Goal: Task Accomplishment & Management: Use online tool/utility

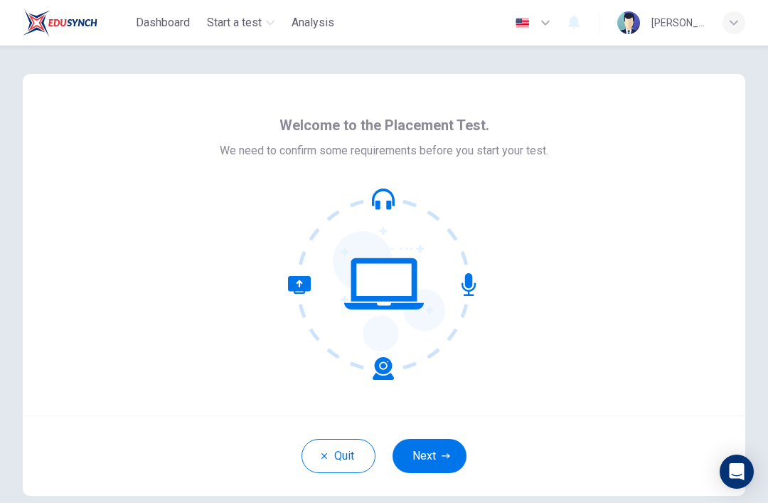
click at [449, 449] on button "Next" at bounding box center [430, 456] width 74 height 34
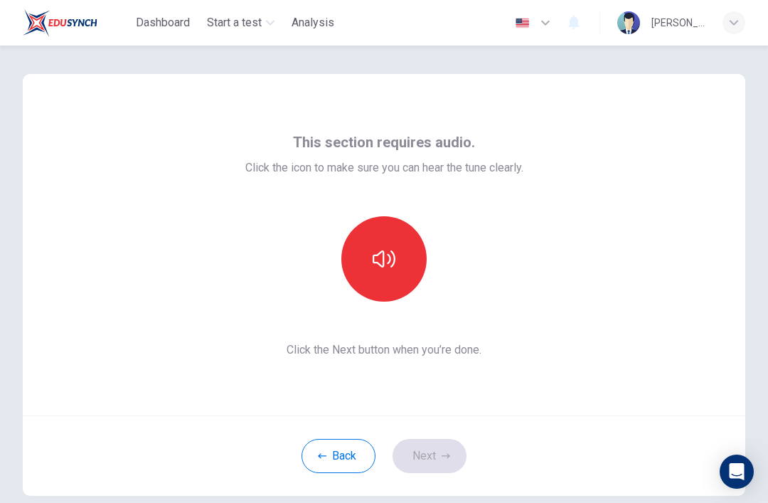
click at [365, 262] on button "button" at bounding box center [383, 258] width 85 height 85
click at [399, 242] on button "button" at bounding box center [383, 258] width 85 height 85
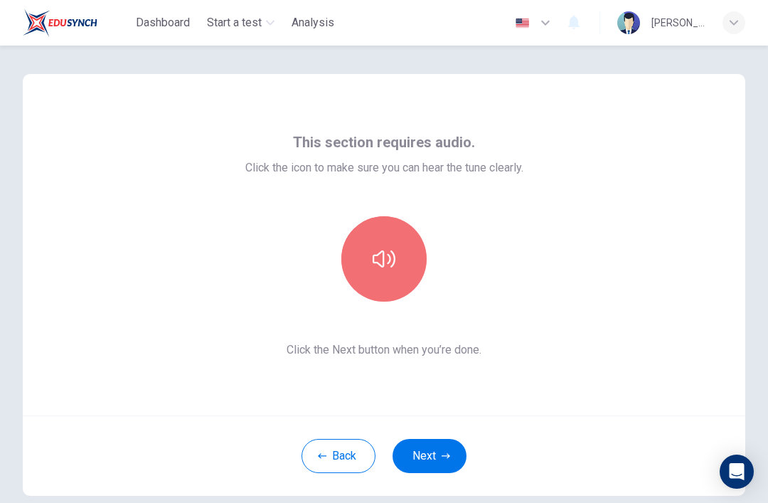
click at [404, 269] on button "button" at bounding box center [383, 258] width 85 height 85
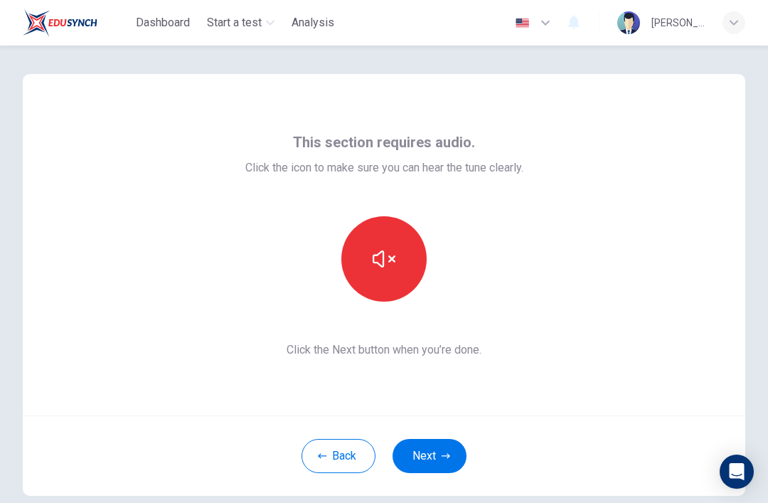
click at [388, 283] on button "button" at bounding box center [383, 258] width 85 height 85
click at [410, 263] on button "button" at bounding box center [383, 258] width 85 height 85
click at [377, 270] on icon "button" at bounding box center [384, 259] width 23 height 23
click at [379, 275] on button "button" at bounding box center [383, 258] width 85 height 85
click at [415, 462] on button "Next" at bounding box center [430, 456] width 74 height 34
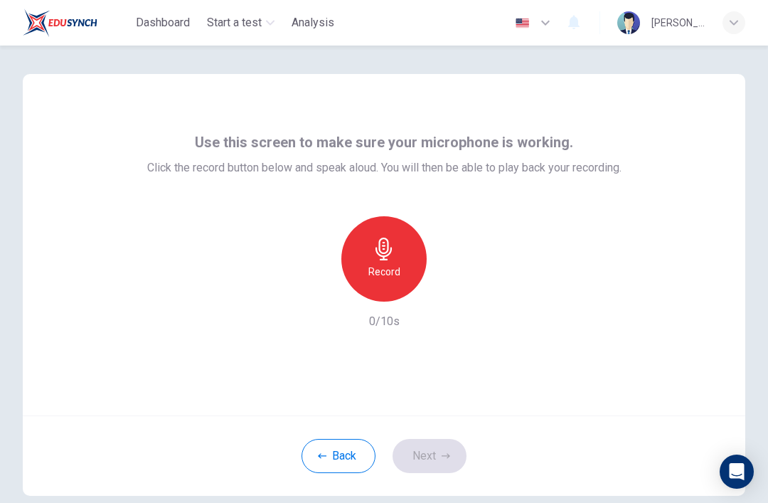
click at [370, 260] on div "Record" at bounding box center [383, 258] width 85 height 85
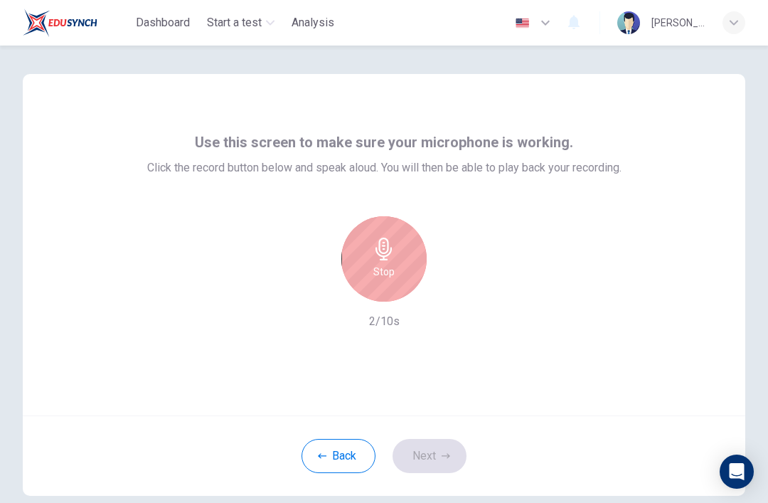
click at [384, 253] on icon "button" at bounding box center [384, 249] width 16 height 23
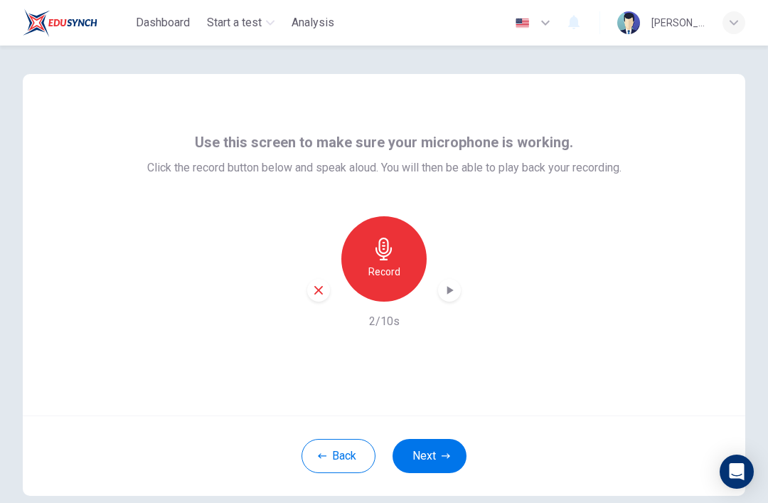
click at [440, 287] on div "button" at bounding box center [449, 290] width 23 height 23
click at [442, 451] on button "Next" at bounding box center [430, 456] width 74 height 34
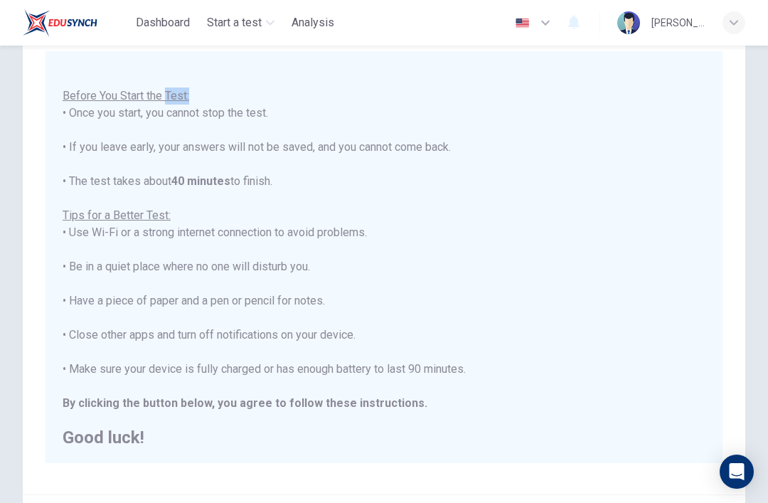
scroll to position [103, 0]
click at [587, 193] on div "You are about to start a Placement Test . Before You Start the Test: • Once you…" at bounding box center [384, 249] width 643 height 393
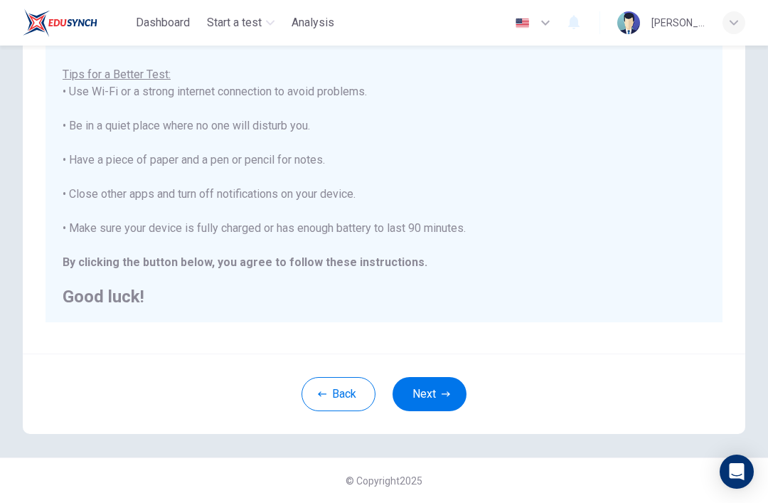
scroll to position [243, 0]
click at [447, 383] on button "Next" at bounding box center [430, 394] width 74 height 34
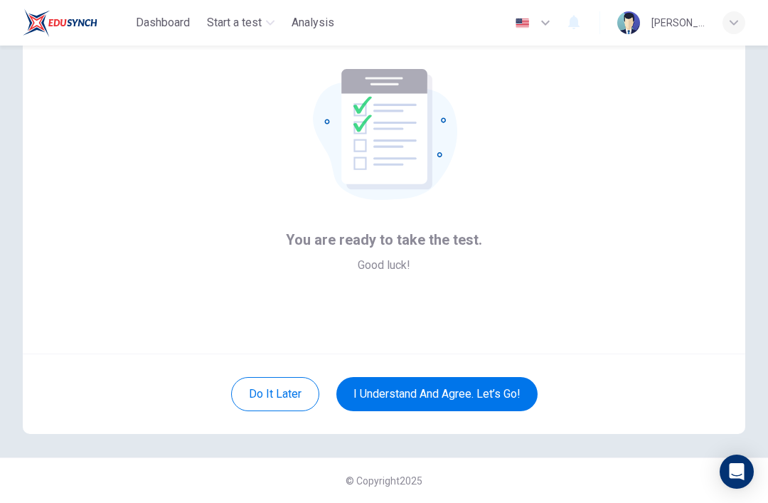
click at [420, 383] on button "I understand and agree. Let’s go!" at bounding box center [436, 394] width 201 height 34
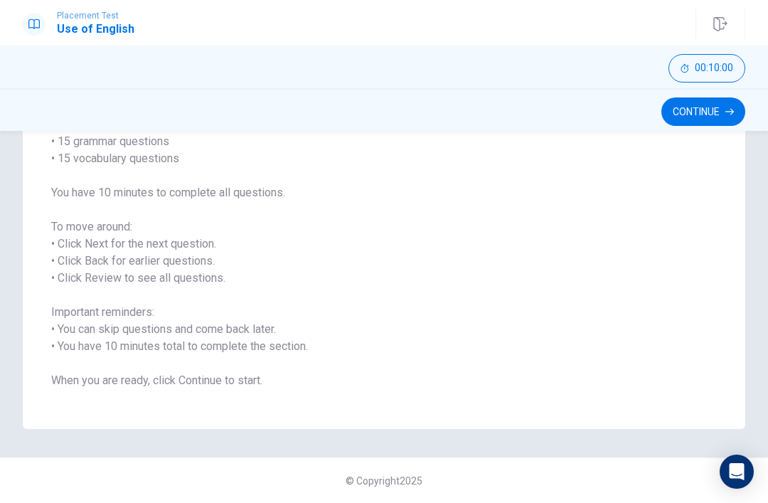
scroll to position [134, 0]
click at [686, 124] on button "Continue" at bounding box center [703, 111] width 84 height 28
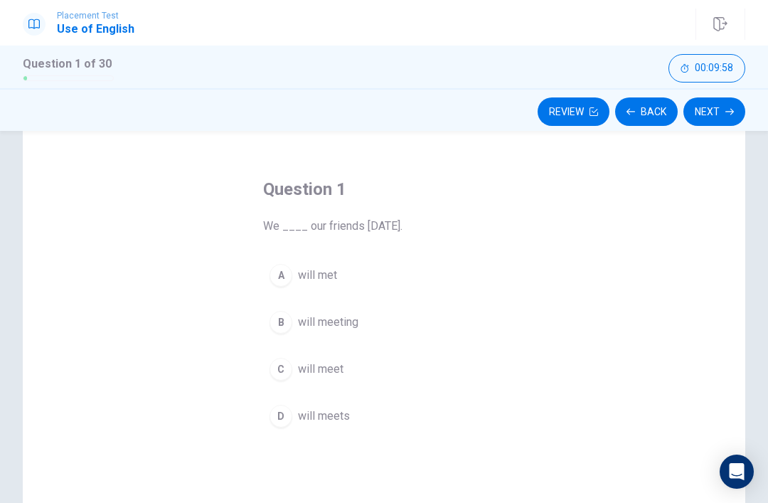
scroll to position [43, 0]
click at [324, 270] on span "will met" at bounding box center [317, 272] width 39 height 17
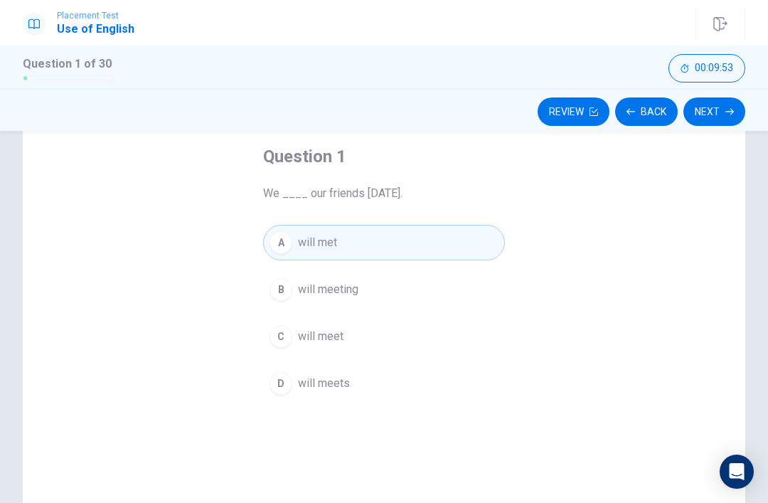
scroll to position [79, 0]
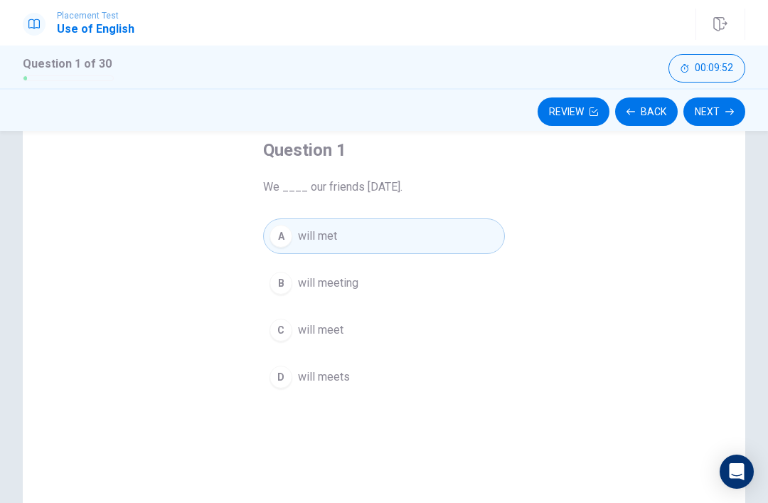
click at [720, 120] on button "Next" at bounding box center [714, 111] width 62 height 28
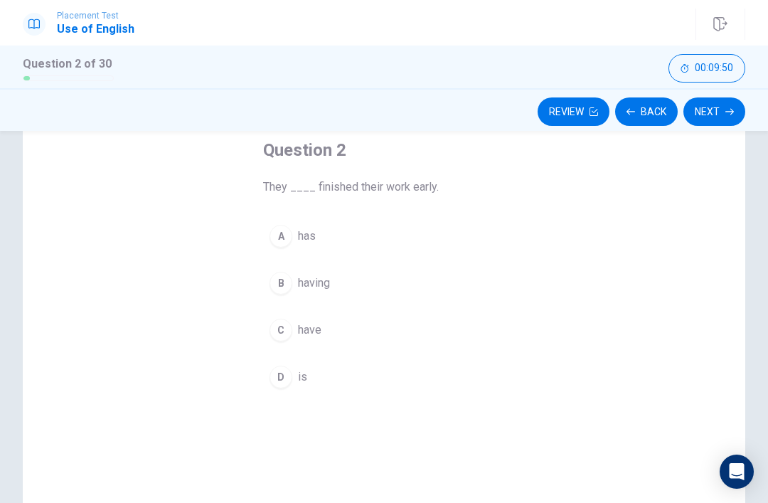
click at [654, 112] on button "Back" at bounding box center [646, 111] width 63 height 28
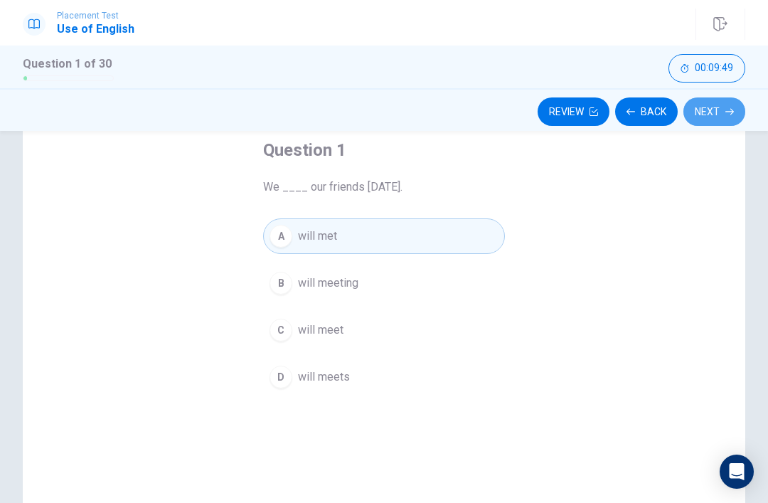
click at [728, 124] on button "Next" at bounding box center [714, 111] width 62 height 28
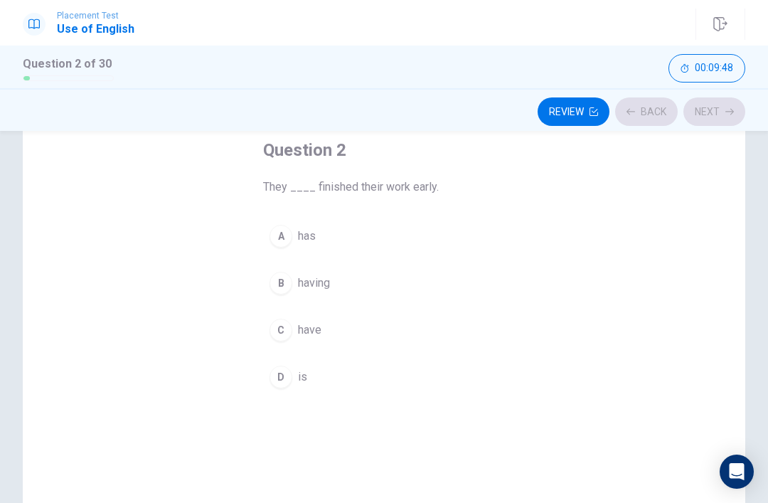
click at [655, 112] on button "Back" at bounding box center [646, 111] width 63 height 28
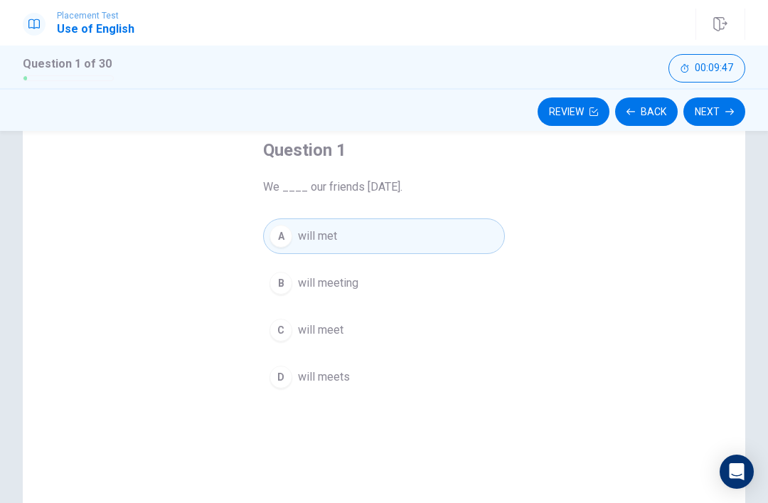
click at [359, 294] on button "B will meeting" at bounding box center [384, 283] width 242 height 36
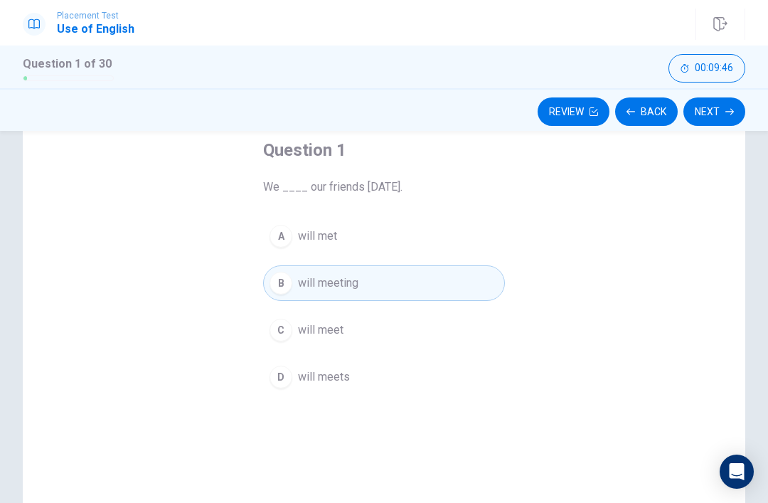
click at [351, 347] on button "C will meet" at bounding box center [384, 330] width 242 height 36
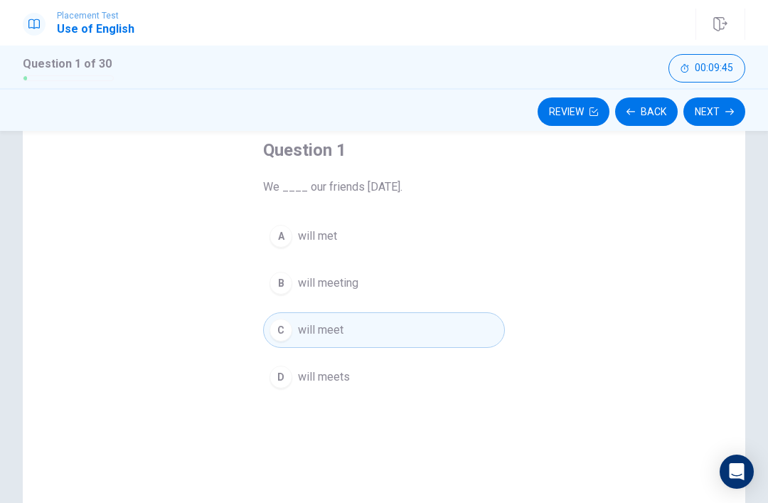
click at [354, 383] on button "D [PERSON_NAME] meets" at bounding box center [384, 377] width 242 height 36
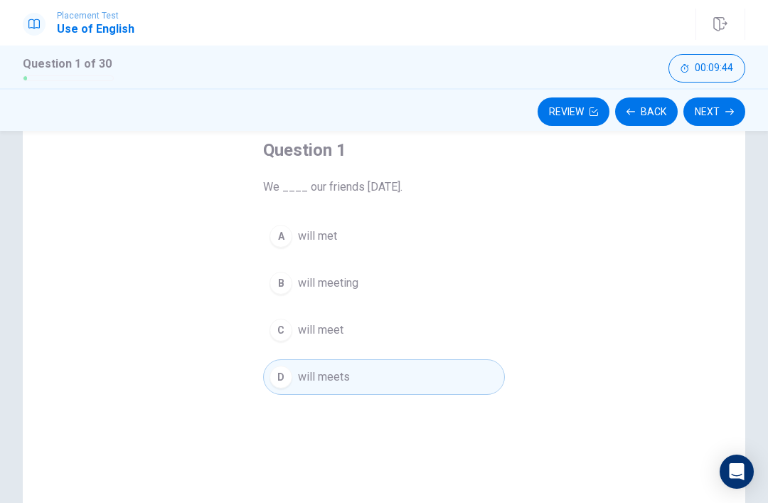
click at [358, 234] on button "A will met" at bounding box center [384, 236] width 242 height 36
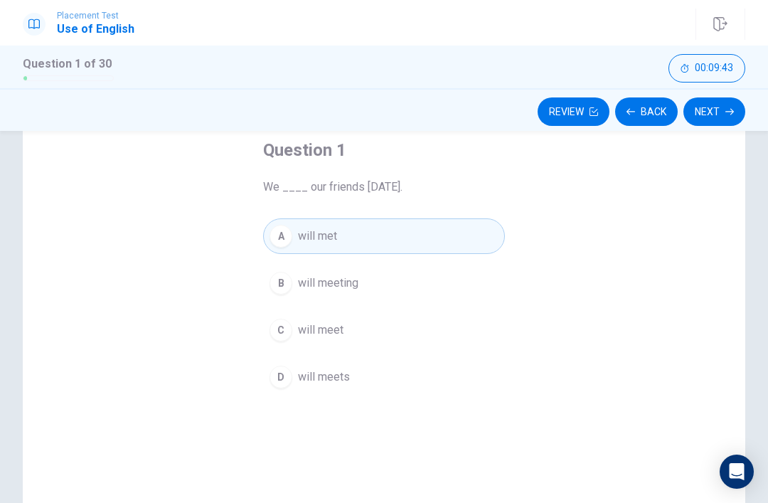
click at [709, 118] on button "Next" at bounding box center [714, 111] width 62 height 28
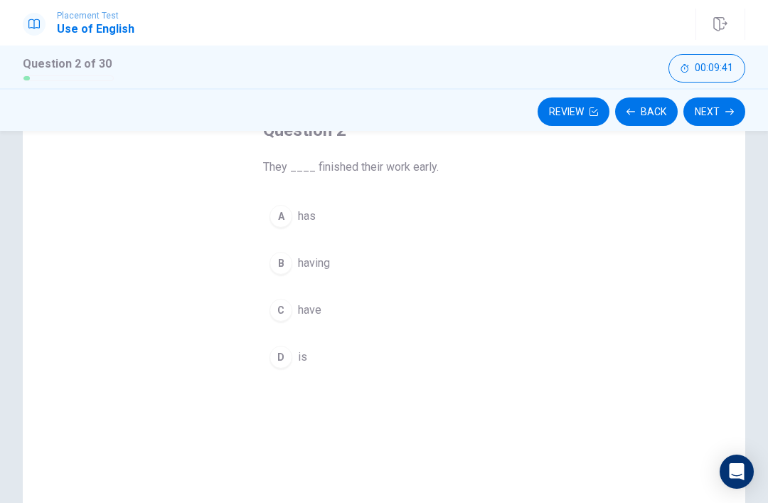
scroll to position [86, 0]
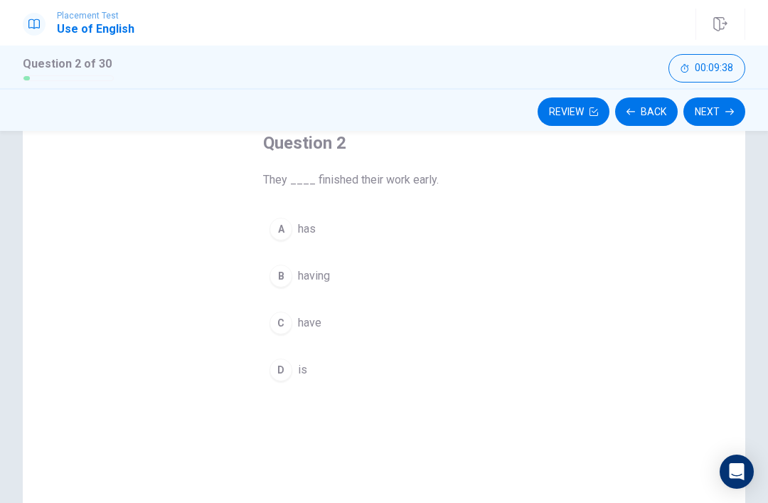
click at [336, 278] on button "B having" at bounding box center [384, 276] width 242 height 36
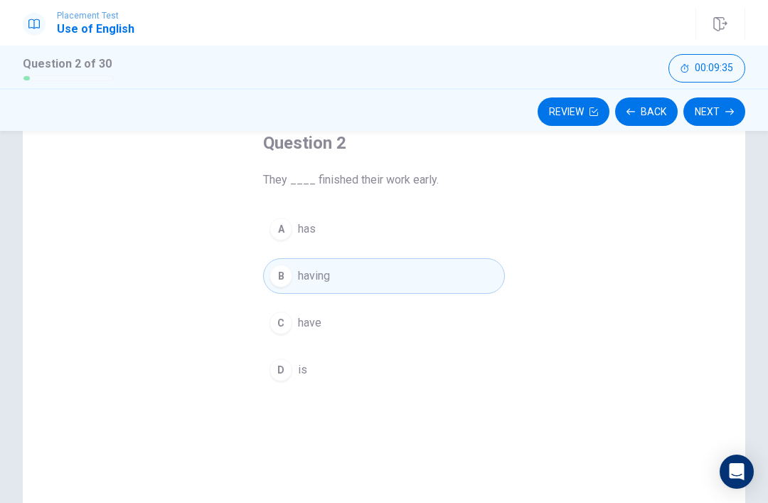
click at [725, 115] on icon "button" at bounding box center [729, 111] width 9 height 9
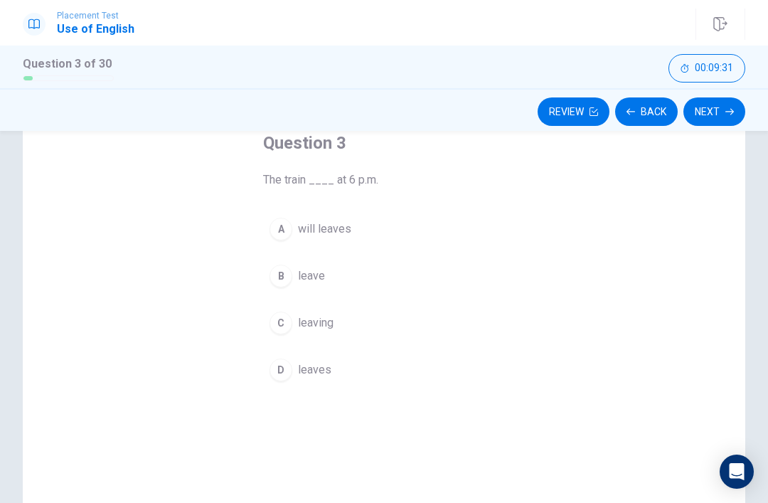
click at [356, 228] on button "A will leaves" at bounding box center [384, 229] width 242 height 36
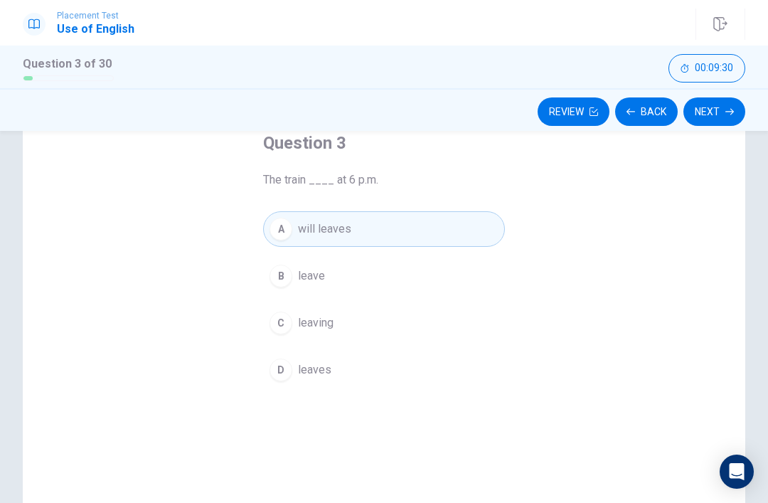
click at [723, 120] on button "Next" at bounding box center [714, 111] width 62 height 28
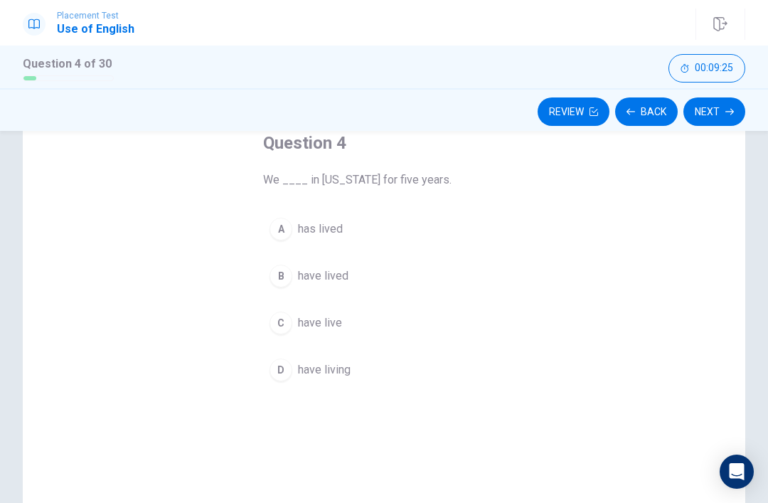
click at [359, 378] on button "D have living" at bounding box center [384, 370] width 242 height 36
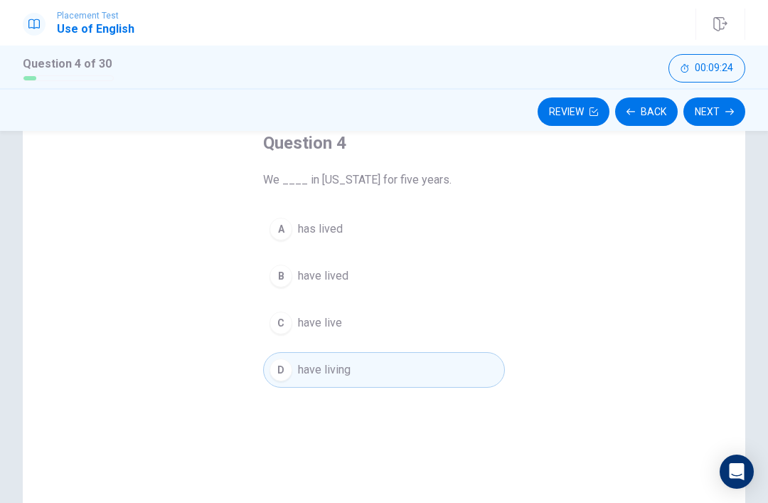
click at [720, 113] on button "Next" at bounding box center [714, 111] width 62 height 28
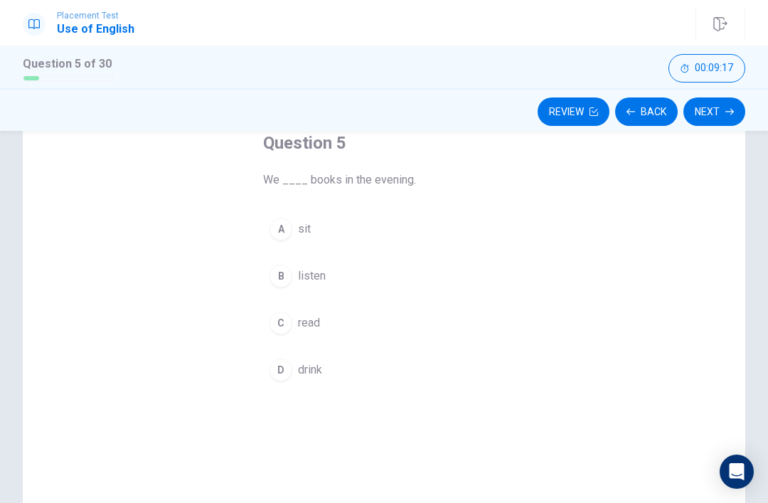
click at [319, 280] on span "listen" at bounding box center [312, 275] width 28 height 17
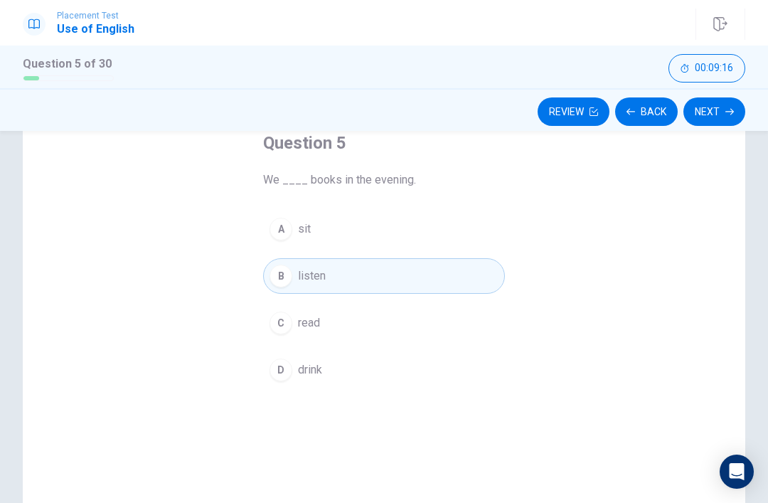
click at [322, 326] on button "C read" at bounding box center [384, 323] width 242 height 36
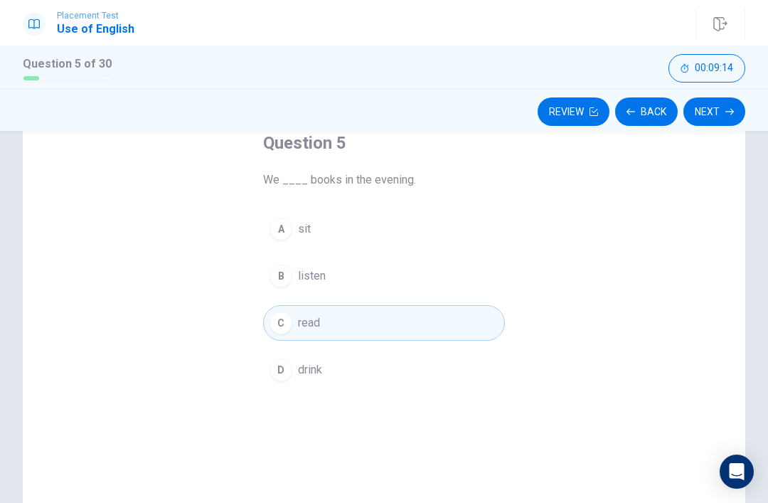
click at [722, 111] on button "Next" at bounding box center [714, 111] width 62 height 28
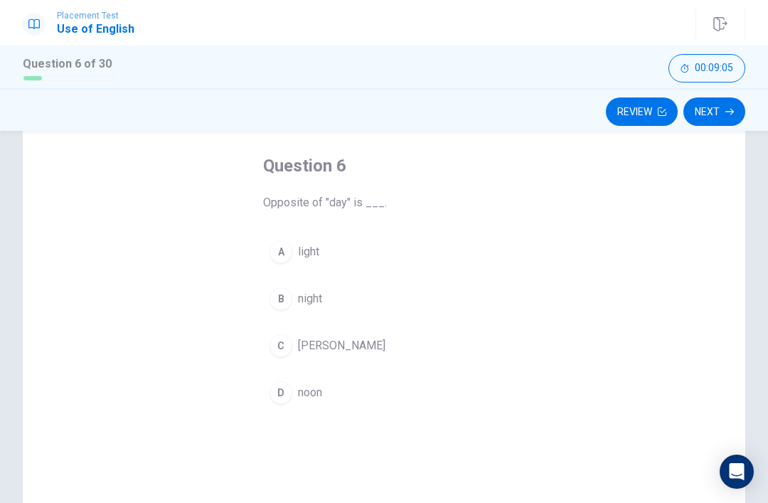
scroll to position [60, 0]
click at [319, 291] on button "B night" at bounding box center [384, 302] width 242 height 36
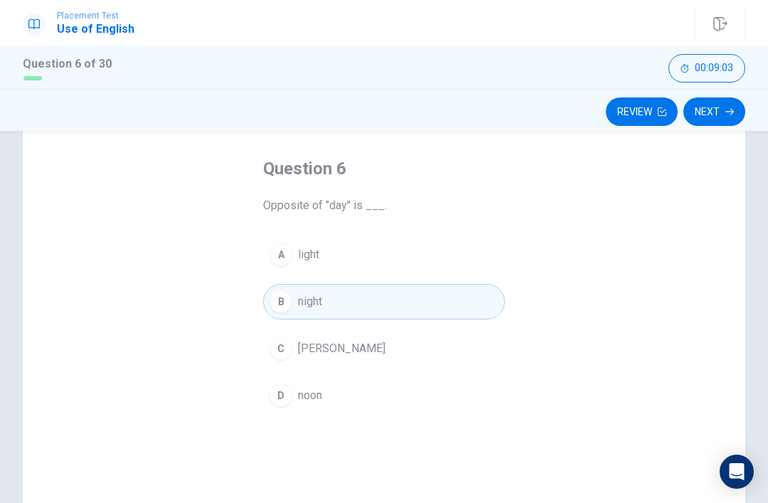
click at [716, 113] on button "Next" at bounding box center [714, 111] width 62 height 28
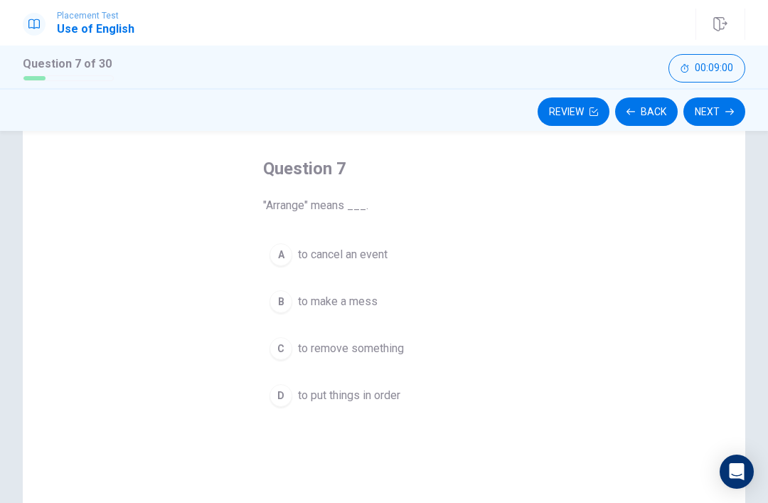
click at [377, 262] on span "to cancel an event" at bounding box center [343, 254] width 90 height 17
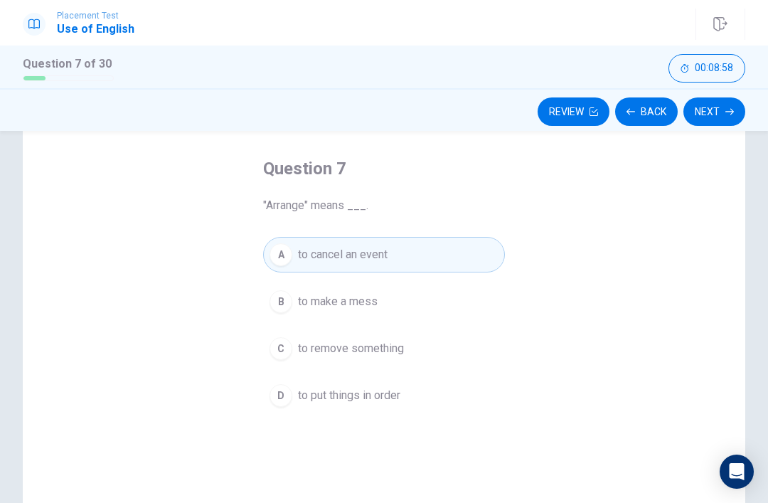
click at [709, 117] on button "Next" at bounding box center [714, 111] width 62 height 28
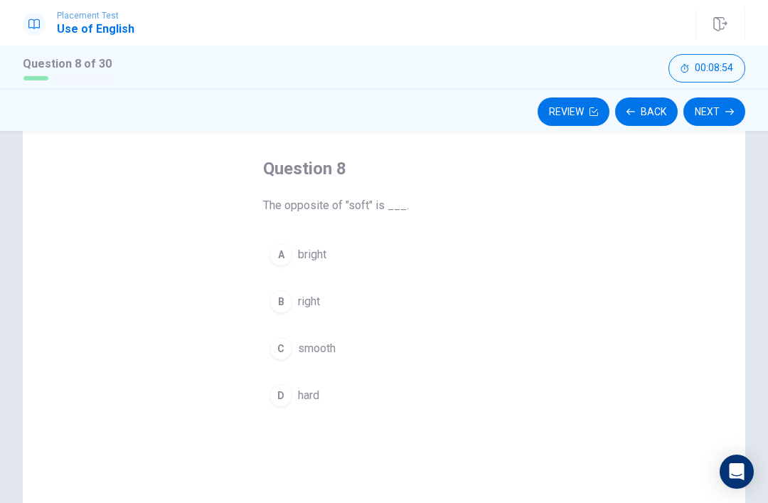
click at [324, 383] on button "D hard" at bounding box center [384, 396] width 242 height 36
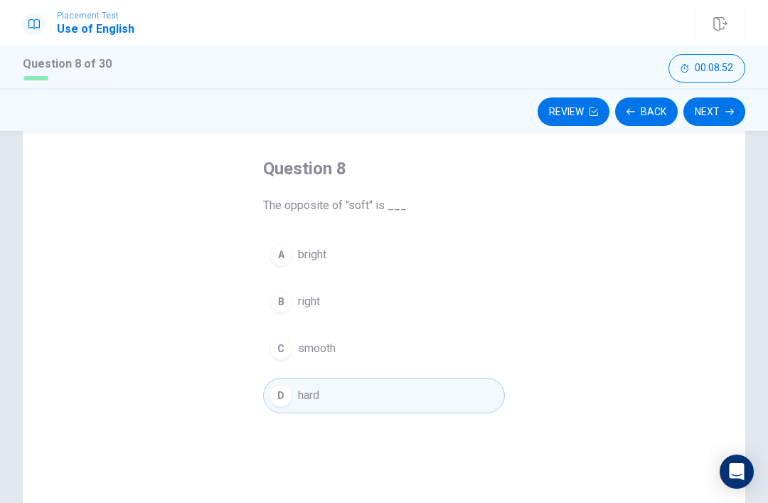
click at [701, 117] on button "Next" at bounding box center [714, 111] width 62 height 28
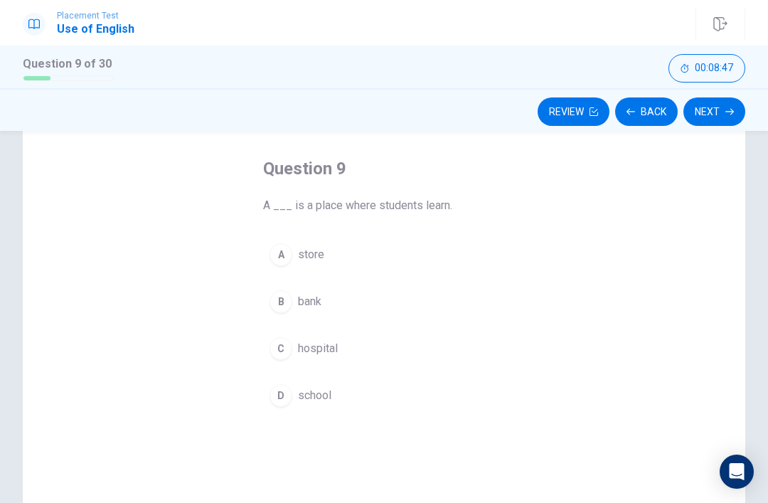
click at [326, 403] on span "school" at bounding box center [314, 395] width 33 height 17
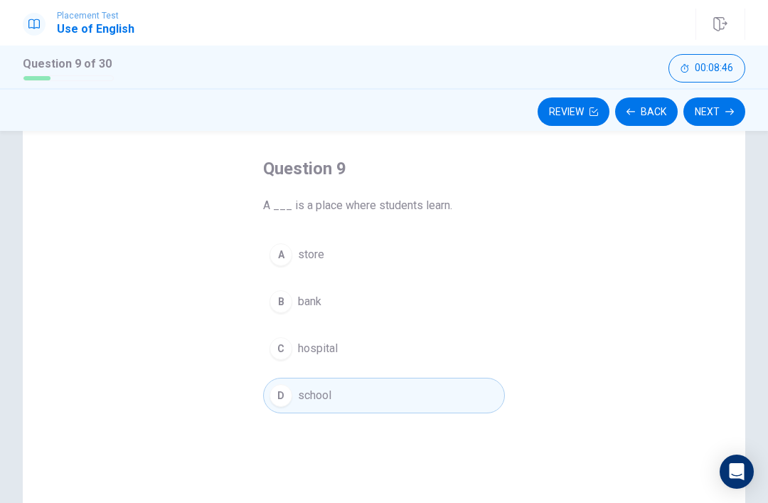
click at [714, 124] on button "Next" at bounding box center [714, 111] width 62 height 28
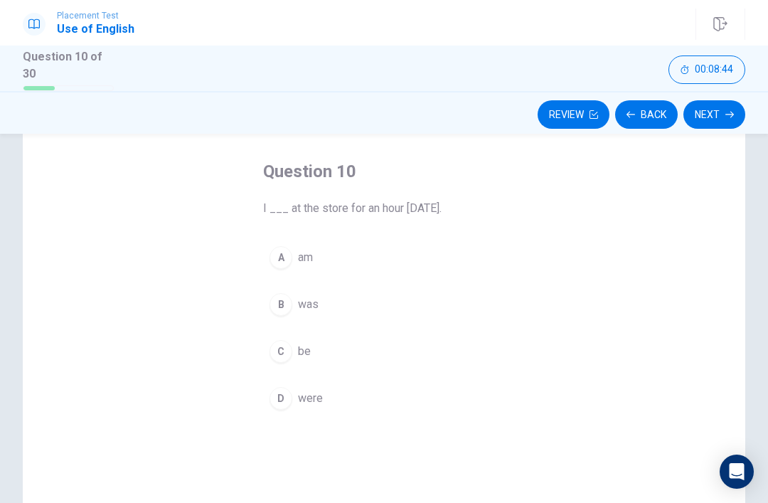
click at [304, 257] on span "am" at bounding box center [305, 257] width 15 height 17
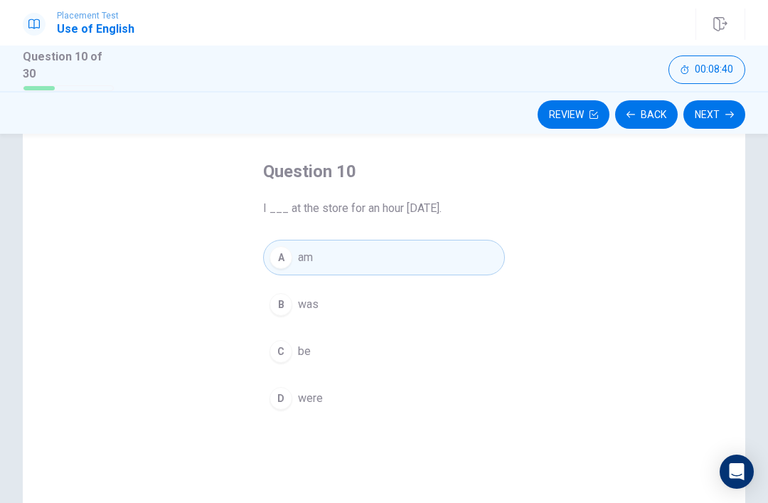
click at [324, 301] on button "B was" at bounding box center [384, 305] width 242 height 36
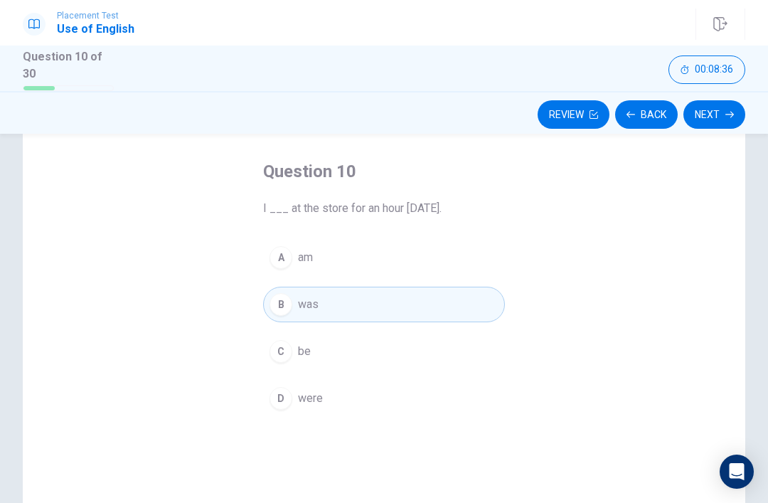
click at [394, 267] on button "A am" at bounding box center [384, 258] width 242 height 36
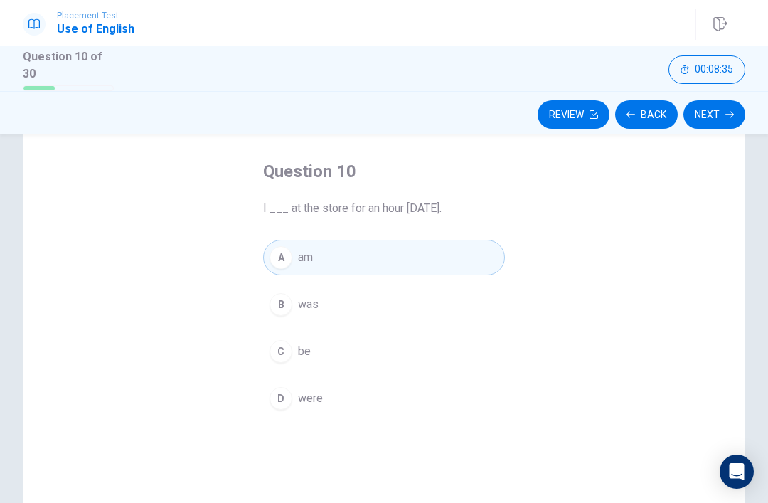
click at [722, 119] on button "Next" at bounding box center [714, 114] width 62 height 28
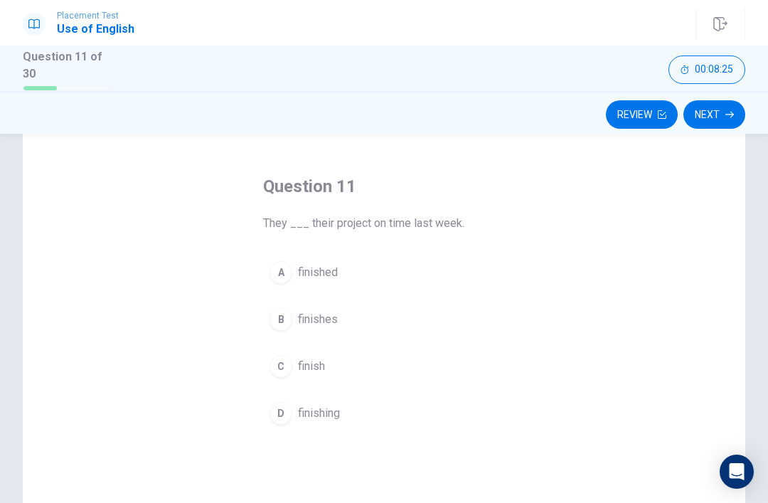
scroll to position [41, 0]
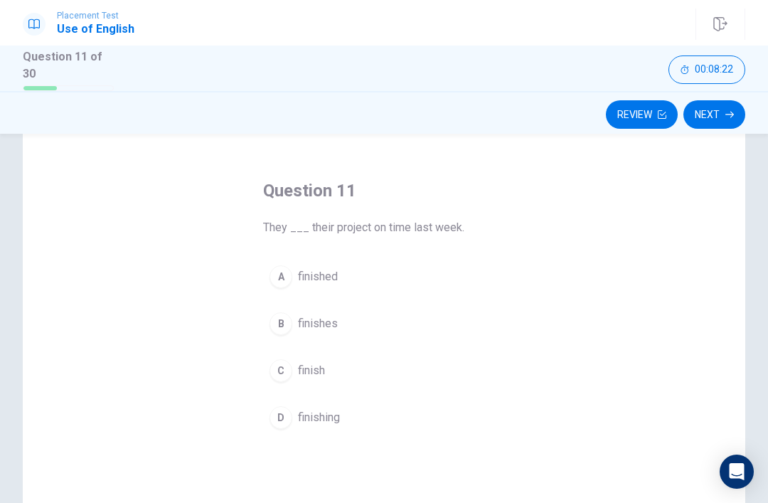
click at [329, 370] on button "C finish" at bounding box center [384, 371] width 242 height 36
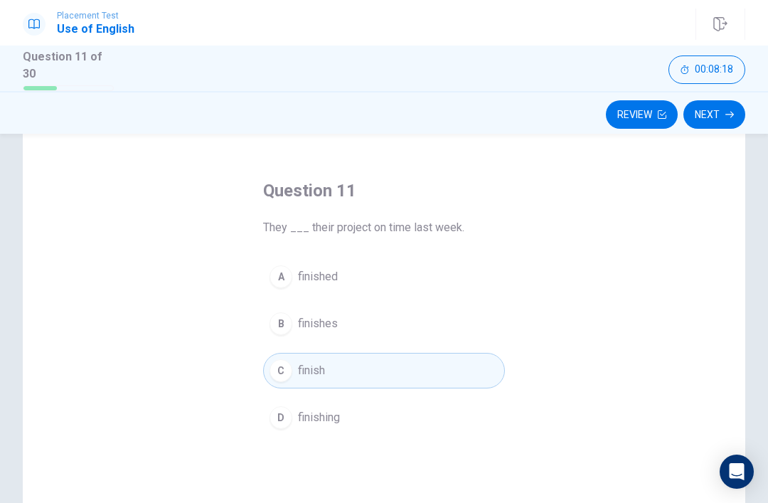
click at [725, 119] on button "Next" at bounding box center [714, 114] width 62 height 28
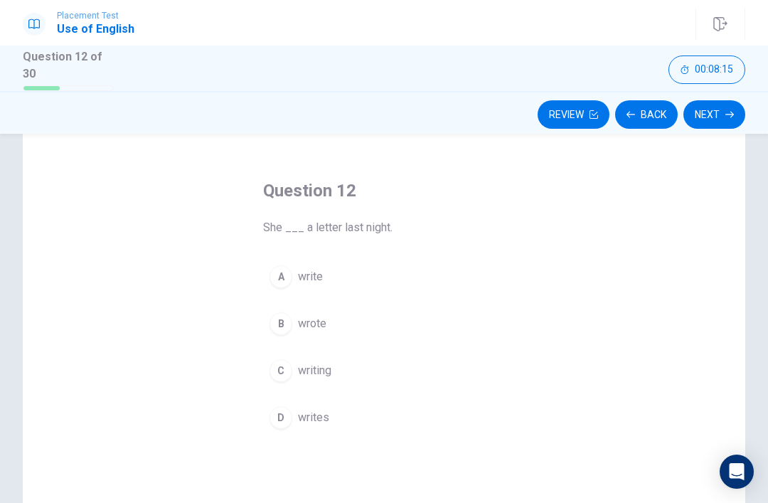
click at [332, 319] on button "B wrote" at bounding box center [384, 324] width 242 height 36
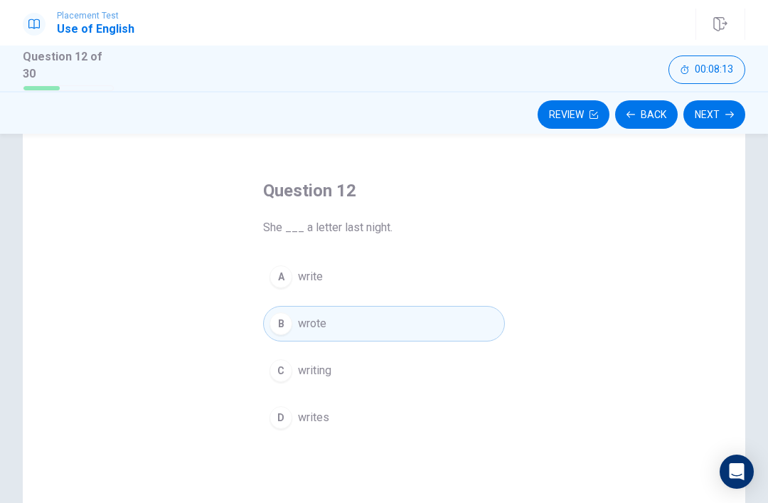
click at [715, 119] on button "Next" at bounding box center [714, 114] width 62 height 28
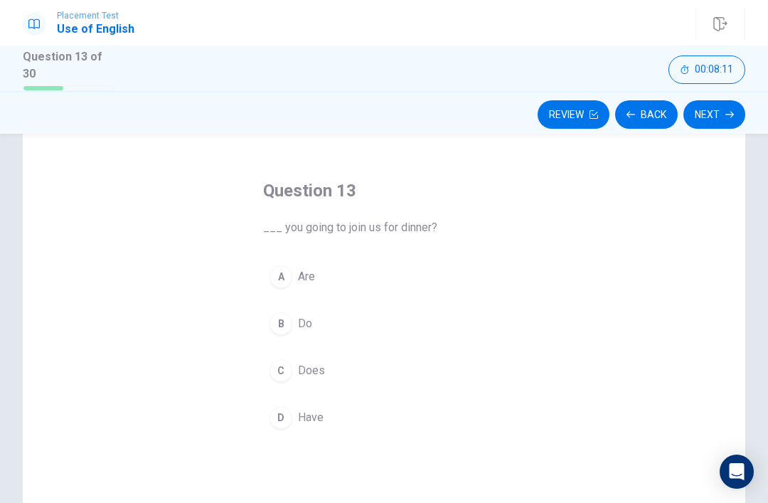
click at [316, 271] on button "A Are" at bounding box center [384, 277] width 242 height 36
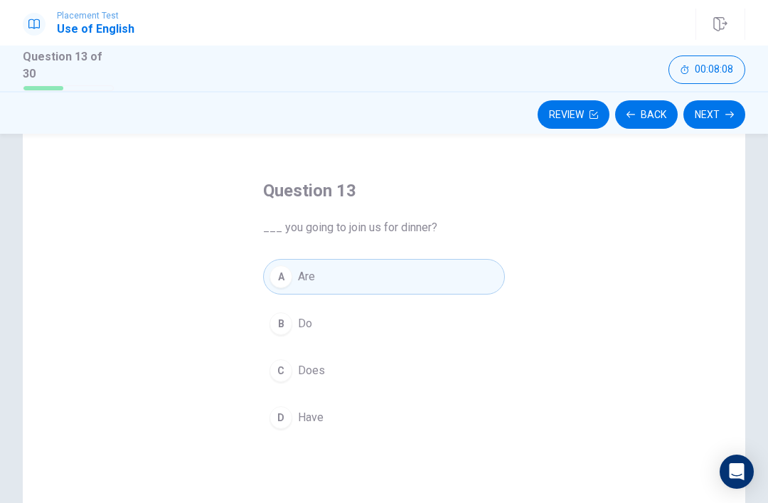
click at [723, 124] on button "Next" at bounding box center [714, 114] width 62 height 28
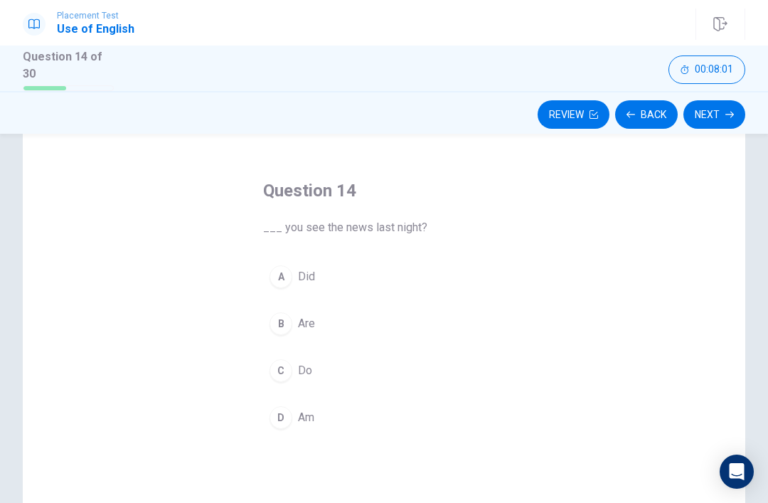
click at [322, 278] on button "A Did" at bounding box center [384, 277] width 242 height 36
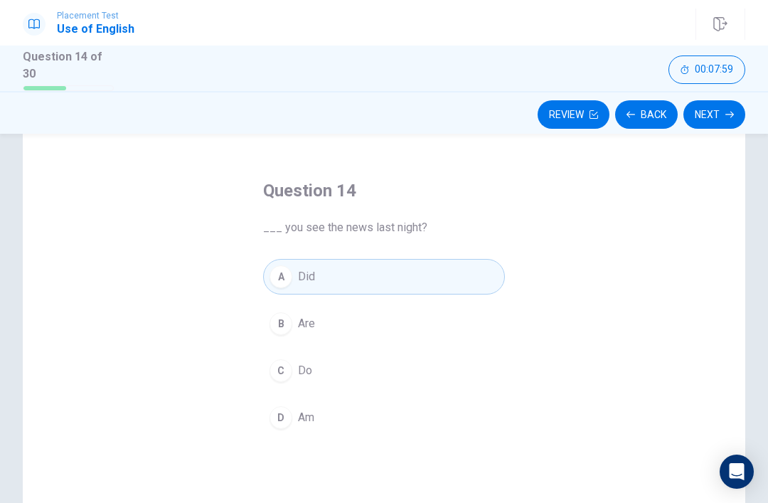
click at [716, 111] on button "Next" at bounding box center [714, 114] width 62 height 28
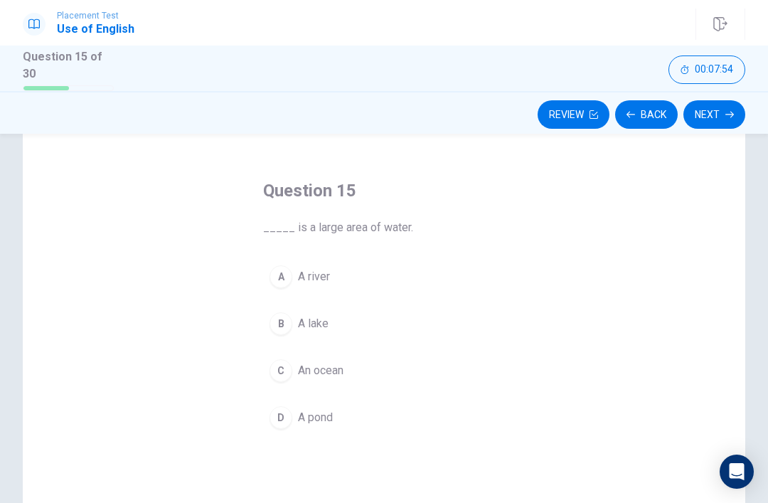
click at [325, 276] on span "A river" at bounding box center [314, 276] width 32 height 17
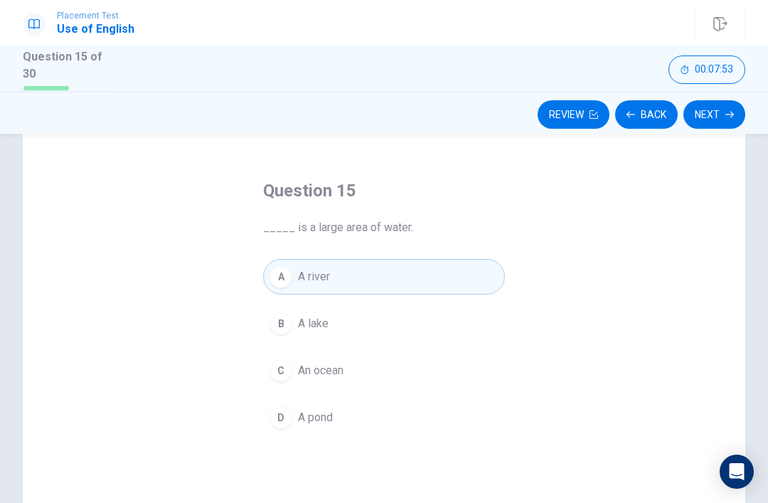
click at [733, 102] on button "Next" at bounding box center [714, 114] width 62 height 28
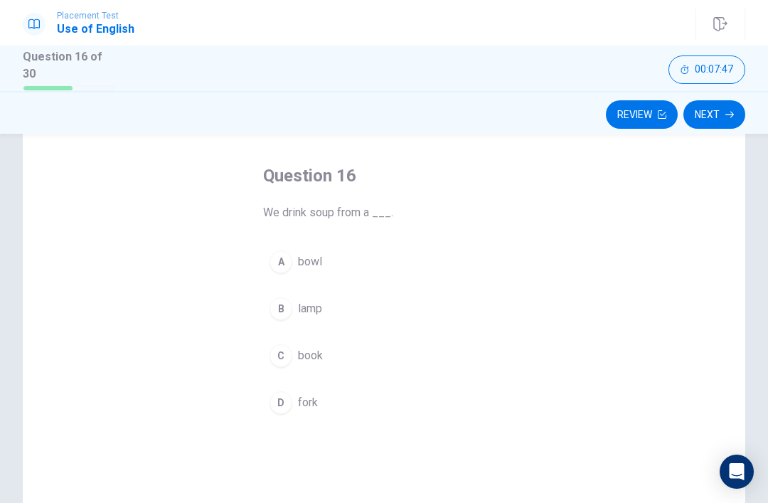
scroll to position [59, 0]
click at [328, 265] on button "A bowl" at bounding box center [384, 259] width 242 height 36
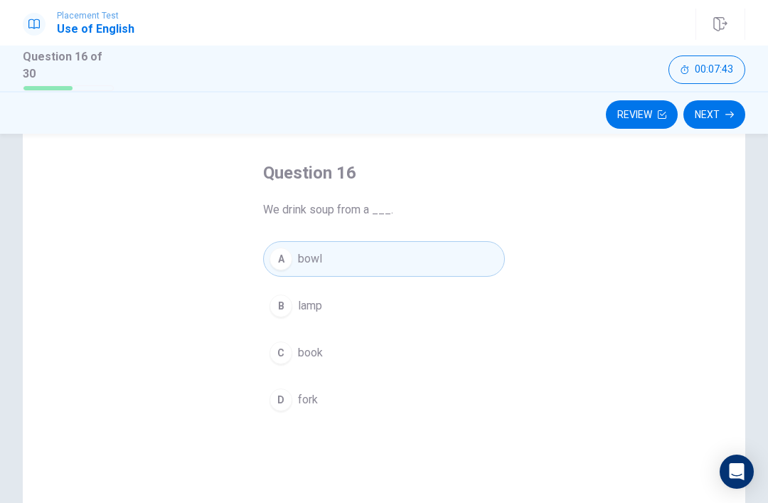
click at [721, 107] on button "Next" at bounding box center [714, 114] width 62 height 28
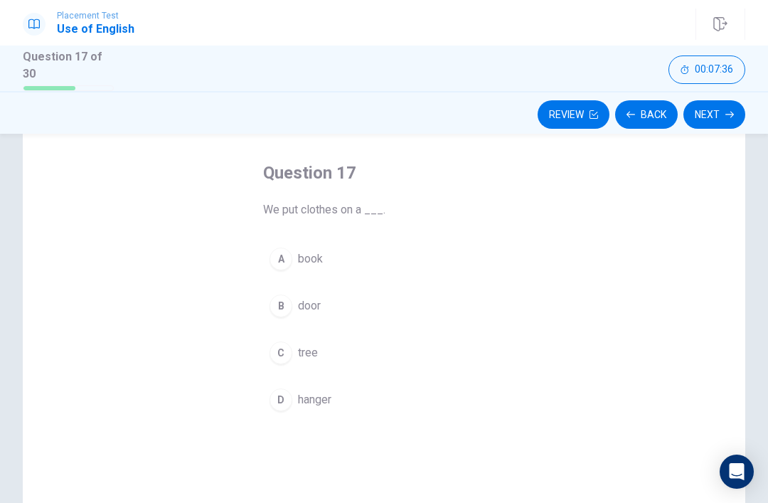
click at [330, 395] on span "hanger" at bounding box center [314, 399] width 33 height 17
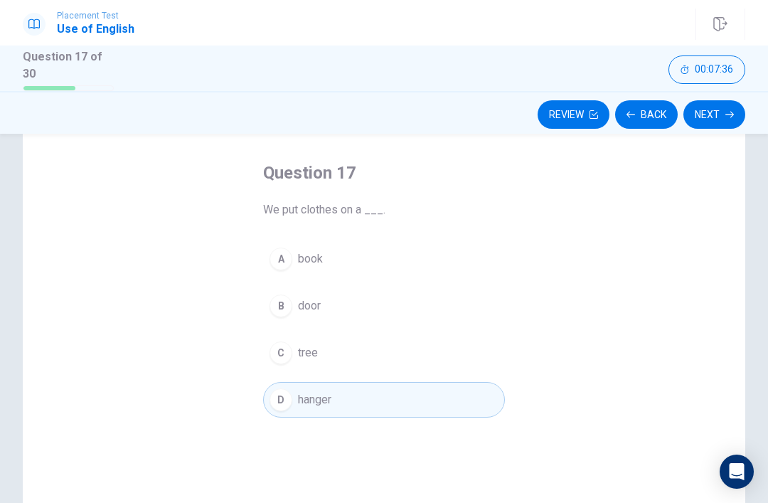
click at [714, 113] on button "Next" at bounding box center [714, 114] width 62 height 28
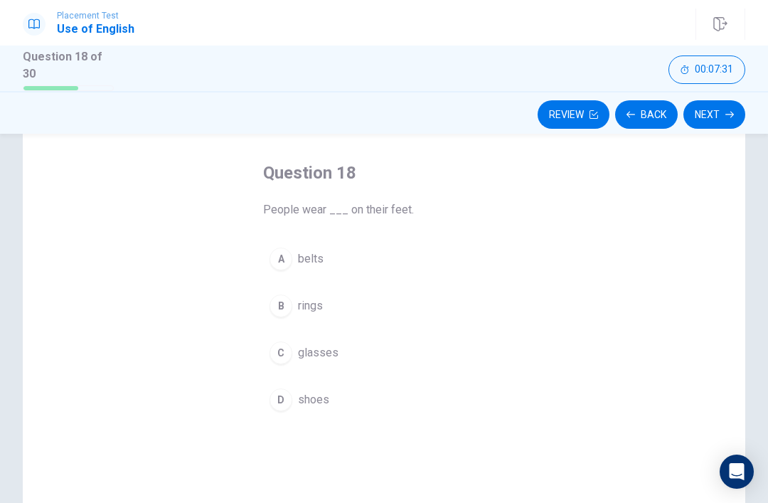
click at [341, 401] on button "D shoes" at bounding box center [384, 400] width 242 height 36
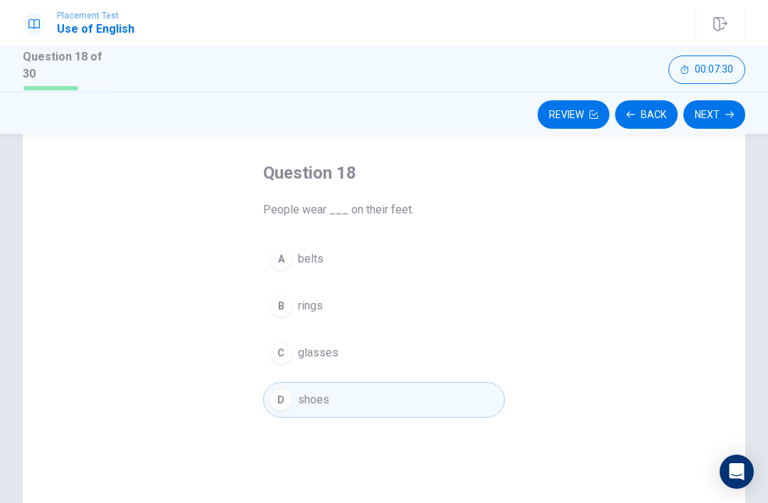
click at [708, 116] on button "Next" at bounding box center [714, 114] width 62 height 28
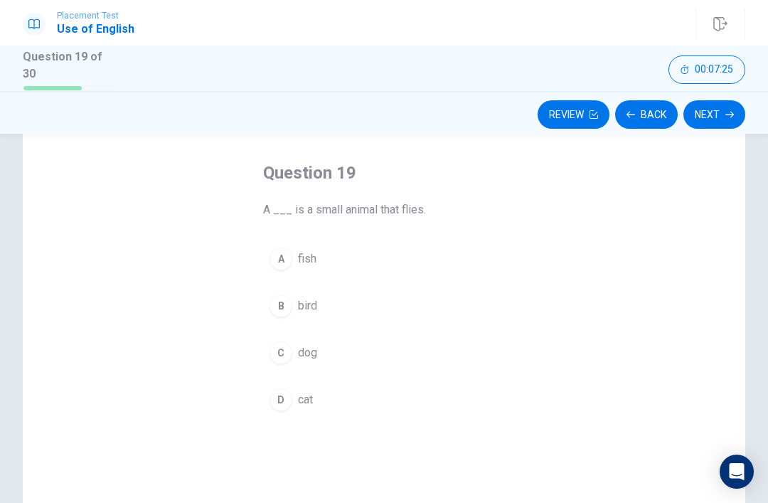
click at [323, 302] on button "B bird" at bounding box center [384, 306] width 242 height 36
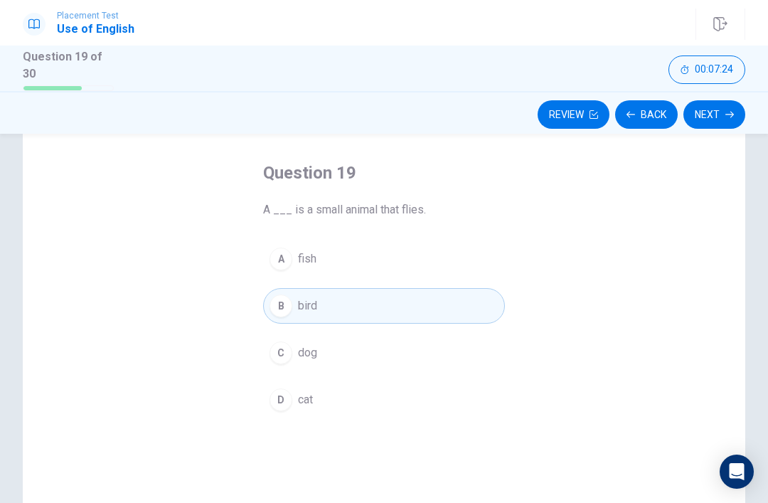
click at [713, 107] on button "Next" at bounding box center [714, 114] width 62 height 28
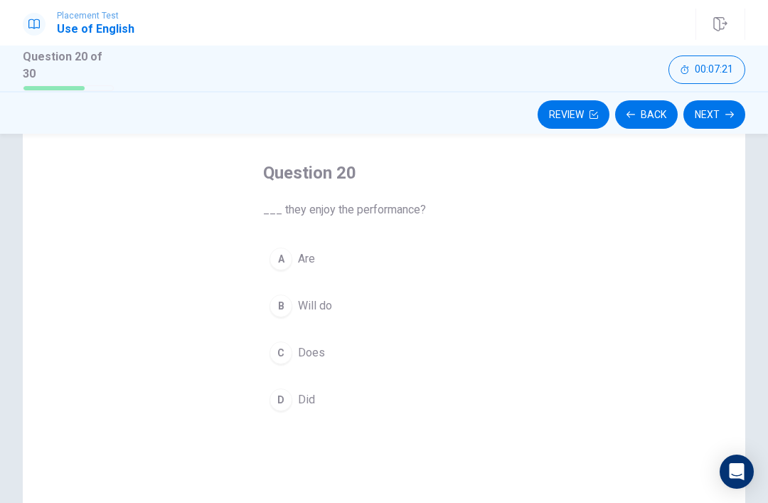
click at [300, 257] on span "Are" at bounding box center [306, 258] width 17 height 17
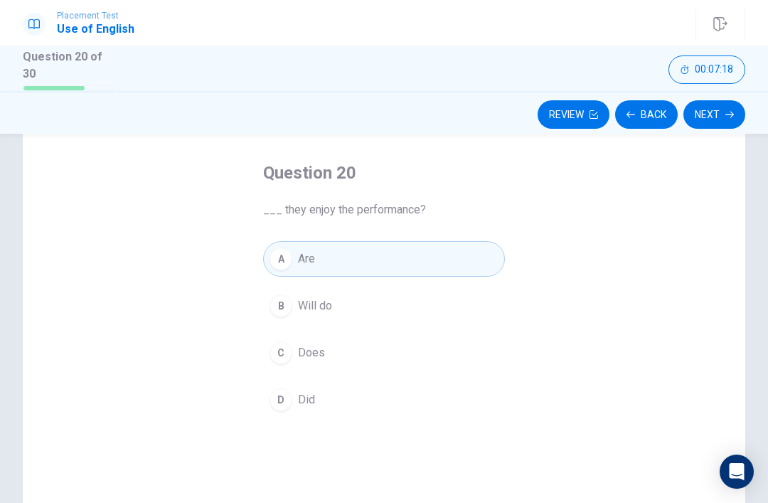
click at [717, 115] on button "Next" at bounding box center [714, 114] width 62 height 28
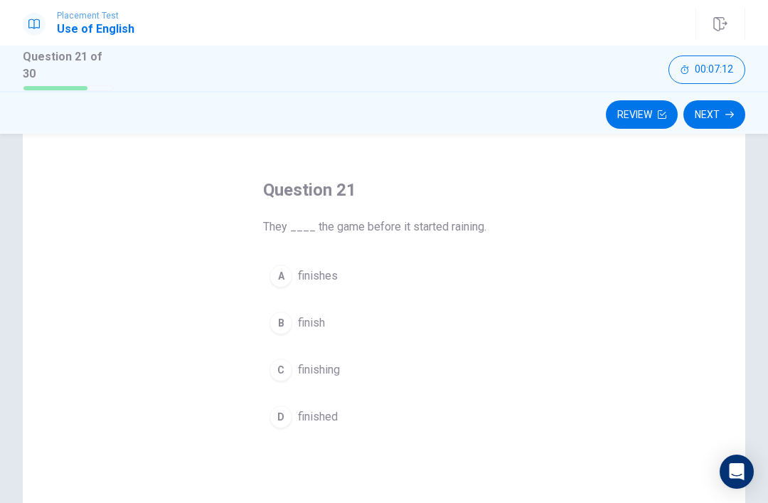
scroll to position [58, 0]
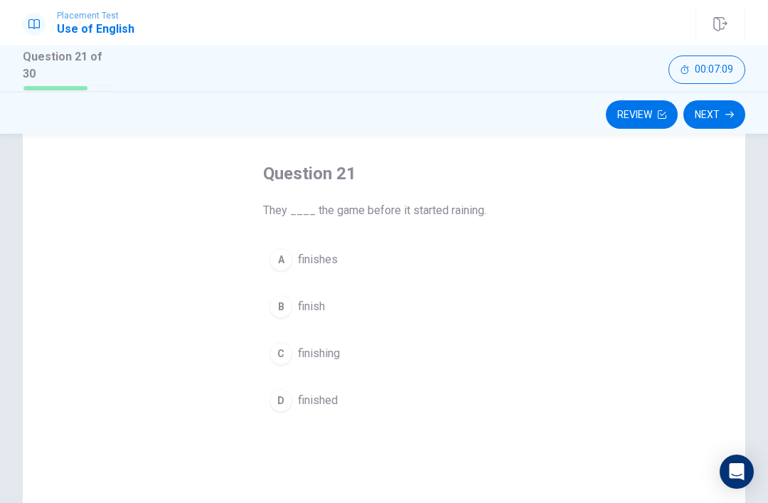
click at [323, 304] on span "finish" at bounding box center [311, 306] width 27 height 17
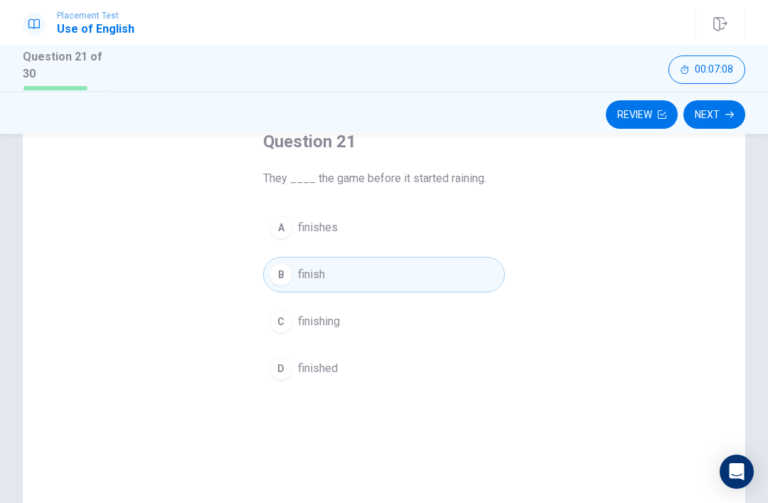
scroll to position [95, 0]
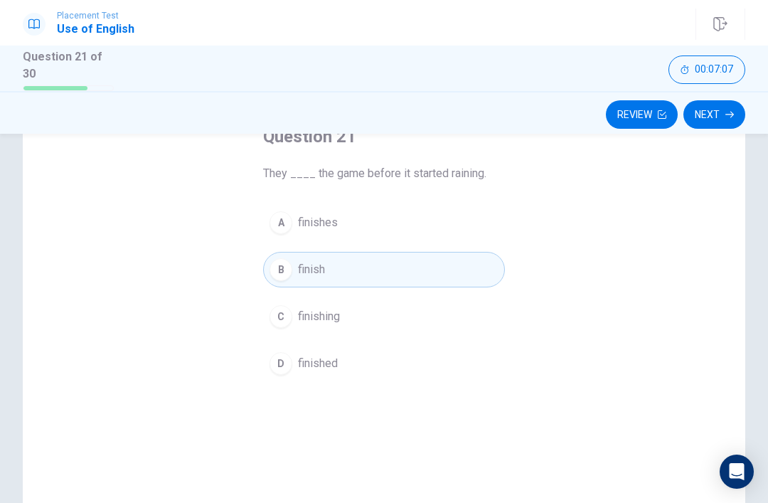
click at [721, 117] on button "Next" at bounding box center [714, 114] width 62 height 28
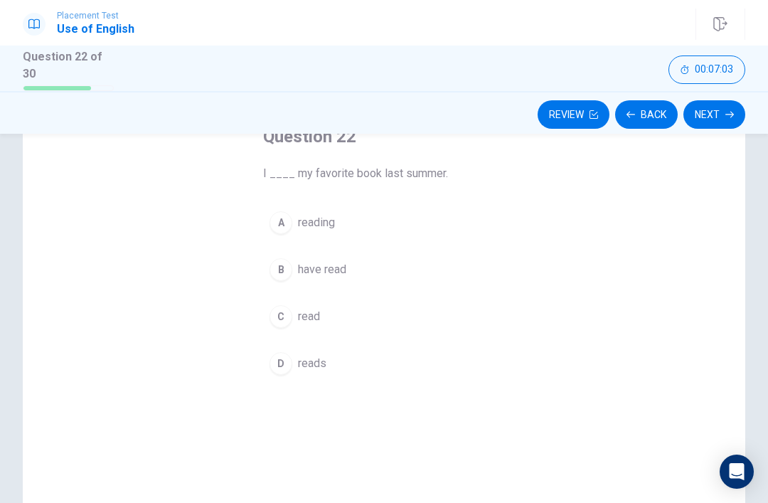
click at [332, 223] on span "reading" at bounding box center [316, 222] width 37 height 17
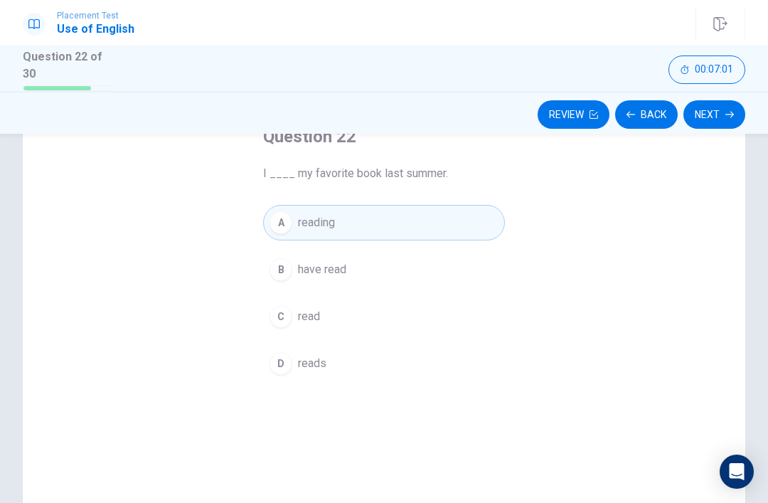
click at [732, 113] on icon "button" at bounding box center [729, 115] width 9 height 6
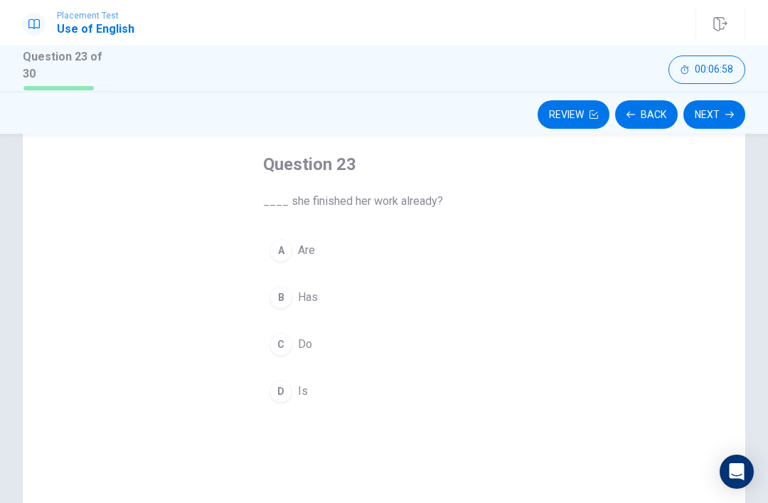
scroll to position [70, 0]
click at [293, 382] on button "D Is" at bounding box center [384, 389] width 242 height 36
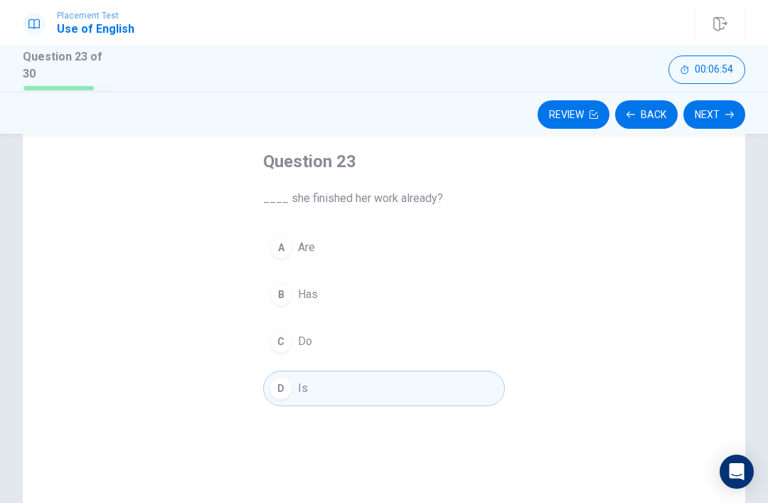
click at [728, 112] on icon "button" at bounding box center [729, 115] width 9 height 6
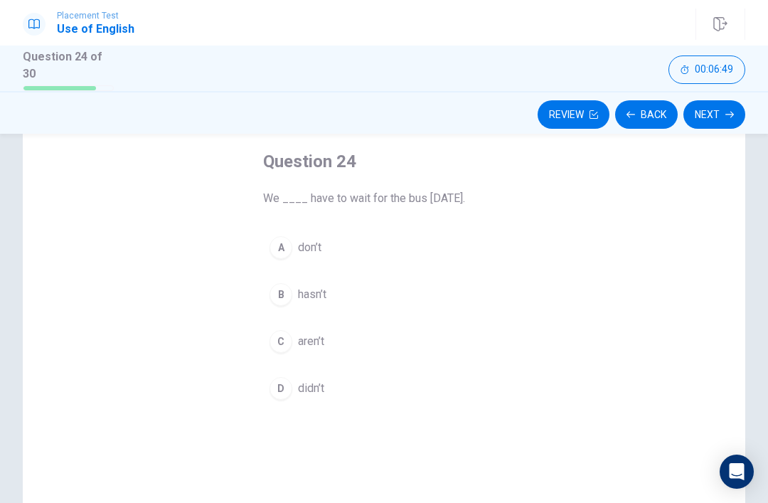
click at [318, 255] on button "A don’t" at bounding box center [384, 248] width 242 height 36
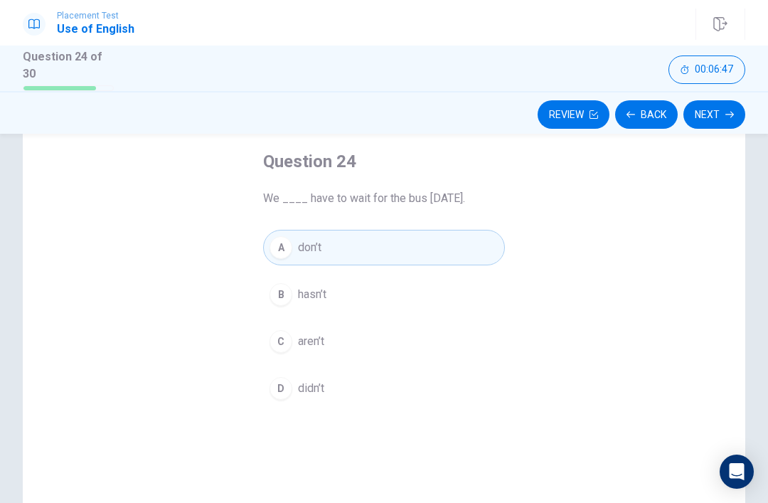
click at [729, 112] on icon "button" at bounding box center [729, 115] width 9 height 6
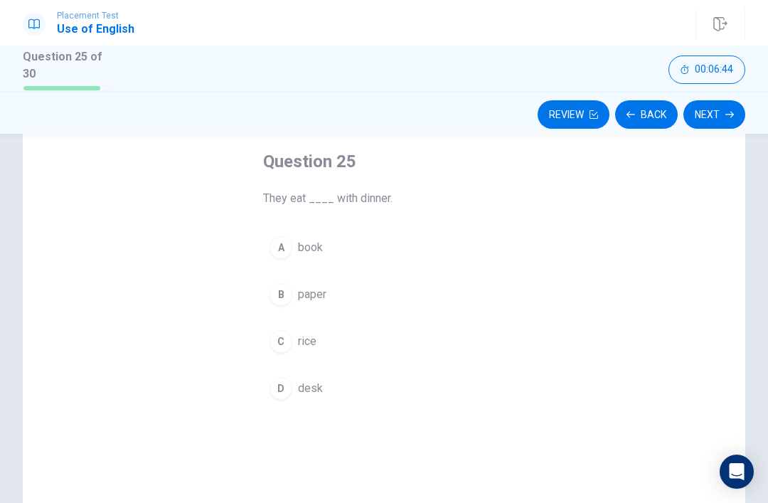
click at [318, 338] on button "C rice" at bounding box center [384, 342] width 242 height 36
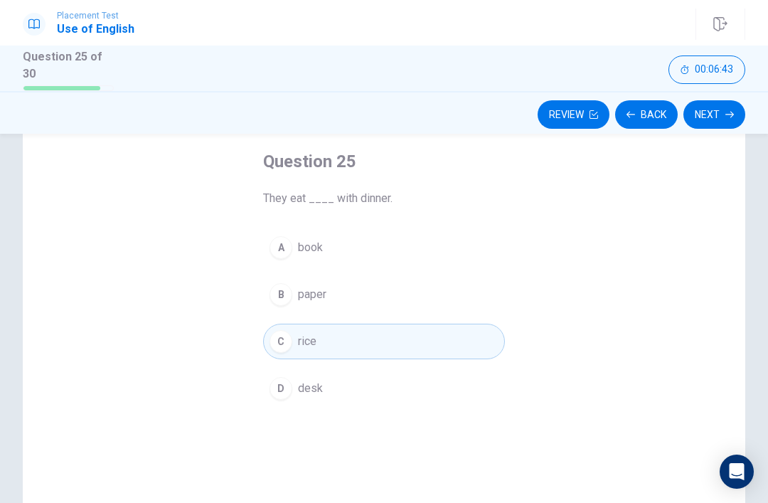
click at [723, 111] on button "Next" at bounding box center [714, 114] width 62 height 28
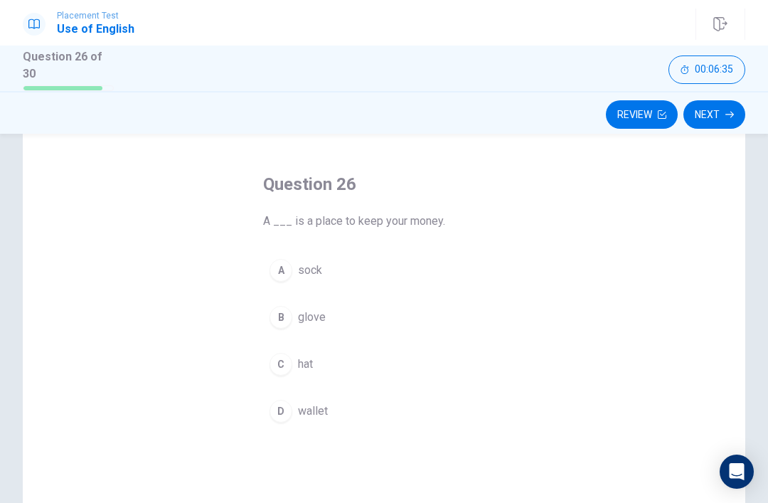
scroll to position [60, 0]
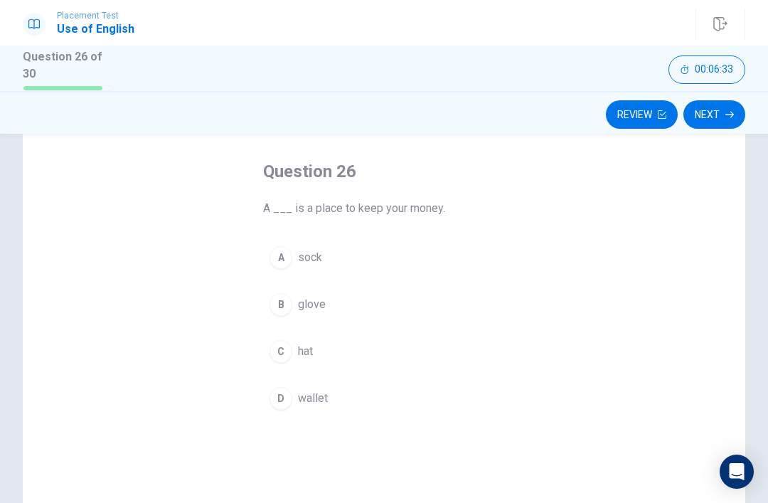
click at [318, 261] on span "sock" at bounding box center [310, 257] width 24 height 17
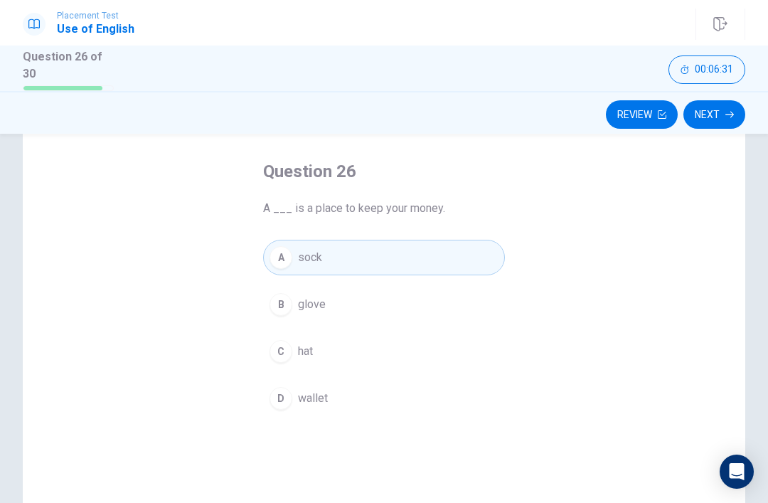
click at [326, 303] on button "B glove" at bounding box center [384, 305] width 242 height 36
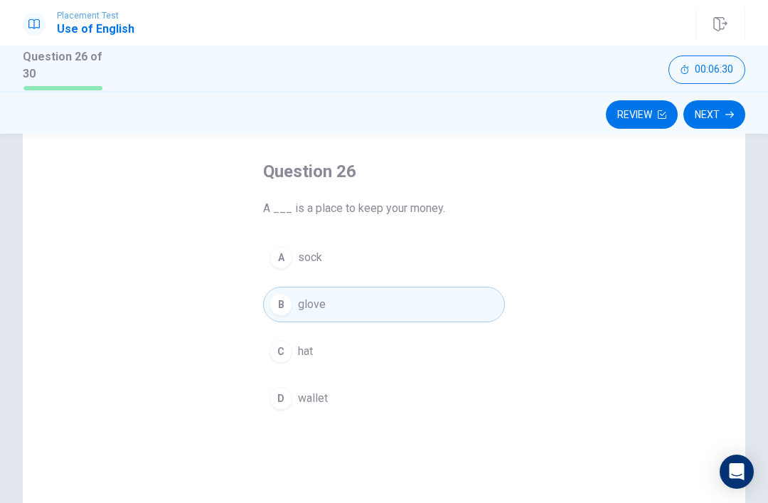
click at [316, 347] on button "C hat" at bounding box center [384, 352] width 242 height 36
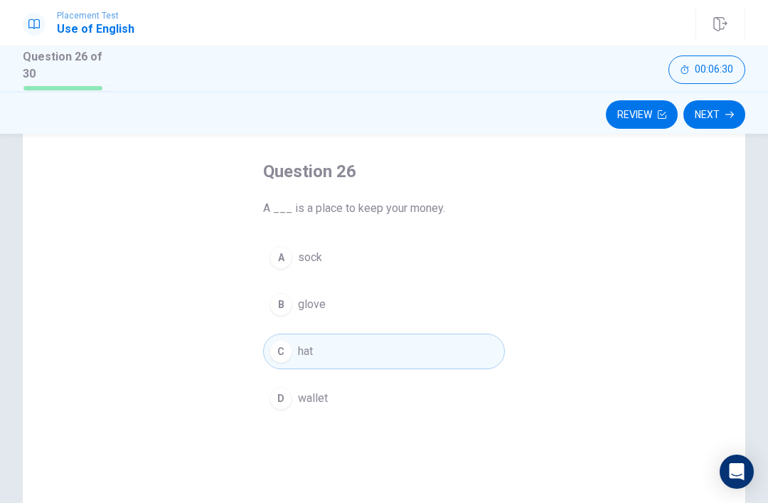
click at [323, 410] on button "D wallet" at bounding box center [384, 399] width 242 height 36
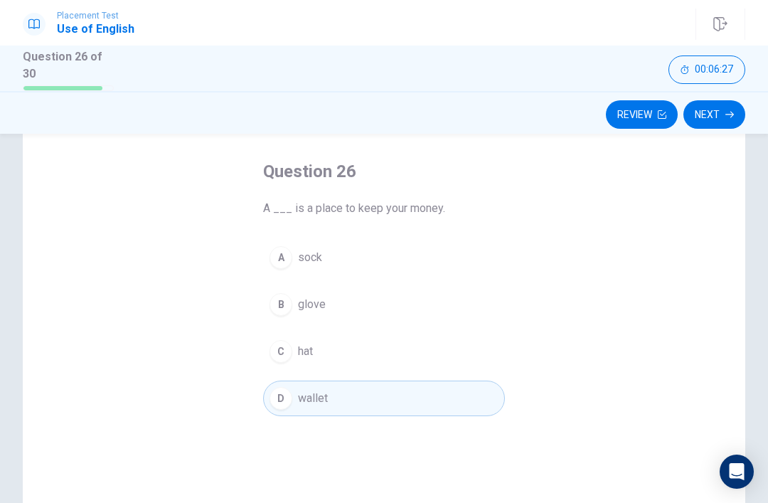
click at [717, 120] on button "Next" at bounding box center [714, 114] width 62 height 28
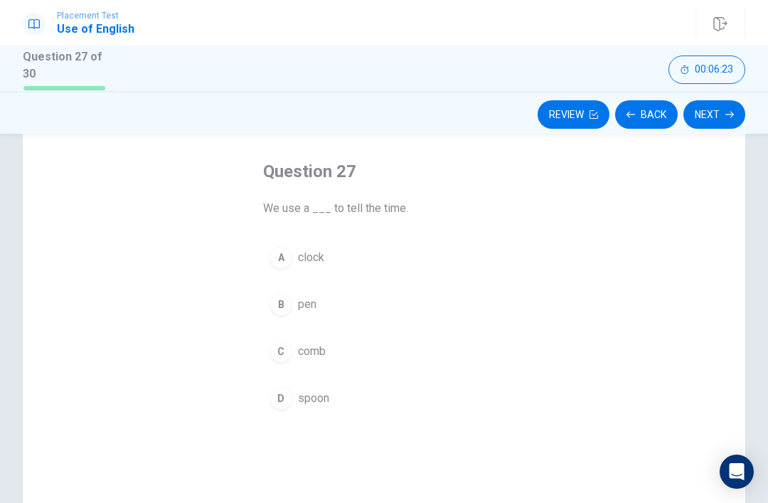
click at [325, 255] on button "A clock" at bounding box center [384, 258] width 242 height 36
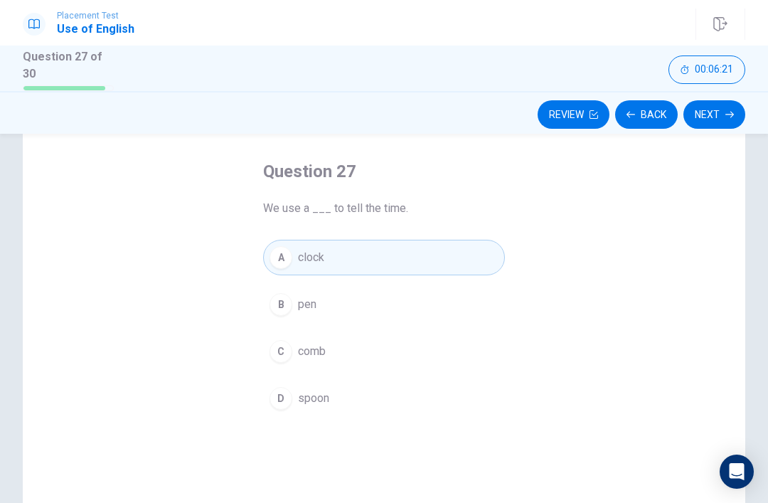
click at [713, 113] on button "Next" at bounding box center [714, 114] width 62 height 28
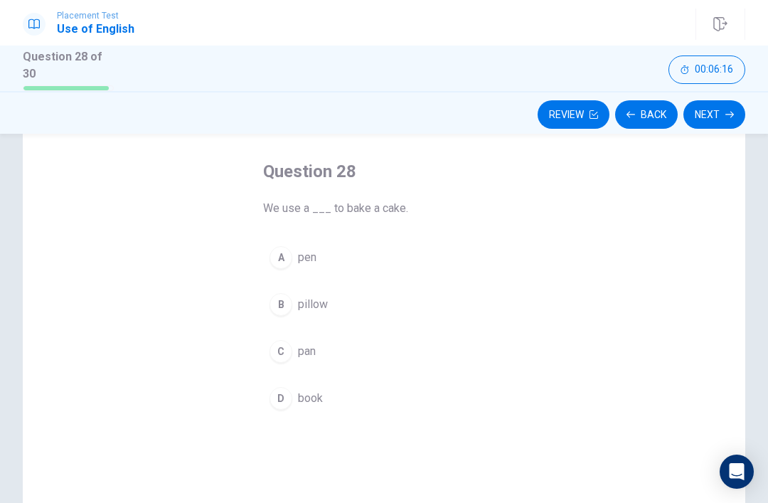
click at [319, 350] on button "C pan" at bounding box center [384, 352] width 242 height 36
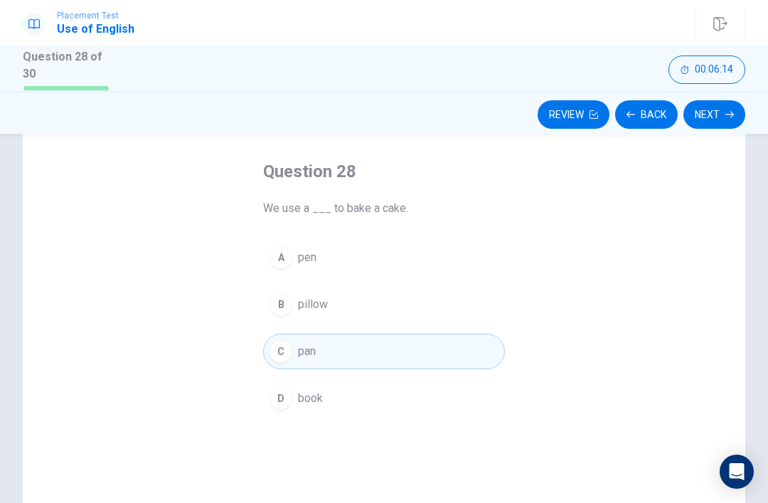
click at [720, 108] on button "Next" at bounding box center [714, 114] width 62 height 28
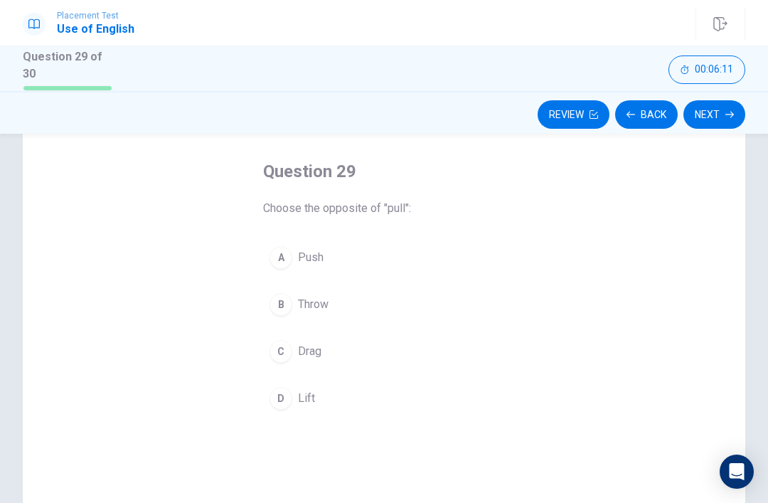
click at [322, 254] on span "Push" at bounding box center [311, 257] width 26 height 17
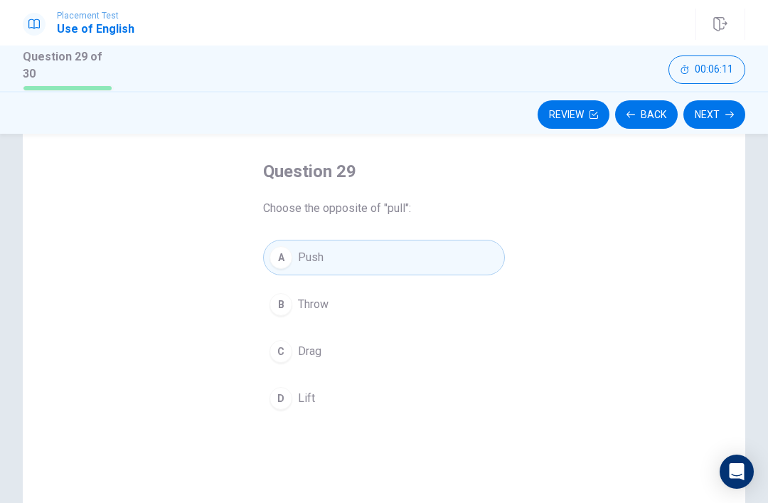
click at [708, 111] on button "Next" at bounding box center [714, 114] width 62 height 28
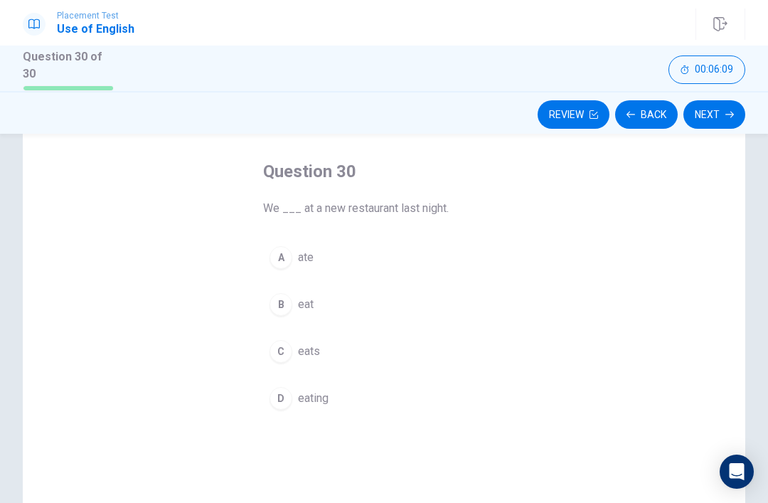
click at [304, 250] on span "ate" at bounding box center [306, 257] width 16 height 17
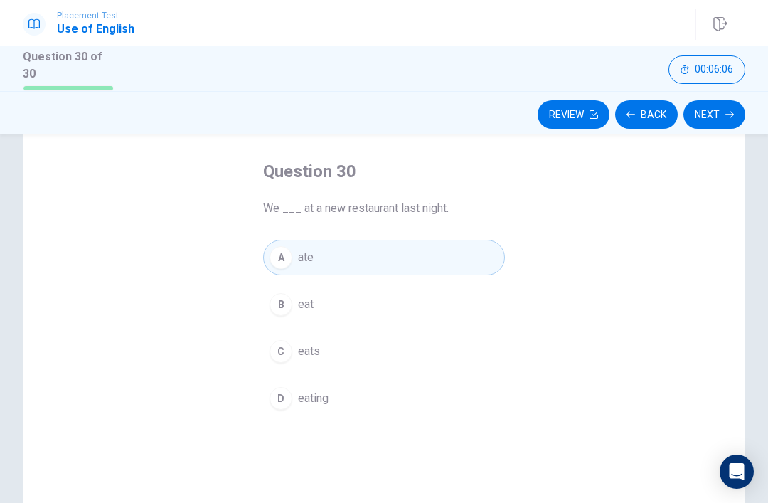
click at [715, 115] on button "Next" at bounding box center [714, 114] width 62 height 28
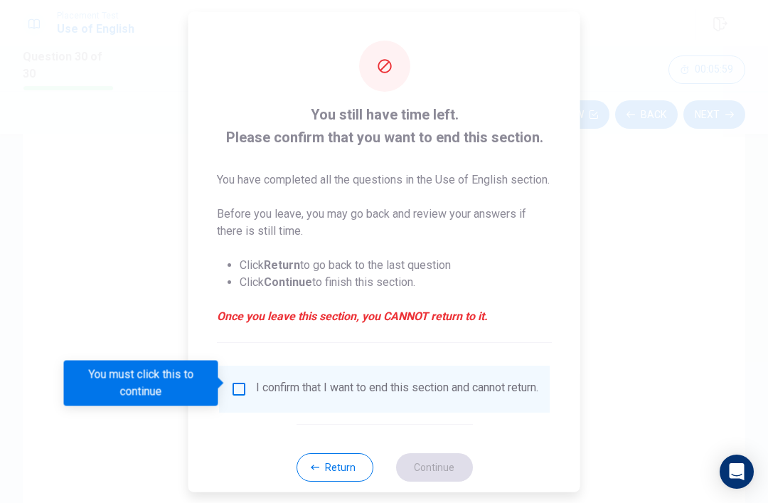
click at [344, 473] on button "Return" at bounding box center [334, 466] width 77 height 28
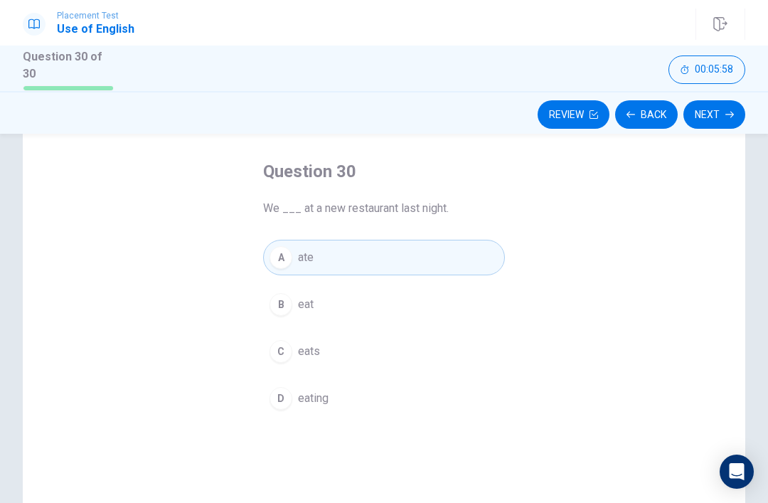
click at [716, 111] on button "Next" at bounding box center [714, 114] width 62 height 28
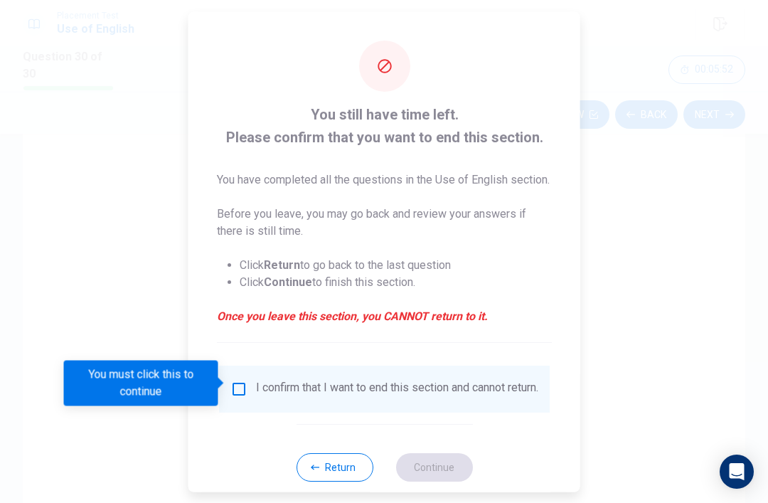
click at [260, 388] on div "I confirm that I want to end this section and cannot return." at bounding box center [397, 388] width 282 height 17
click at [243, 383] on input "You must click this to continue" at bounding box center [238, 388] width 17 height 17
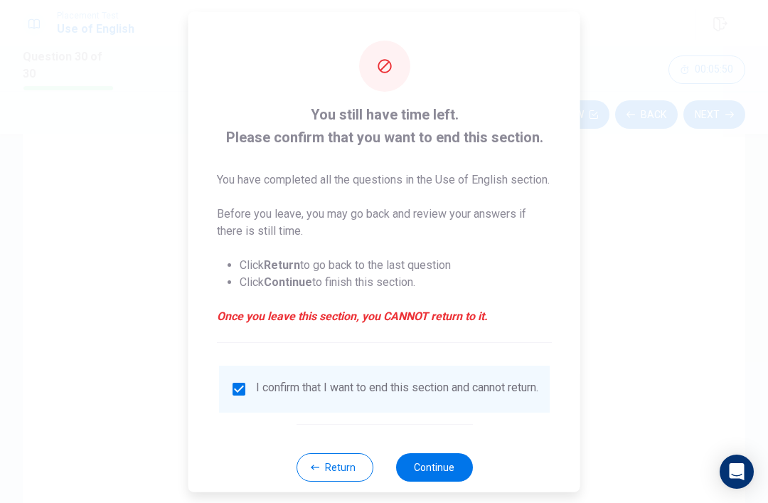
click at [420, 467] on button "Continue" at bounding box center [433, 466] width 77 height 28
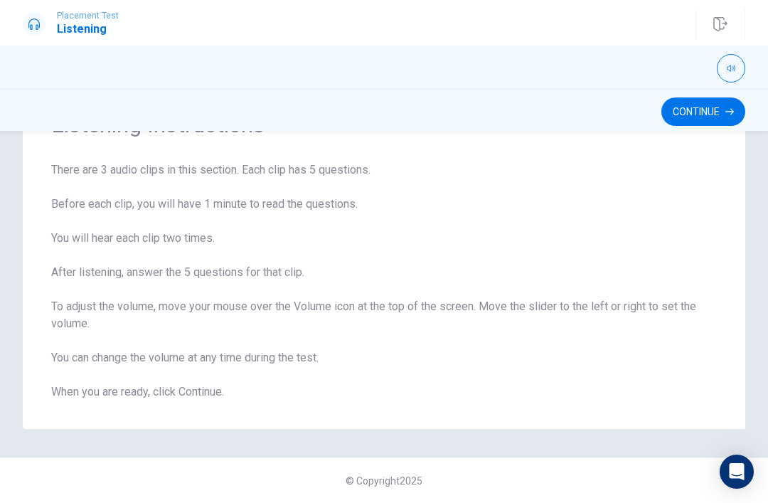
scroll to position [78, 0]
click at [697, 123] on button "Continue" at bounding box center [703, 111] width 84 height 28
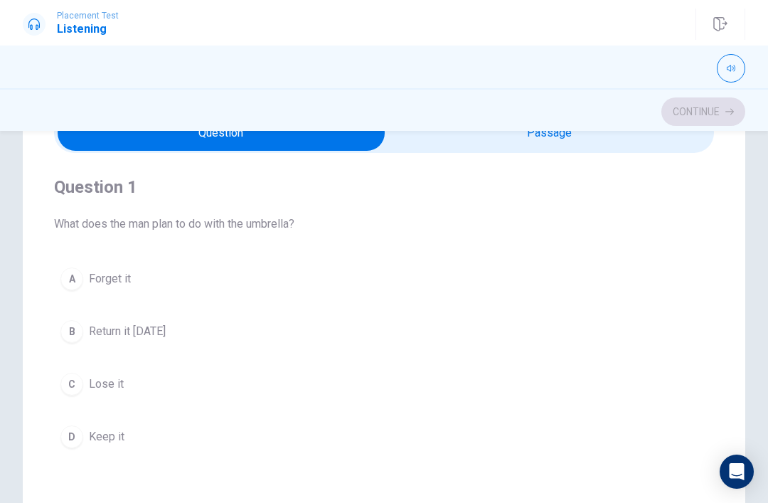
type input "0"
click at [455, 140] on input "checkbox" at bounding box center [221, 133] width 990 height 36
checkbox input "true"
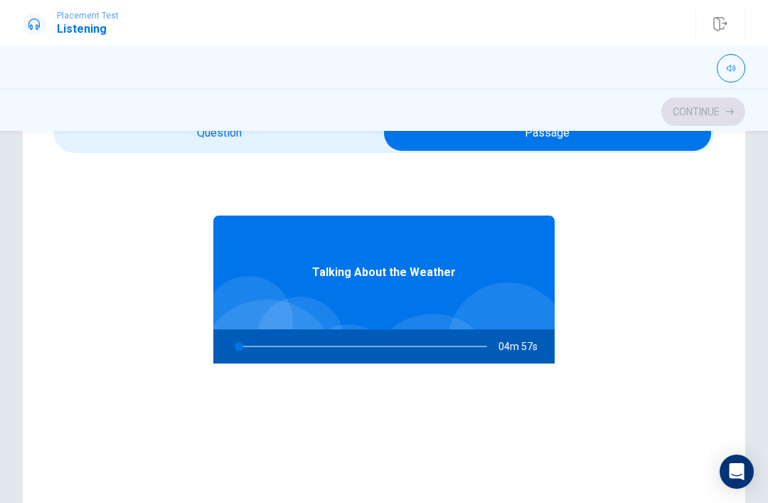
type input "1"
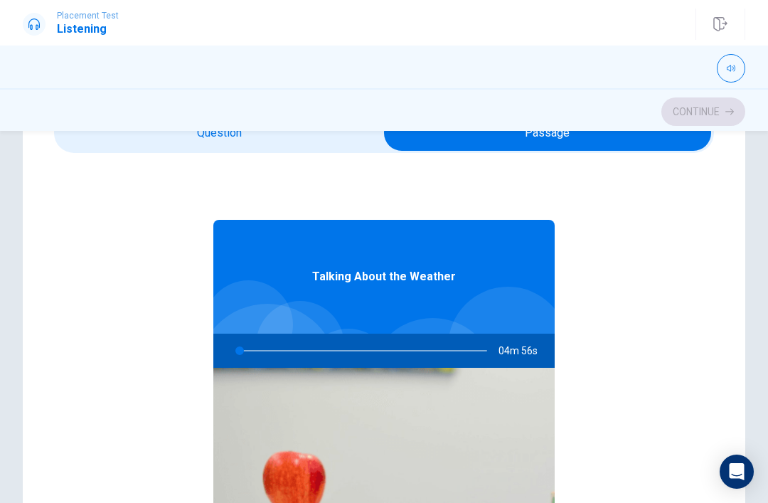
scroll to position [-1, 0]
click at [210, 134] on input "checkbox" at bounding box center [548, 133] width 990 height 36
checkbox input "false"
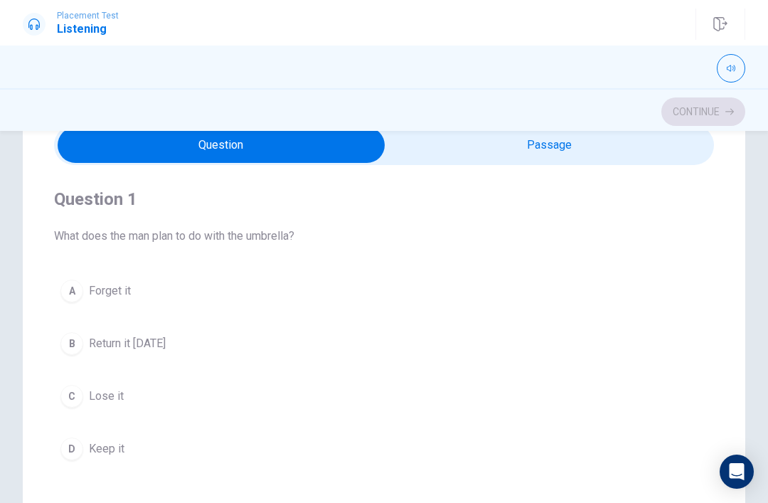
scroll to position [66, 0]
type input "7"
click at [626, 149] on input "checkbox" at bounding box center [221, 145] width 990 height 36
checkbox input "true"
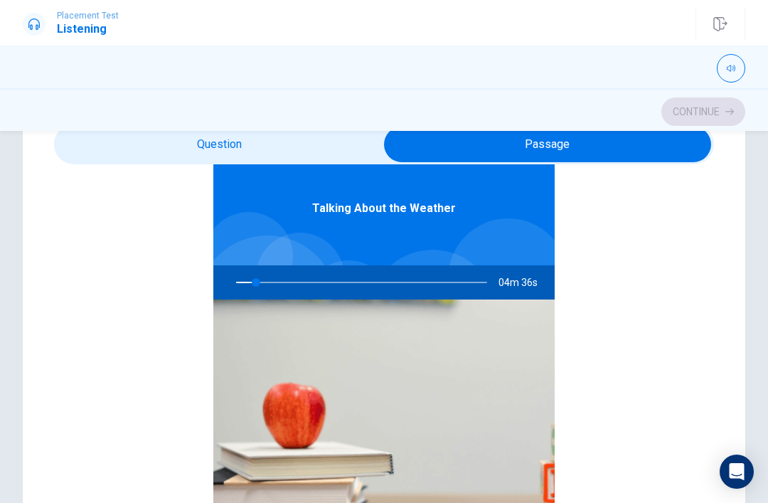
scroll to position [80, 0]
type input "9"
click at [363, 147] on input "checkbox" at bounding box center [548, 145] width 990 height 36
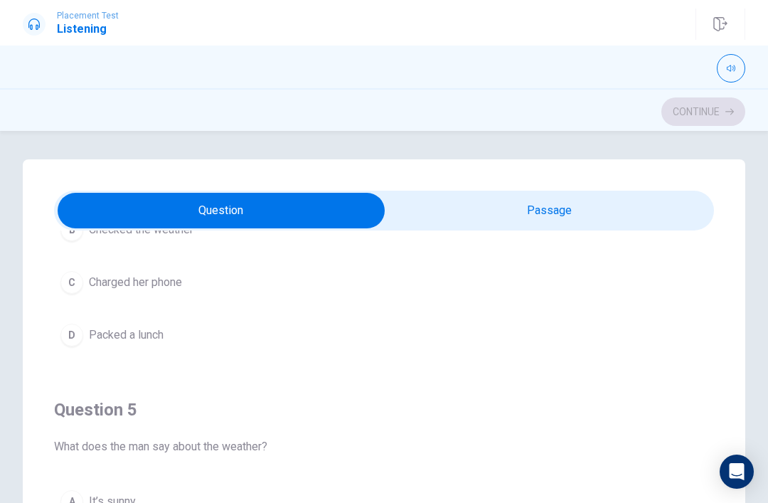
scroll to position [0, 0]
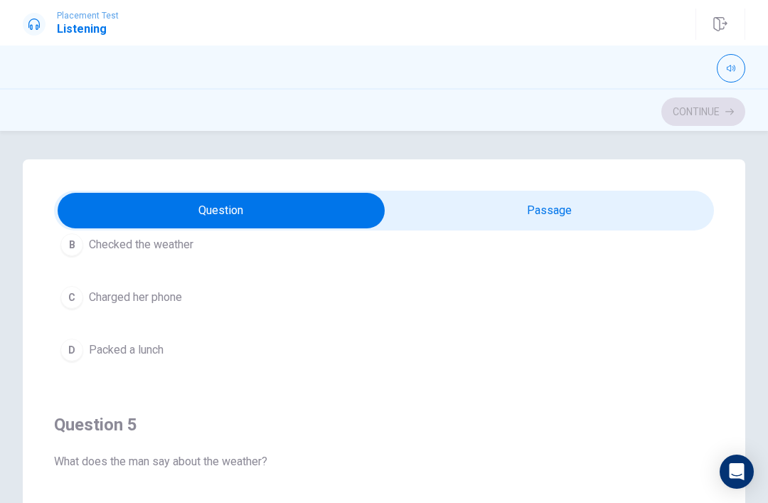
click at [494, 207] on input "checkbox" at bounding box center [221, 211] width 990 height 36
checkbox input "true"
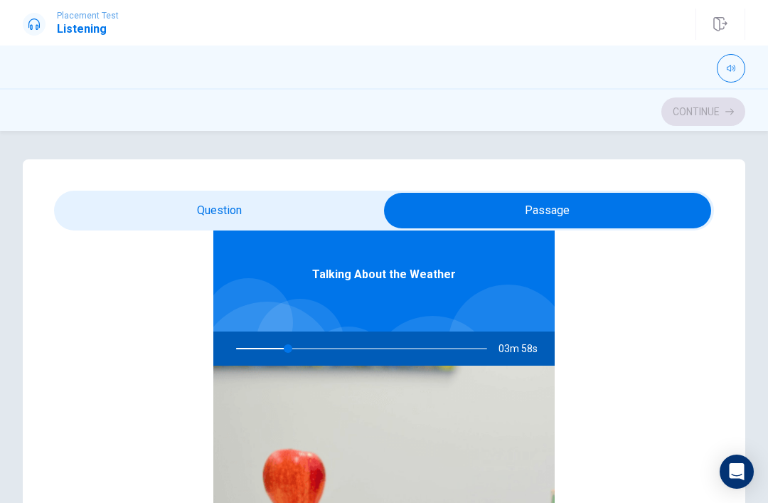
scroll to position [80, 0]
type input "21"
click at [344, 201] on input "checkbox" at bounding box center [548, 211] width 990 height 36
checkbox input "false"
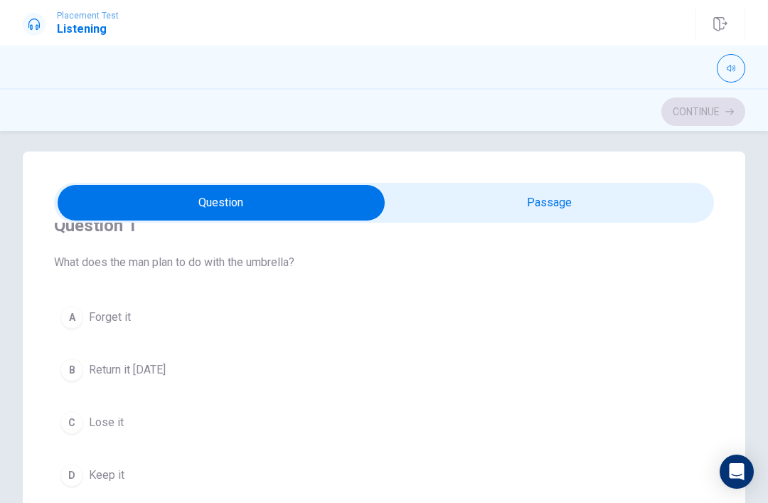
scroll to position [36, 0]
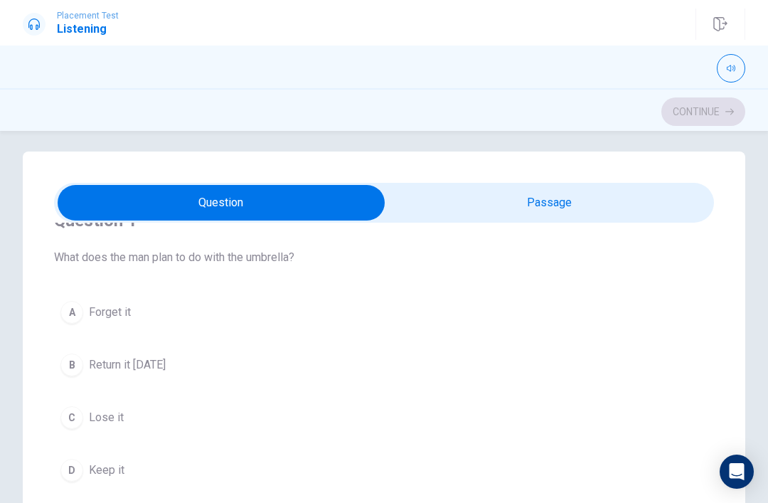
click at [123, 307] on span "Forget it" at bounding box center [110, 312] width 42 height 17
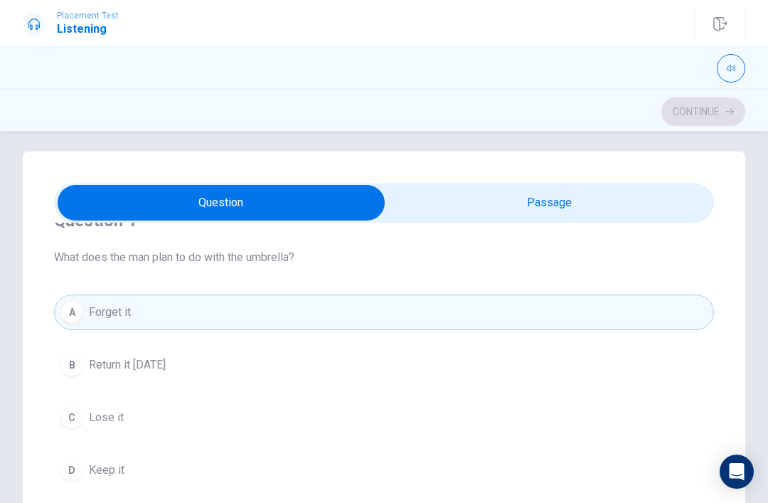
click at [164, 368] on span "Return it [DATE]" at bounding box center [127, 364] width 77 height 17
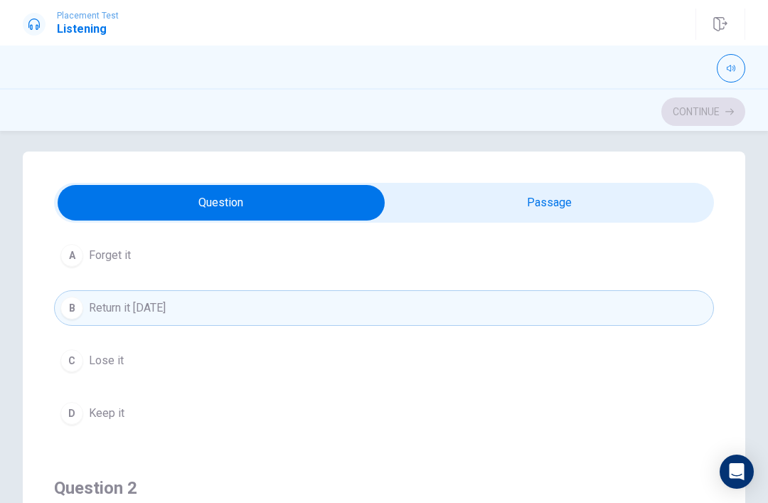
scroll to position [100, 0]
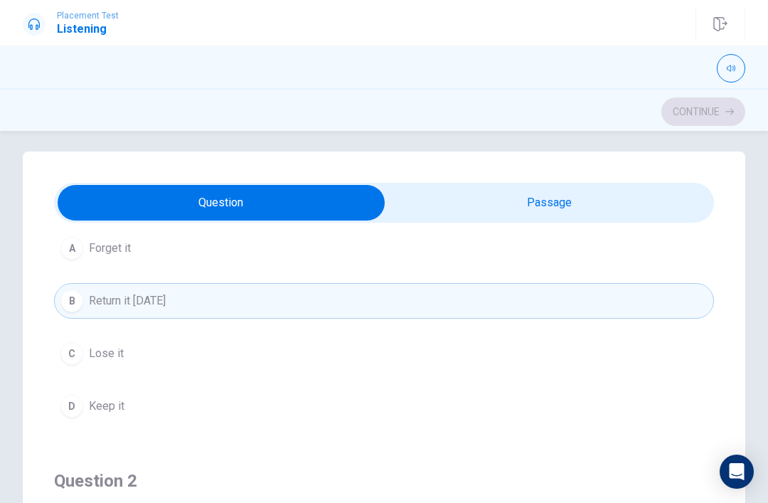
click at [132, 356] on button "C Lose it" at bounding box center [384, 354] width 660 height 36
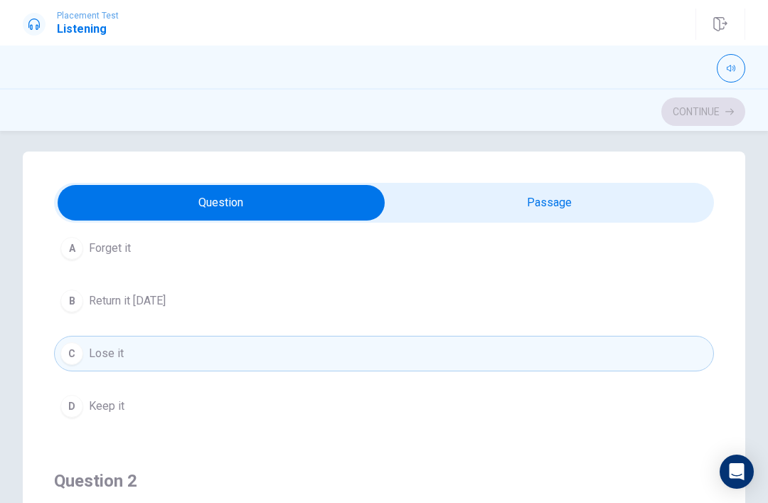
click at [144, 415] on button "D Keep it" at bounding box center [384, 406] width 660 height 36
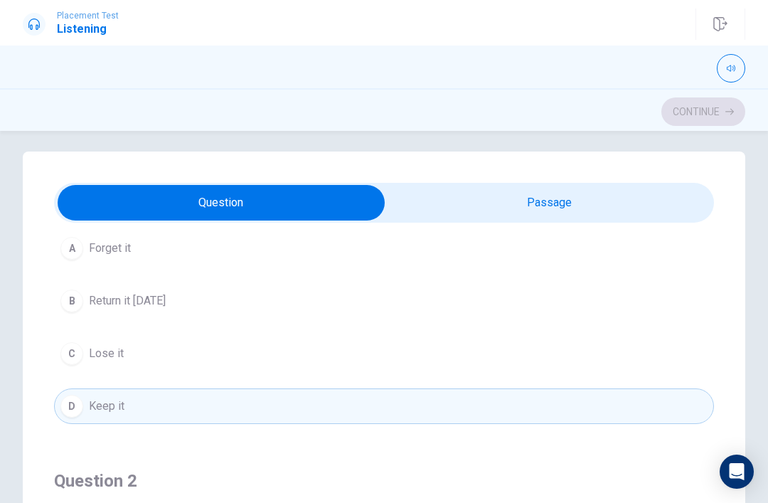
click at [166, 299] on span "Return it [DATE]" at bounding box center [127, 300] width 77 height 17
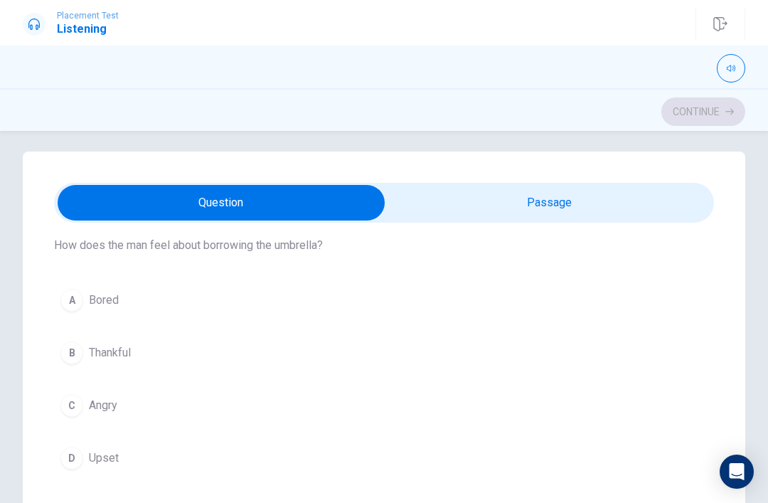
scroll to position [373, 0]
type input "43"
click at [516, 188] on input "checkbox" at bounding box center [221, 203] width 990 height 36
checkbox input "true"
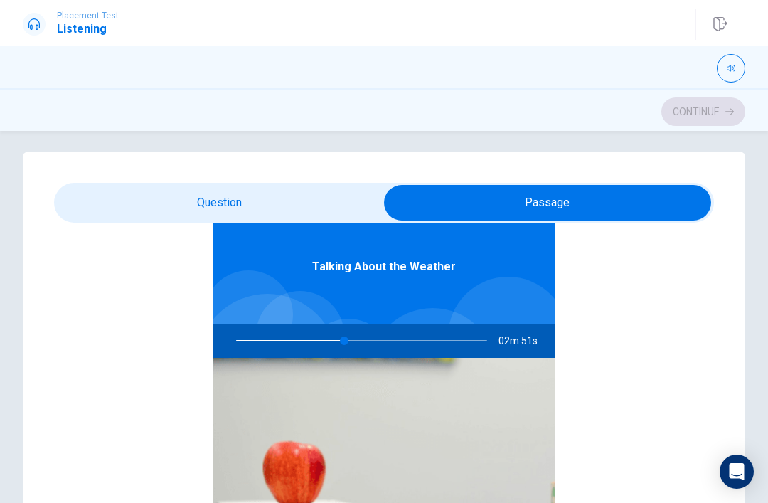
scroll to position [80, 0]
click at [87, 175] on div "Question 1 What does the man plan to do with the umbrella? A Forget it B Return…" at bounding box center [384, 437] width 723 height 572
type input "44"
click at [107, 203] on input "checkbox" at bounding box center [548, 203] width 990 height 36
checkbox input "false"
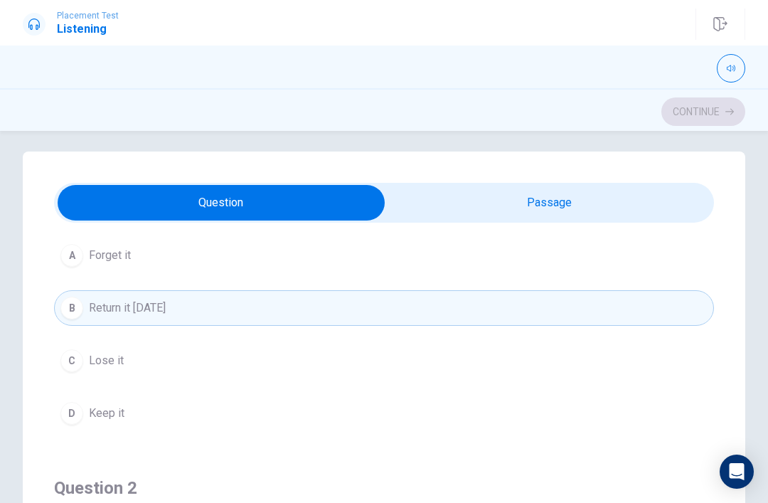
scroll to position [54, 0]
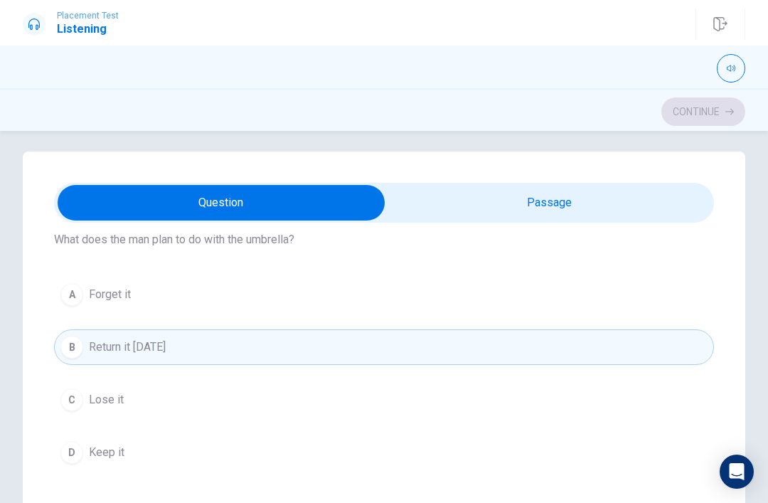
click at [425, 376] on div "A Forget it B Return it [DATE] C Lose it D Keep it" at bounding box center [384, 373] width 660 height 193
click at [449, 340] on button "B Return it [DATE]" at bounding box center [384, 347] width 660 height 36
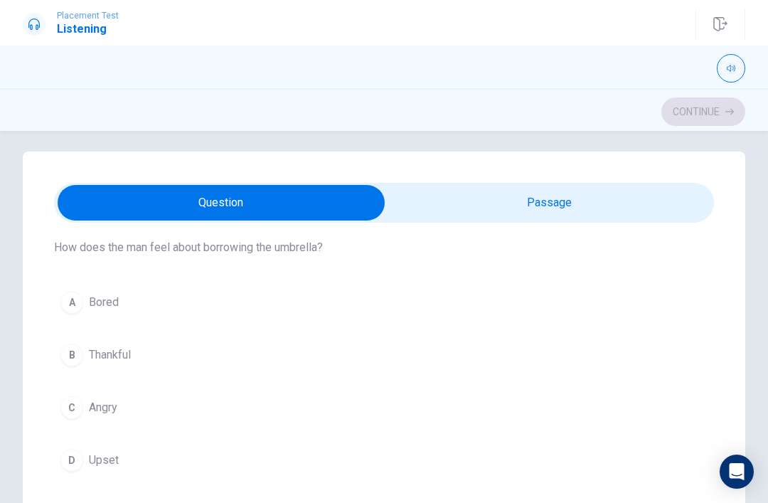
scroll to position [370, 0]
type input "54"
click at [616, 213] on input "checkbox" at bounding box center [221, 203] width 990 height 36
checkbox input "true"
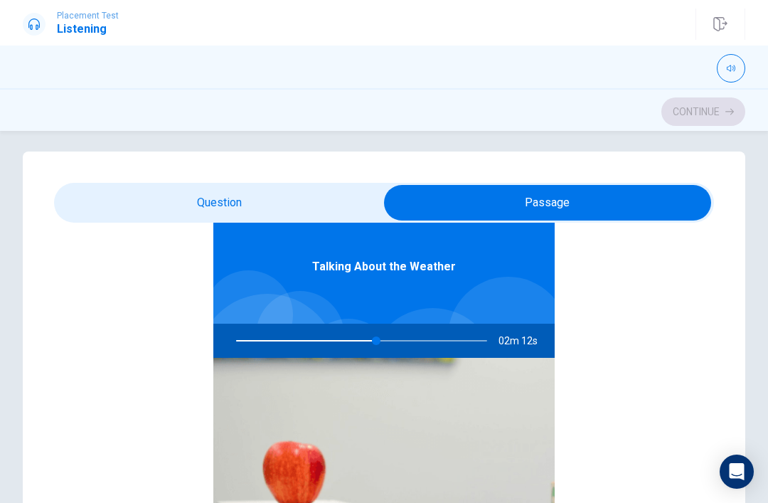
type input "56"
click at [302, 186] on input "checkbox" at bounding box center [548, 203] width 990 height 36
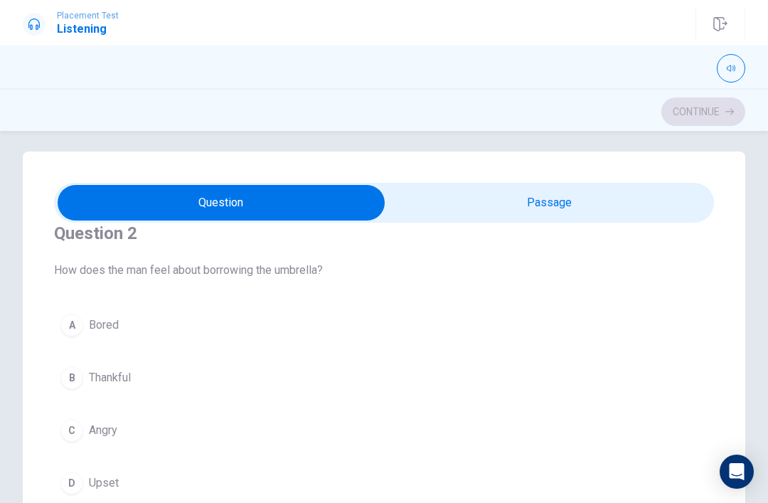
scroll to position [351, 0]
click at [203, 270] on span "How does the man feel about borrowing the umbrella?" at bounding box center [384, 266] width 660 height 17
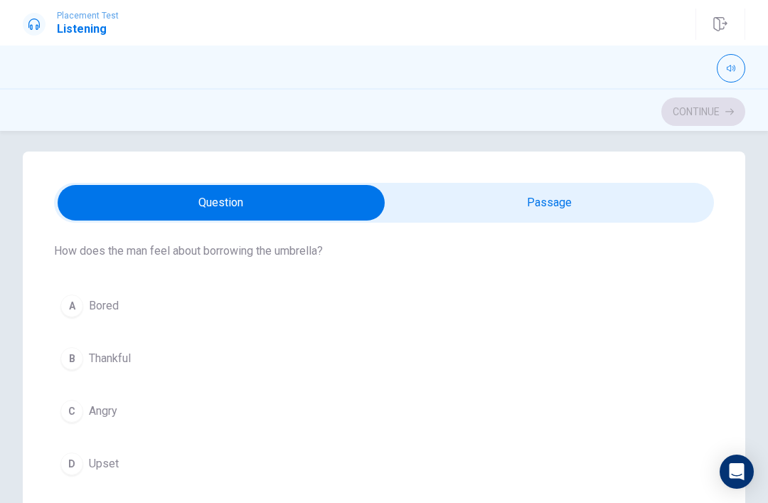
scroll to position [366, 0]
click at [321, 258] on span "How does the man feel about borrowing the umbrella?" at bounding box center [384, 252] width 660 height 17
click at [469, 208] on input "checkbox" at bounding box center [221, 203] width 990 height 36
checkbox input "true"
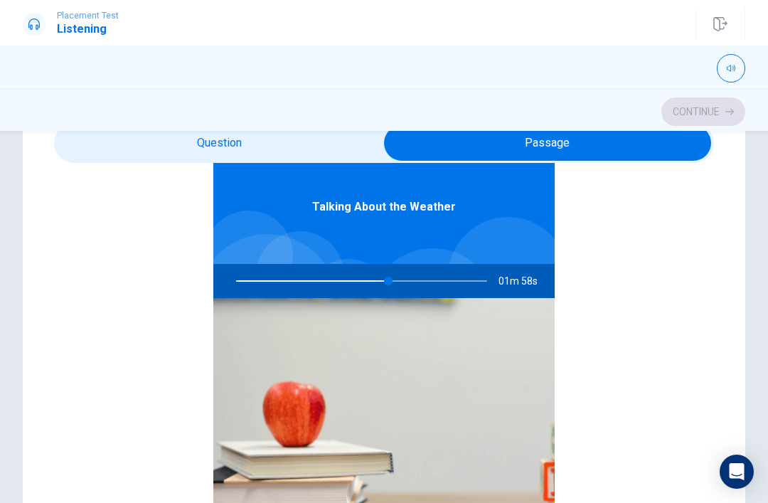
scroll to position [71, 0]
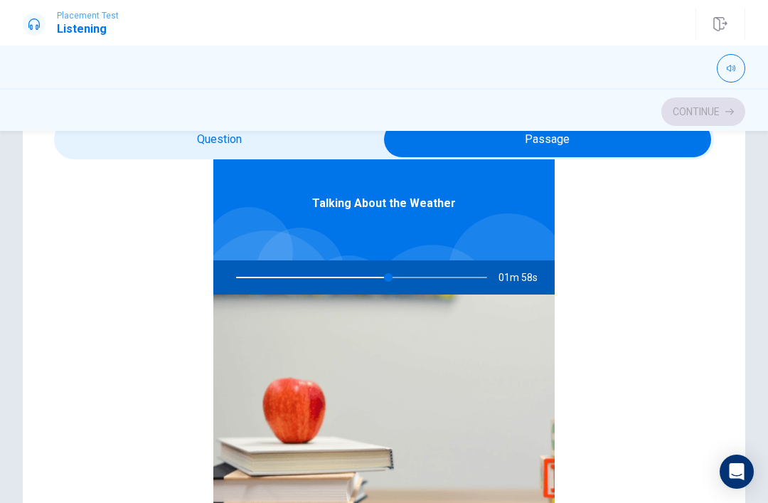
click at [436, 357] on img at bounding box center [383, 408] width 341 height 228
type input "61"
click at [329, 141] on input "checkbox" at bounding box center [548, 140] width 990 height 36
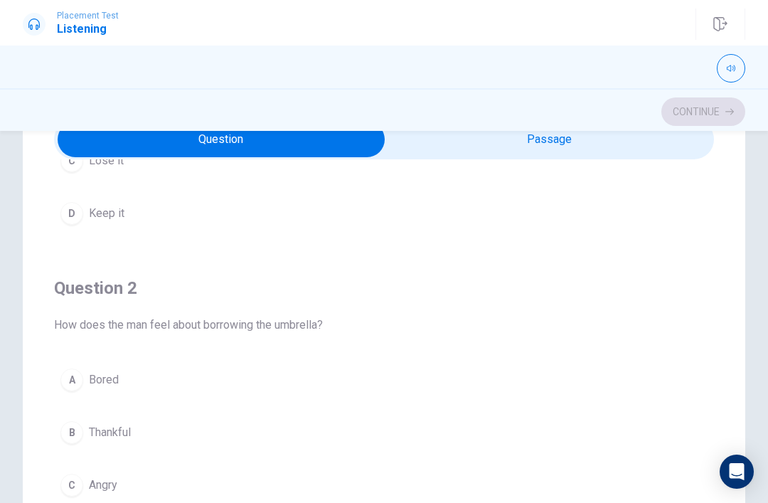
scroll to position [235, 0]
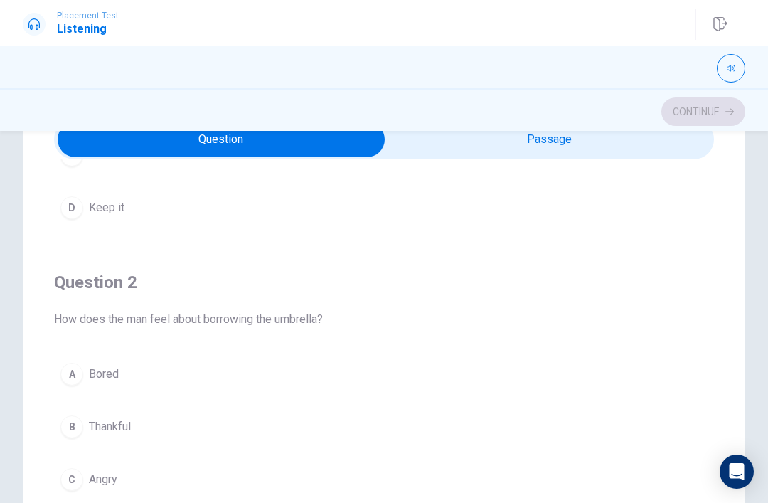
click at [560, 164] on button "C Lose it" at bounding box center [384, 155] width 660 height 36
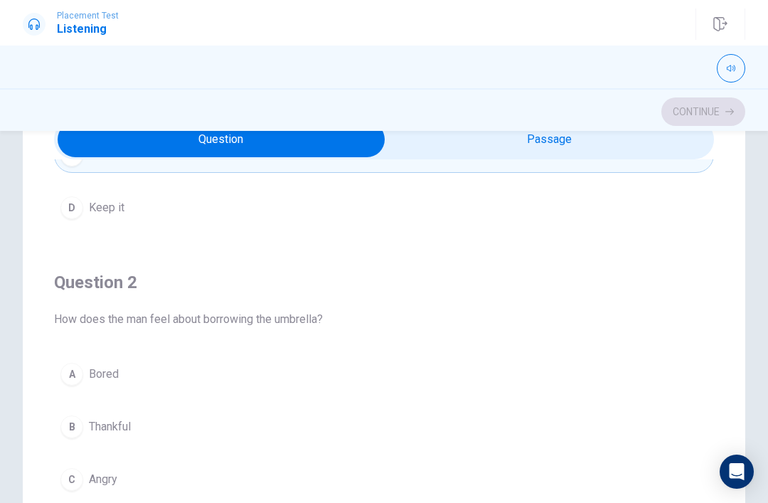
click at [590, 147] on input "checkbox" at bounding box center [221, 140] width 990 height 36
checkbox input "true"
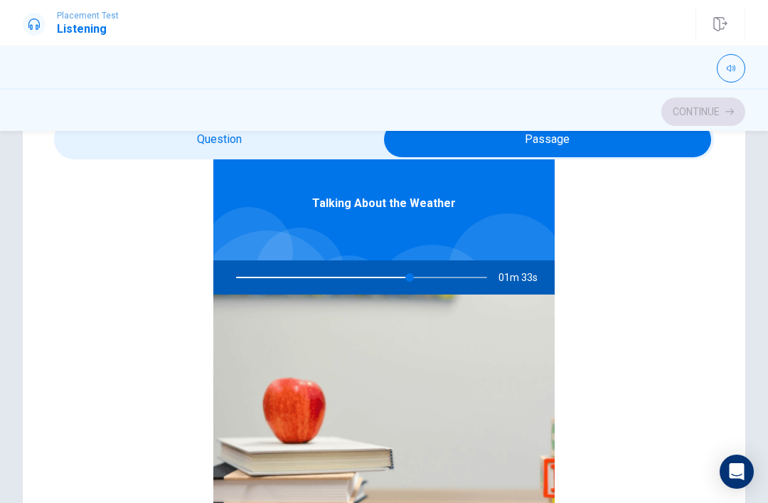
scroll to position [80, 0]
type input "70"
click at [364, 156] on input "checkbox" at bounding box center [548, 140] width 990 height 36
checkbox input "false"
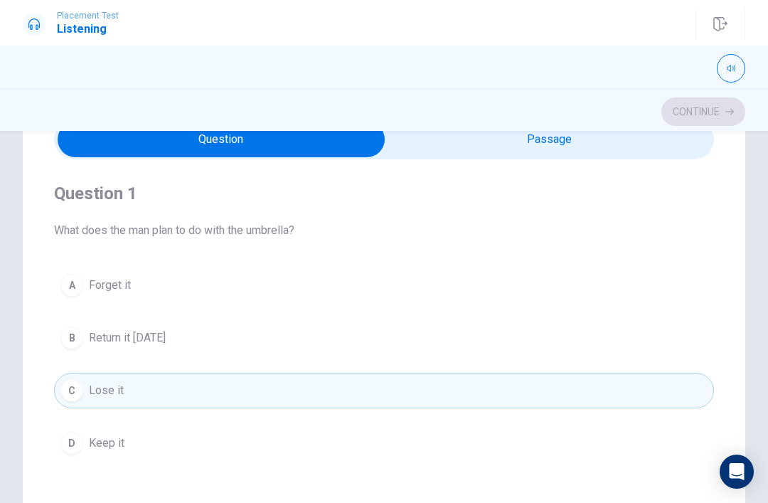
scroll to position [0, 0]
click at [335, 331] on button "B Return it [DATE]" at bounding box center [384, 338] width 660 height 36
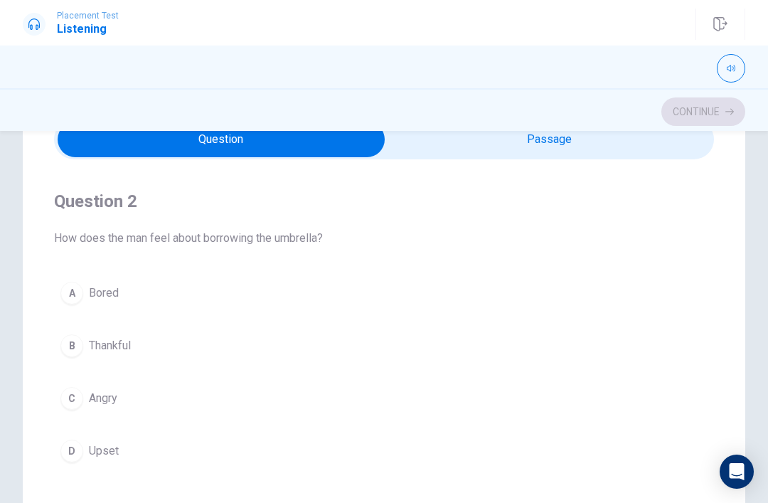
scroll to position [318, 0]
type input "81"
click at [646, 154] on input "checkbox" at bounding box center [221, 140] width 990 height 36
checkbox input "true"
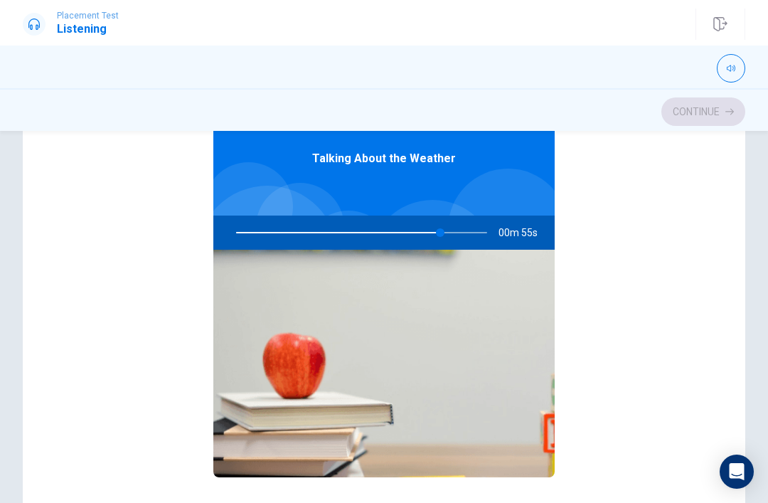
scroll to position [125, 0]
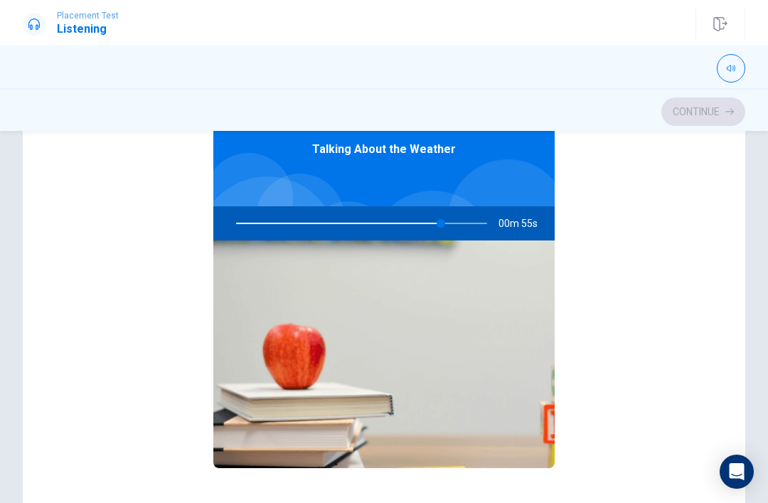
click at [523, 242] on img at bounding box center [383, 354] width 341 height 228
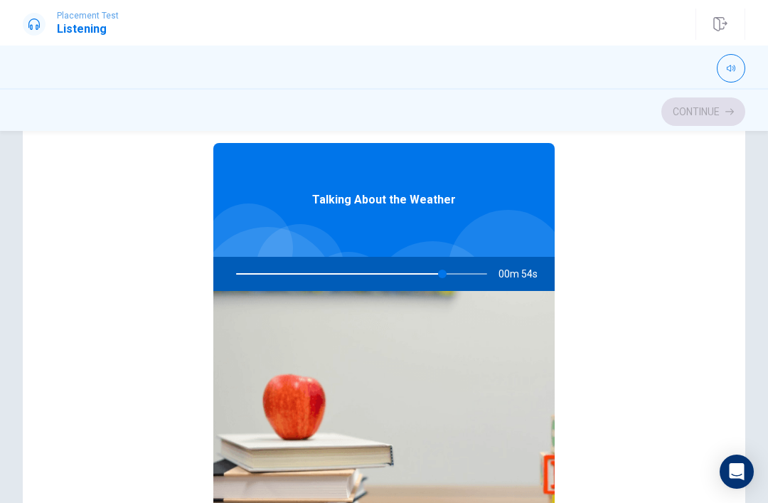
scroll to position [28, 0]
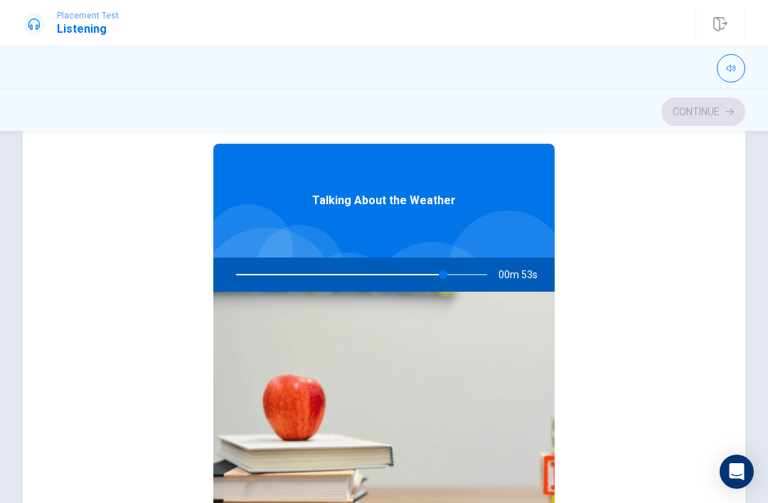
click at [368, 229] on div "Talking About the Weather" at bounding box center [383, 201] width 341 height 114
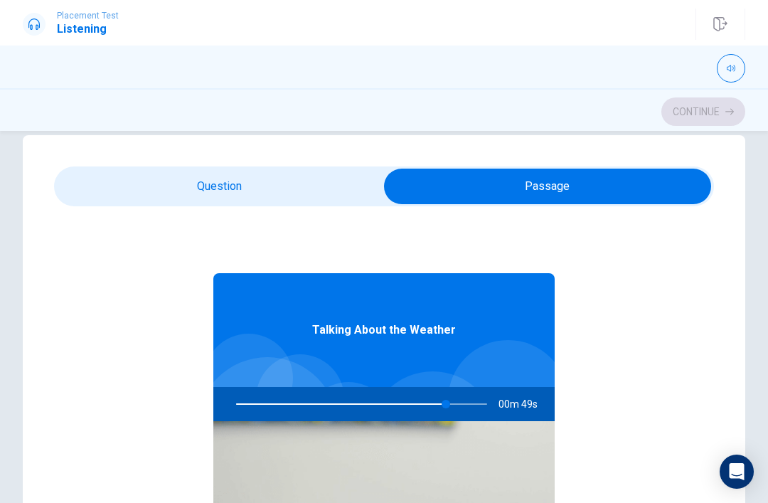
scroll to position [18, 0]
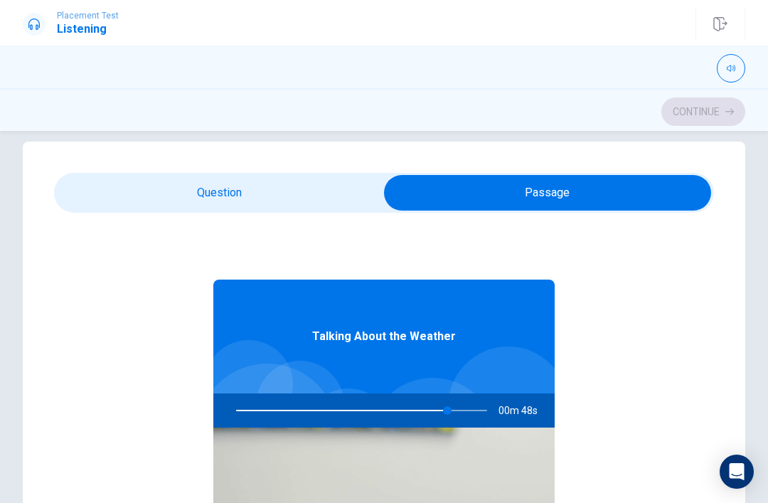
type input "84"
click at [122, 202] on input "checkbox" at bounding box center [548, 193] width 990 height 36
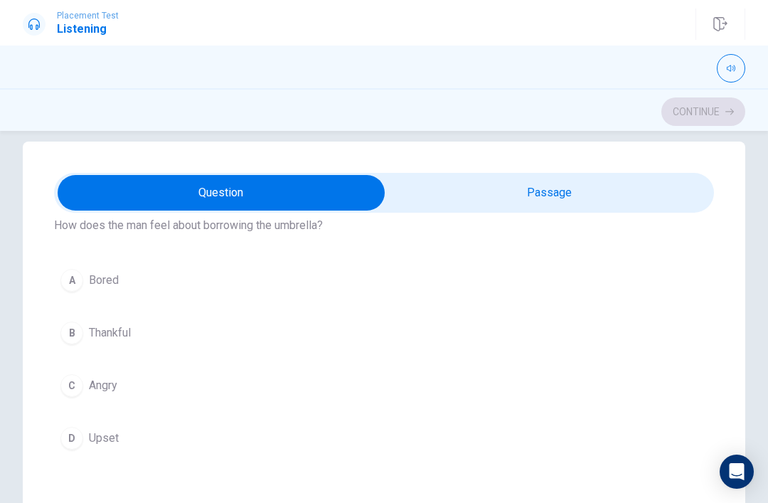
click at [92, 329] on span "Thankful" at bounding box center [110, 332] width 42 height 17
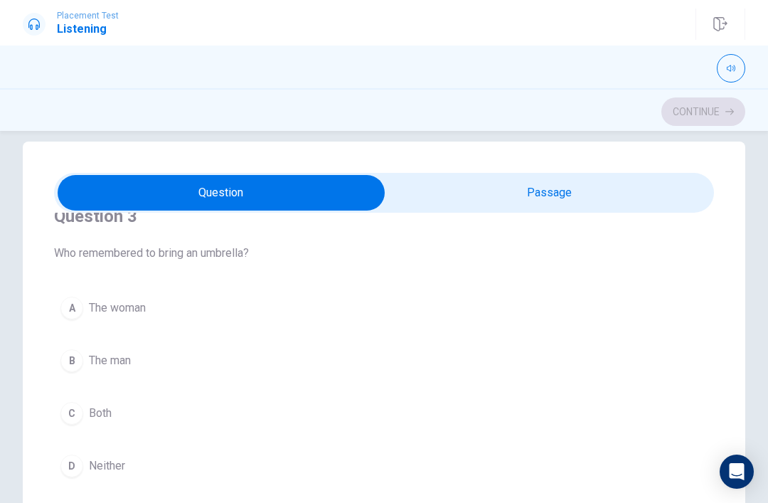
scroll to position [681, 0]
click at [85, 302] on button "A The woman" at bounding box center [384, 307] width 660 height 36
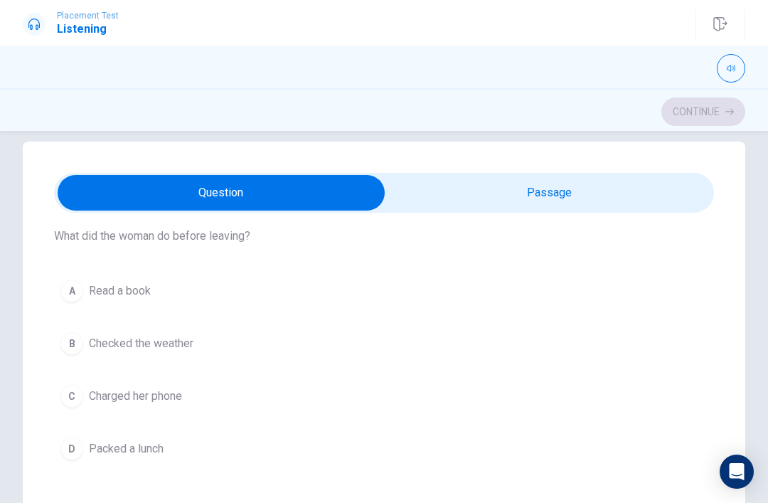
click at [107, 402] on span "Charged her phone" at bounding box center [135, 396] width 93 height 17
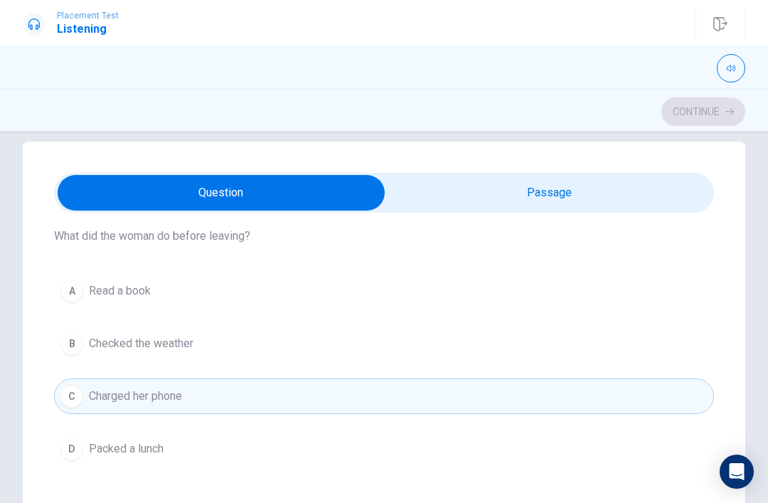
click at [102, 339] on span "Checked the weather" at bounding box center [141, 343] width 105 height 17
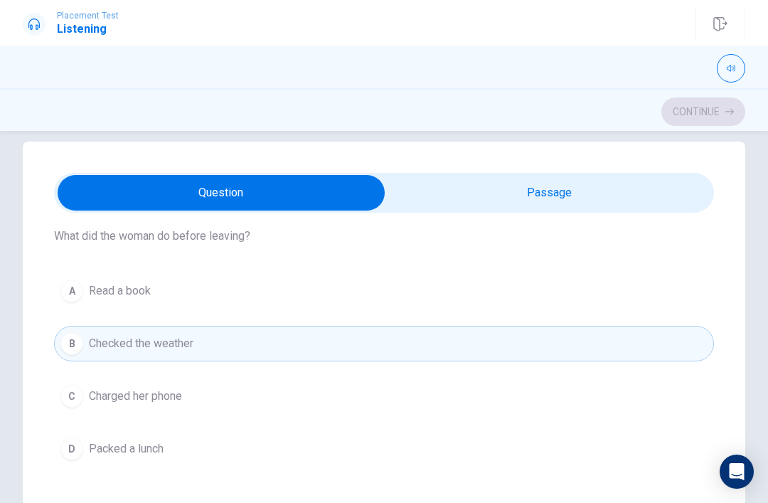
click at [569, 195] on input "checkbox" at bounding box center [221, 193] width 990 height 36
checkbox input "true"
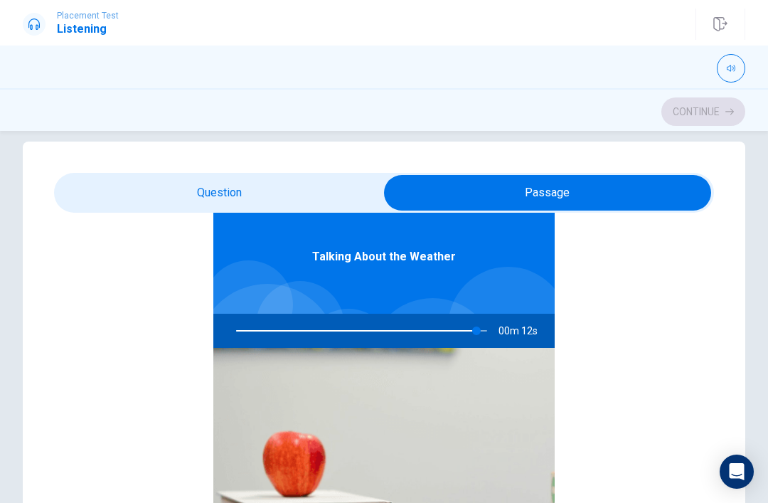
scroll to position [80, 0]
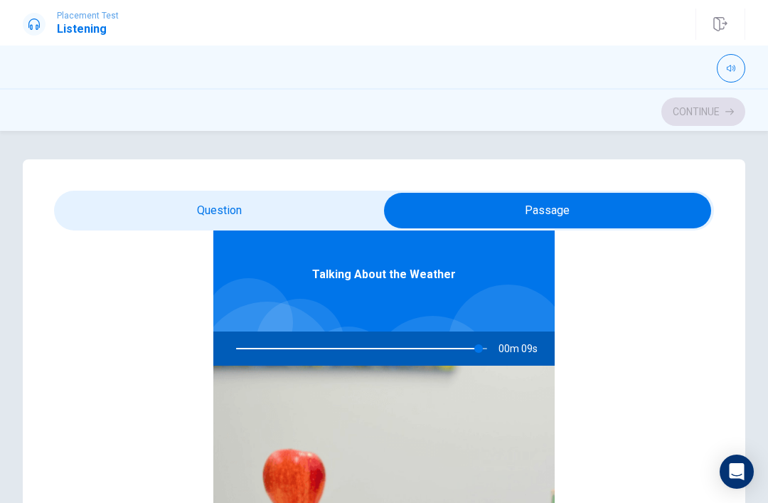
type input "97"
click at [335, 204] on input "checkbox" at bounding box center [548, 211] width 990 height 36
checkbox input "false"
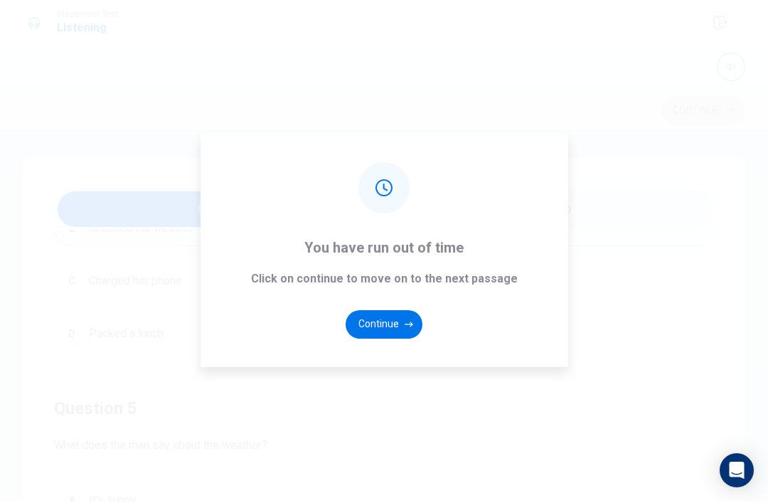
scroll to position [1152, 0]
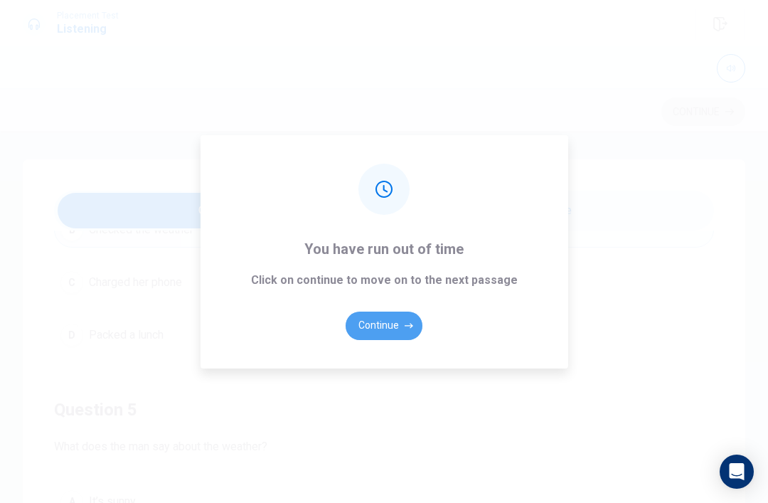
click at [405, 330] on icon "button" at bounding box center [409, 325] width 9 height 9
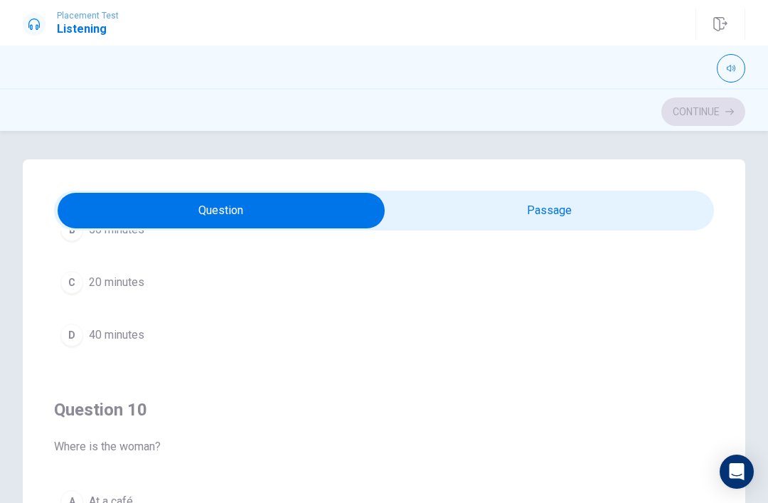
scroll to position [5, 0]
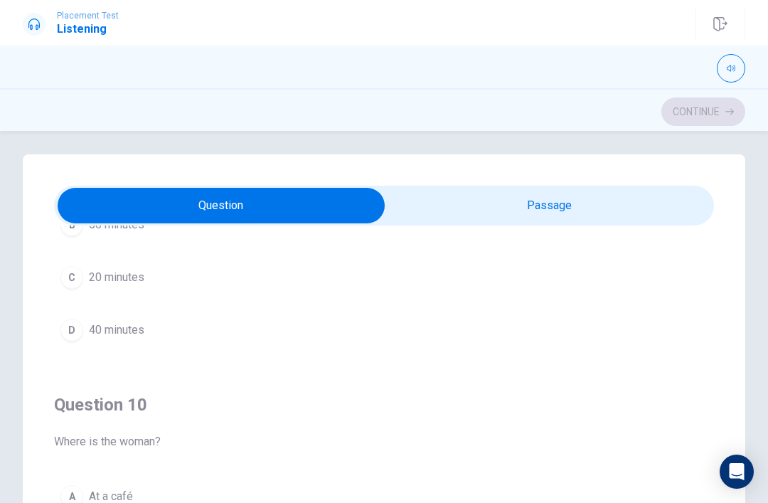
click at [464, 206] on input "checkbox" at bounding box center [221, 206] width 990 height 36
checkbox input "true"
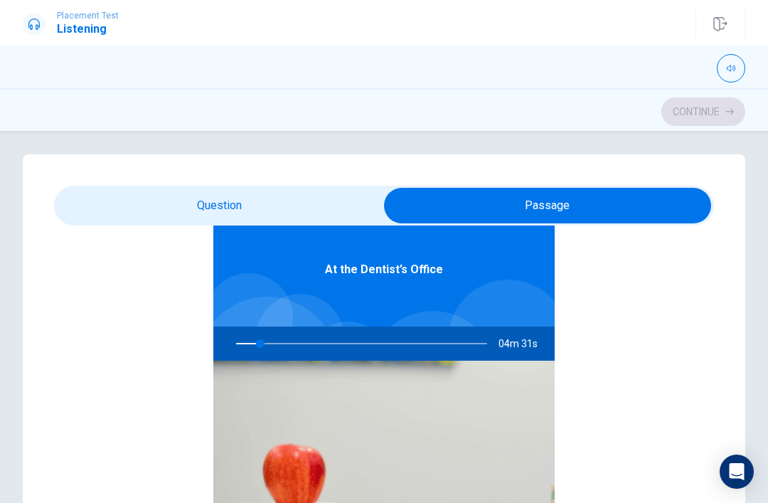
type input "10"
click at [362, 205] on input "checkbox" at bounding box center [548, 206] width 990 height 36
checkbox input "false"
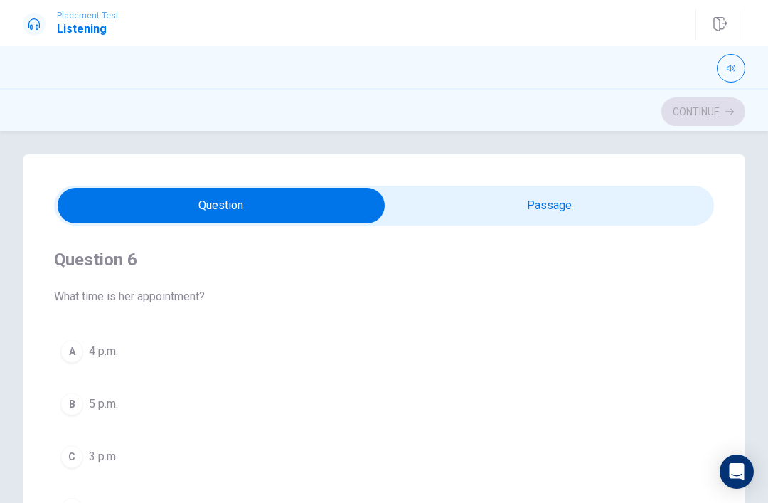
scroll to position [0, 0]
click at [739, 67] on button "button" at bounding box center [731, 68] width 28 height 28
type input "1"
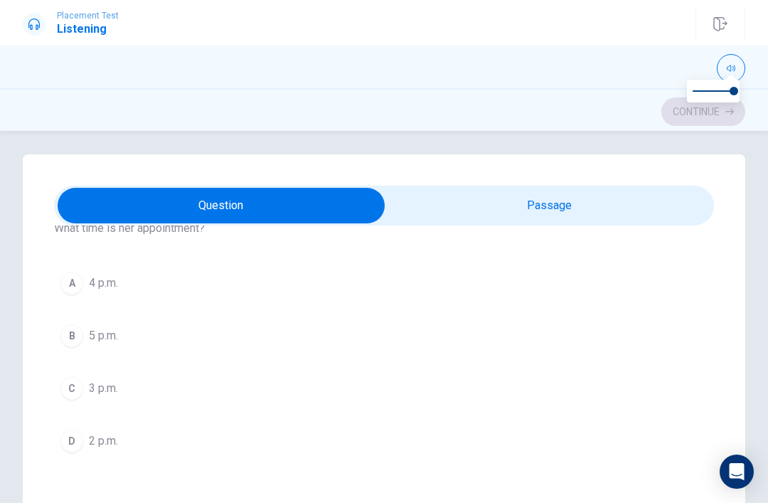
scroll to position [71, 0]
type input "16"
click at [651, 207] on input "checkbox" at bounding box center [221, 206] width 990 height 36
checkbox input "true"
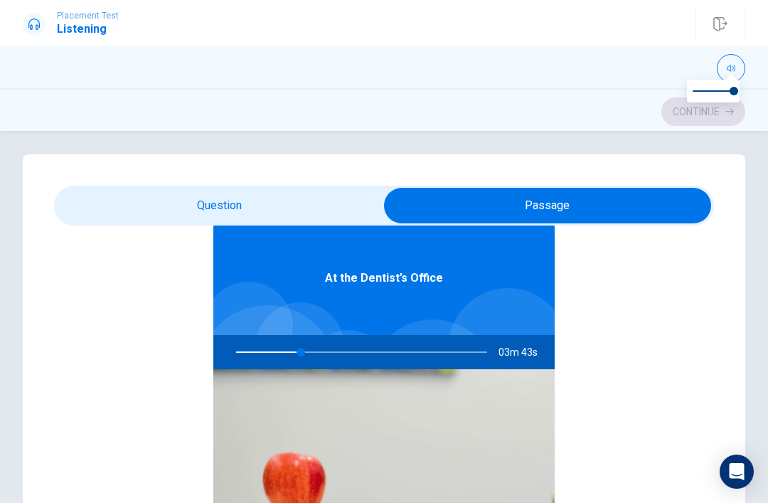
type input "26"
click at [356, 208] on input "checkbox" at bounding box center [548, 206] width 990 height 36
checkbox input "false"
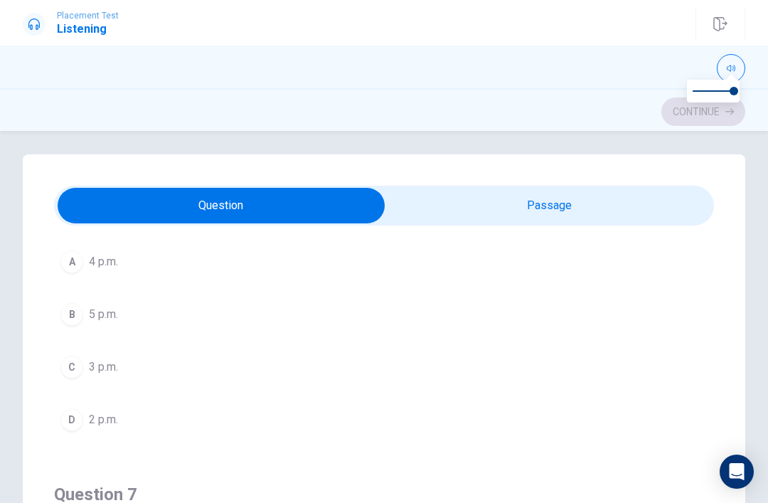
type input "27"
click at [622, 205] on input "checkbox" at bounding box center [221, 206] width 990 height 36
checkbox input "true"
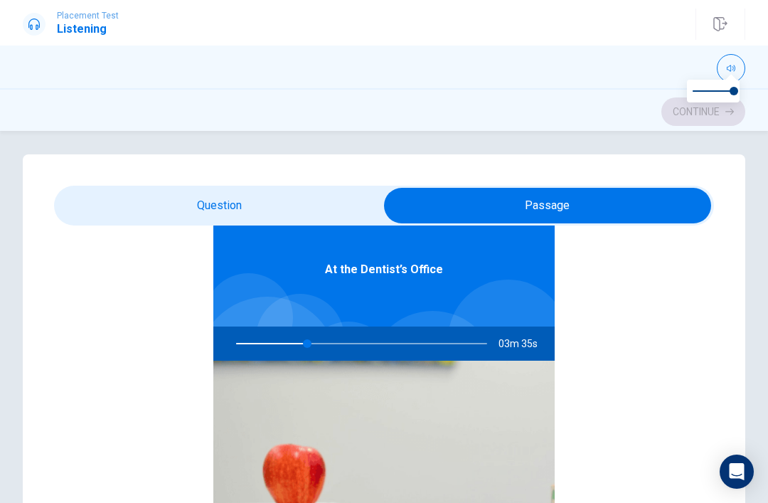
type input "29"
click at [371, 206] on input "checkbox" at bounding box center [548, 206] width 990 height 36
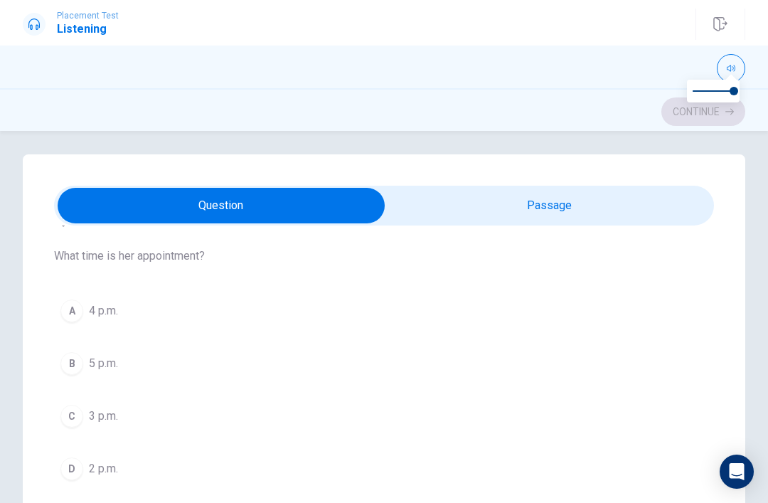
scroll to position [43, 0]
click at [149, 413] on button "C 3 p.m." at bounding box center [384, 414] width 660 height 36
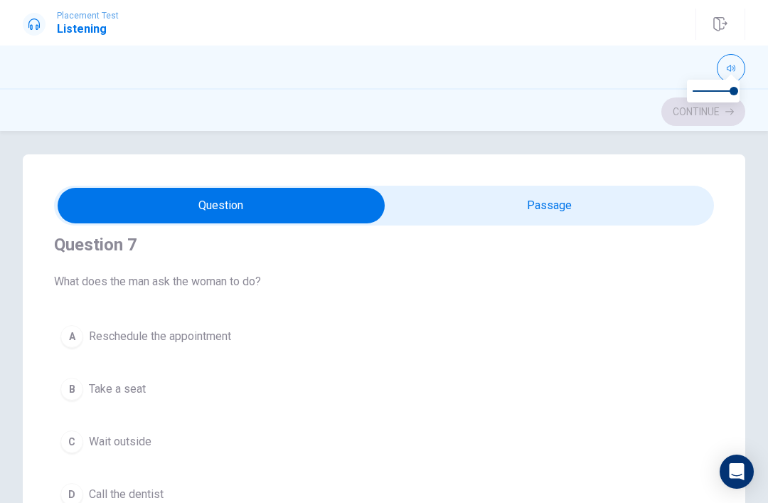
scroll to position [341, 0]
click at [167, 390] on button "B Take a seat" at bounding box center [384, 387] width 660 height 36
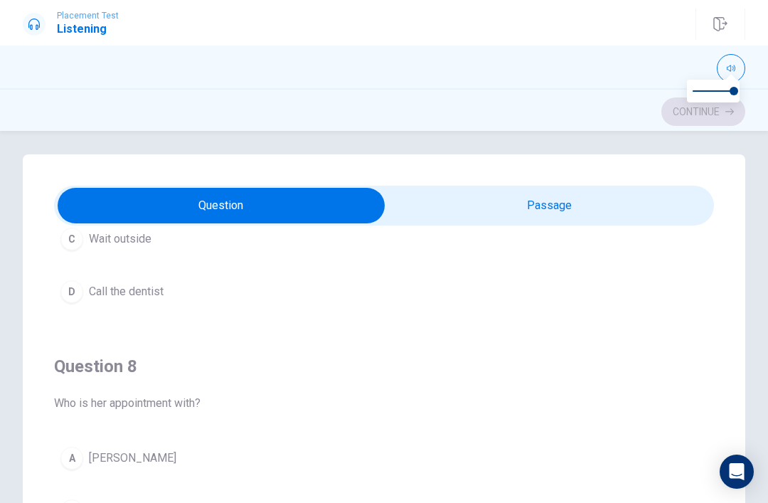
click at [481, 220] on input "checkbox" at bounding box center [221, 206] width 990 height 36
checkbox input "true"
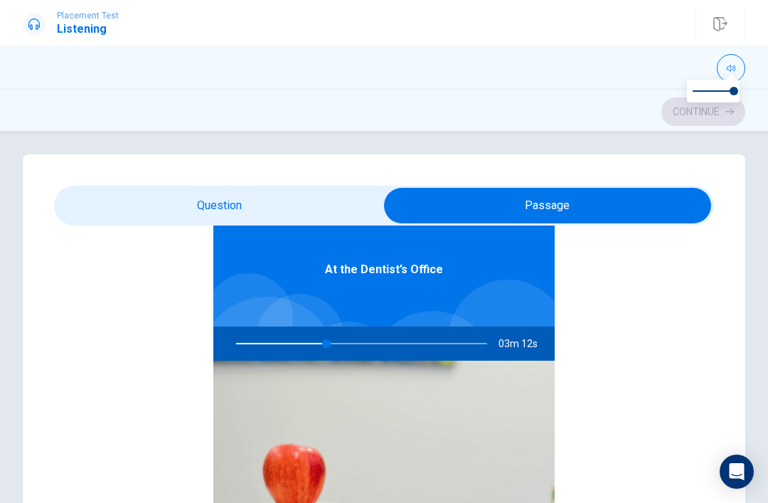
type input "36"
click at [353, 221] on input "checkbox" at bounding box center [548, 206] width 990 height 36
checkbox input "false"
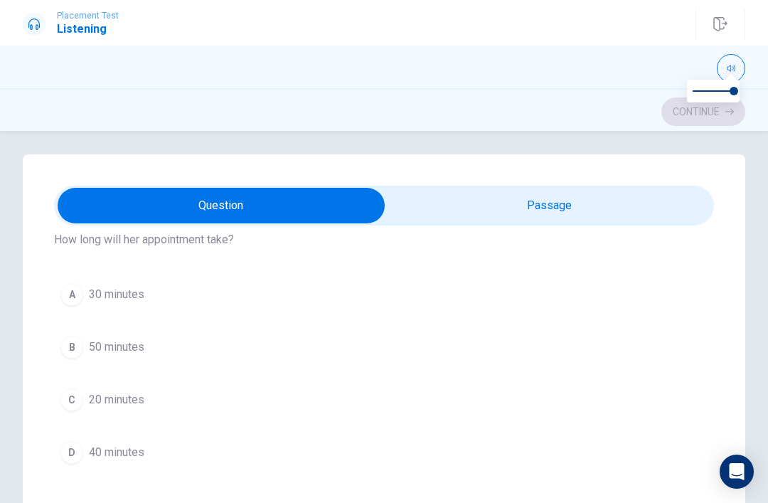
scroll to position [1031, 0]
click at [149, 309] on button "A 30 minutes" at bounding box center [384, 294] width 660 height 36
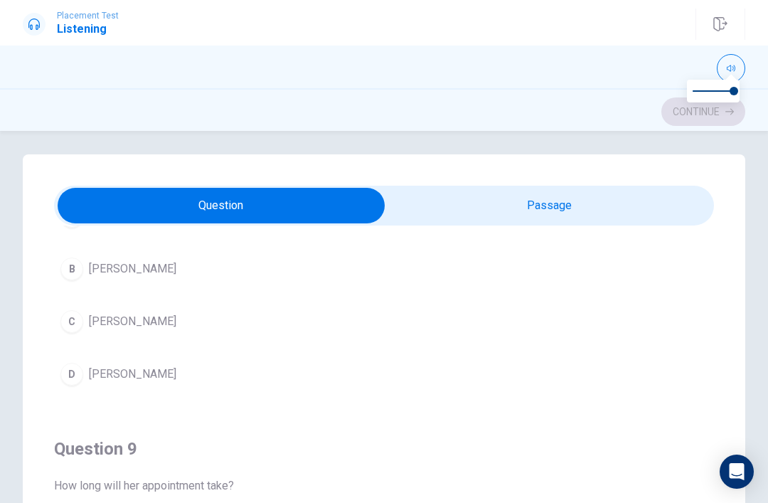
scroll to position [767, 0]
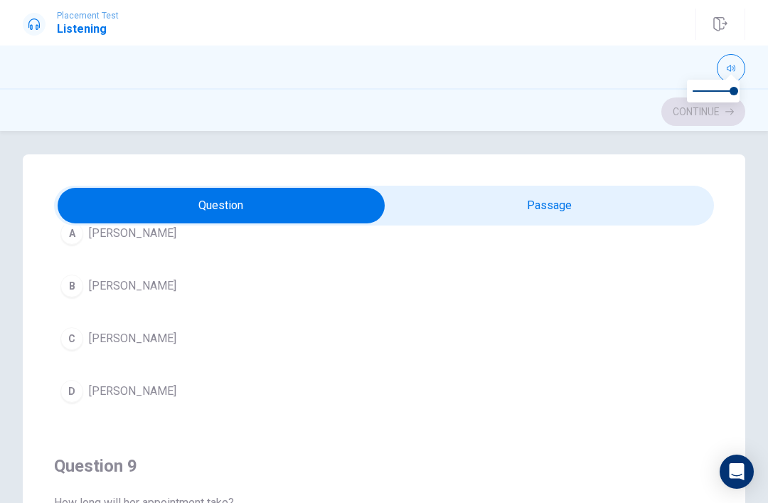
click at [157, 300] on button "B [PERSON_NAME]" at bounding box center [384, 286] width 660 height 36
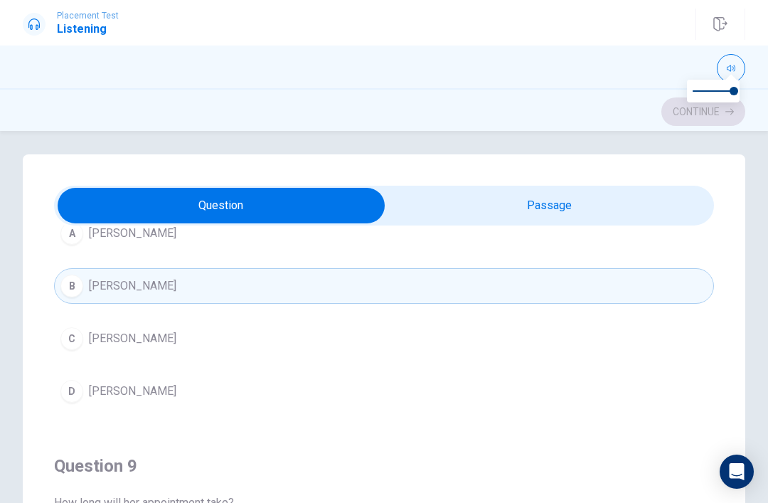
click at [158, 351] on button "C [PERSON_NAME]" at bounding box center [384, 339] width 660 height 36
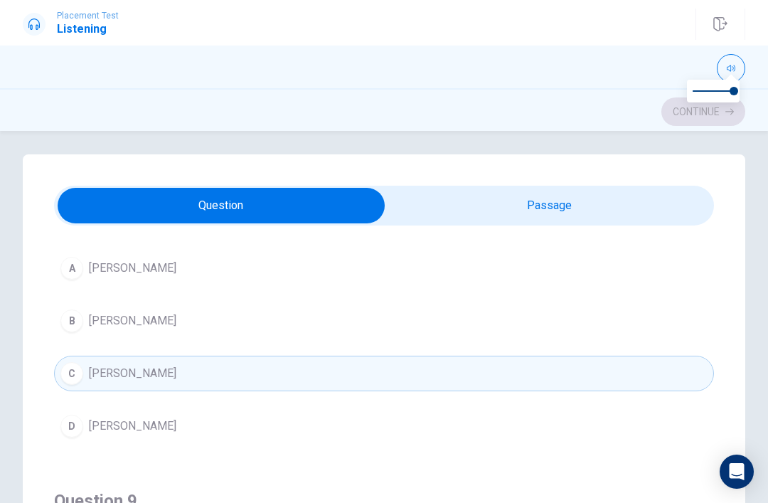
scroll to position [728, 0]
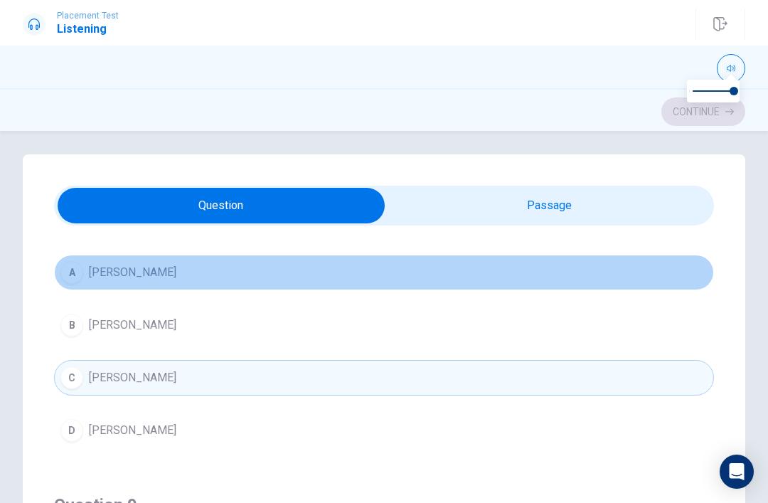
click at [161, 272] on button "A [PERSON_NAME]" at bounding box center [384, 273] width 660 height 36
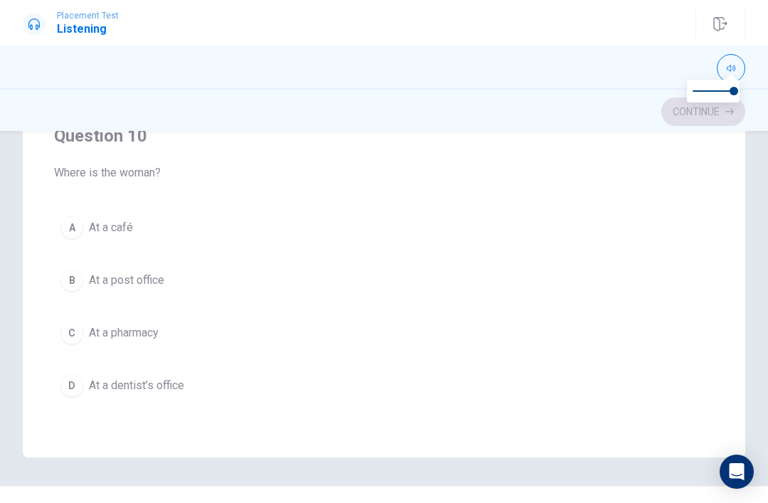
scroll to position [273, 0]
click at [208, 396] on button "D At a dentist’s office" at bounding box center [384, 386] width 660 height 36
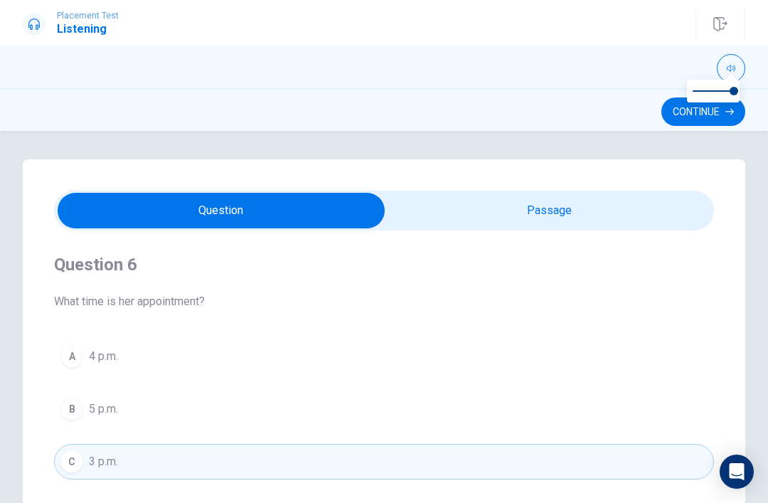
scroll to position [0, 0]
type input "50"
click at [567, 226] on input "checkbox" at bounding box center [221, 211] width 990 height 36
checkbox input "true"
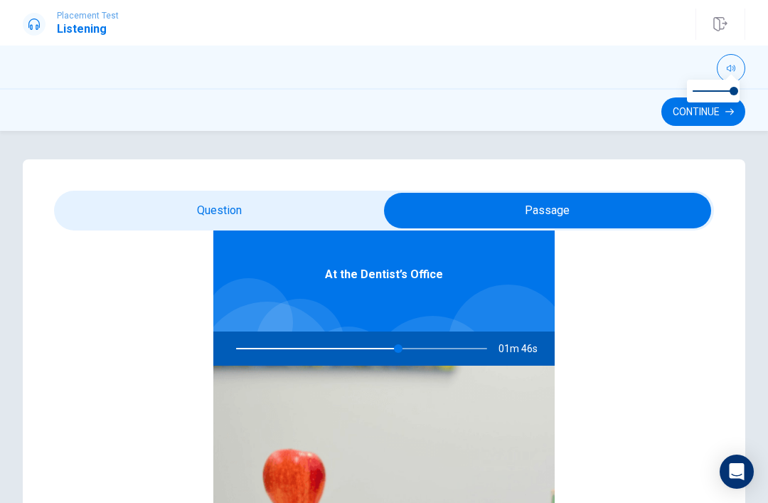
scroll to position [80, 0]
type input "66"
type input "0.9"
type input "66"
type input "0.8"
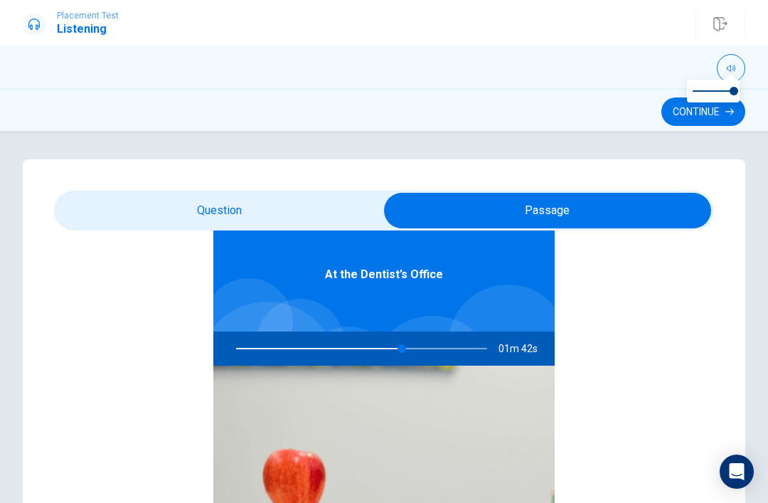
type input "66"
type input "0.7"
type input "66"
type input "0.6"
type input "66"
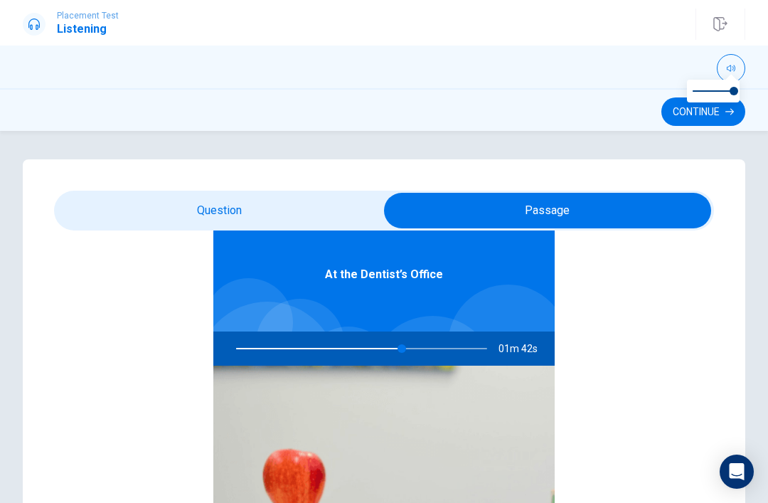
type input "0.4"
type input "66"
type input "0.1"
type input "66"
type input "0"
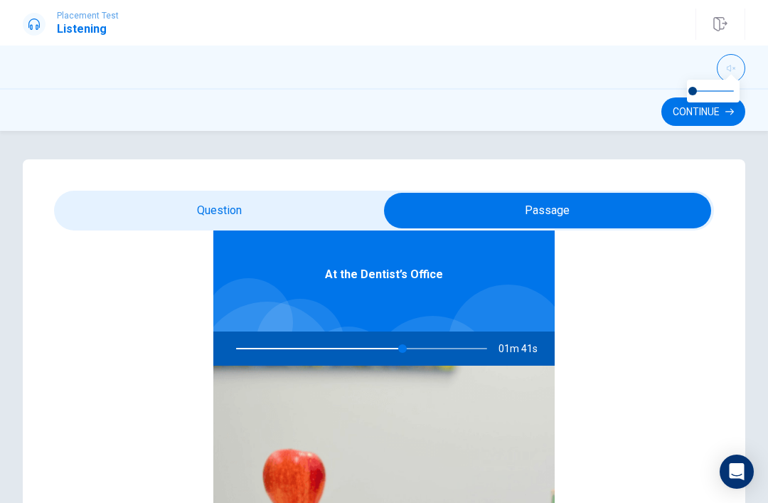
type input "66"
type input "0.2"
type input "66"
type input "0.4"
type input "66"
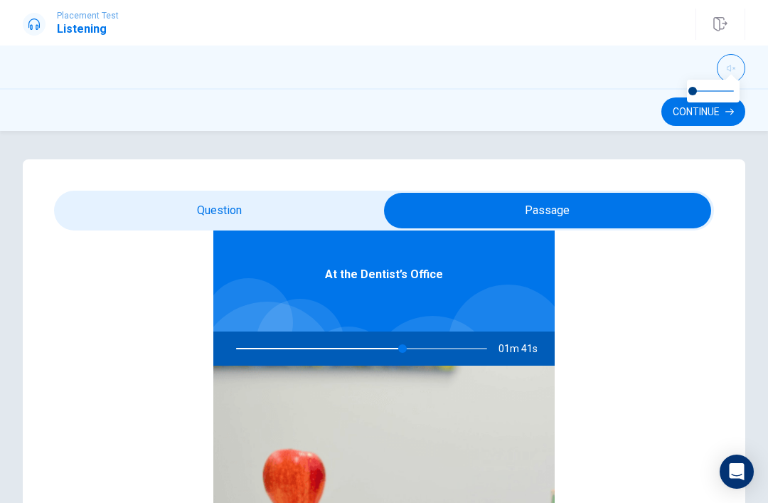
type input "0.6"
type input "66"
type input "0.9"
type input "66"
type input "1"
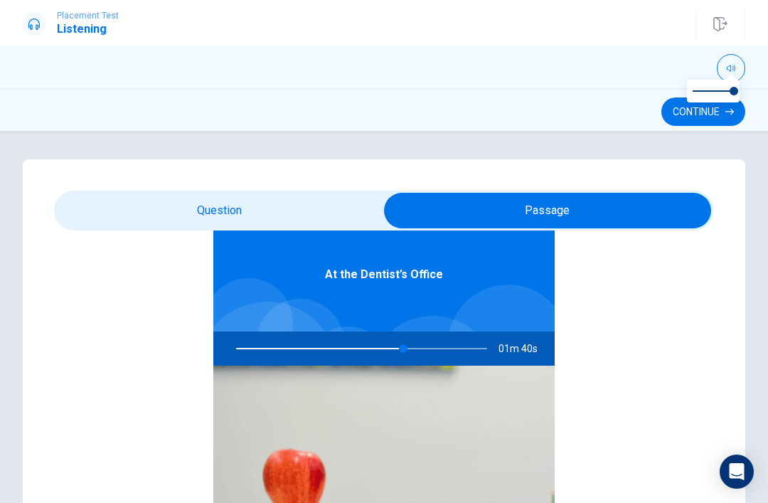
type input "67"
type input "0.7"
click at [718, 74] on button "button" at bounding box center [731, 68] width 28 height 28
click at [700, 114] on button "Continue" at bounding box center [703, 111] width 84 height 28
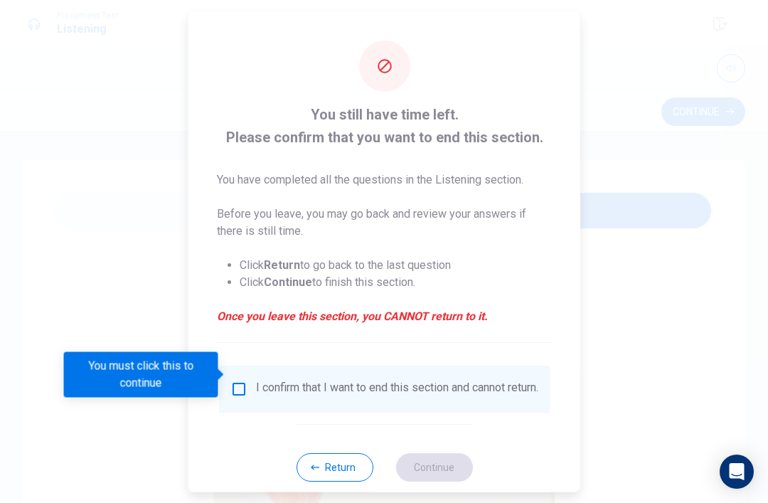
click at [230, 380] on input "You must click this to continue" at bounding box center [238, 388] width 17 height 17
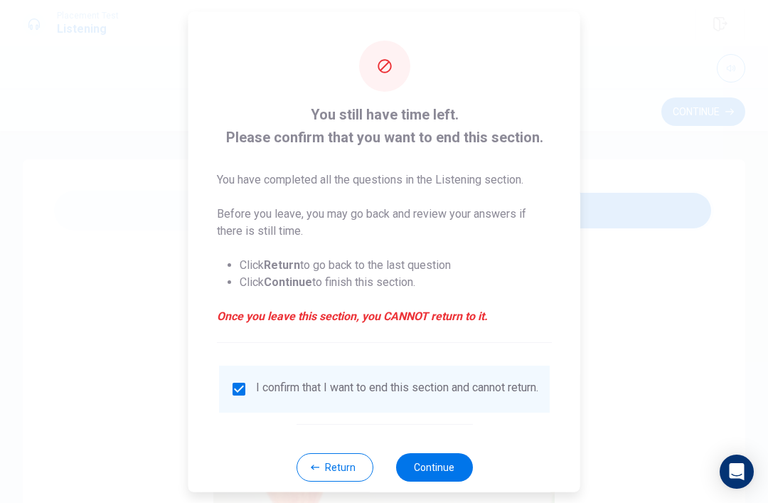
click at [428, 457] on button "Continue" at bounding box center [433, 466] width 77 height 28
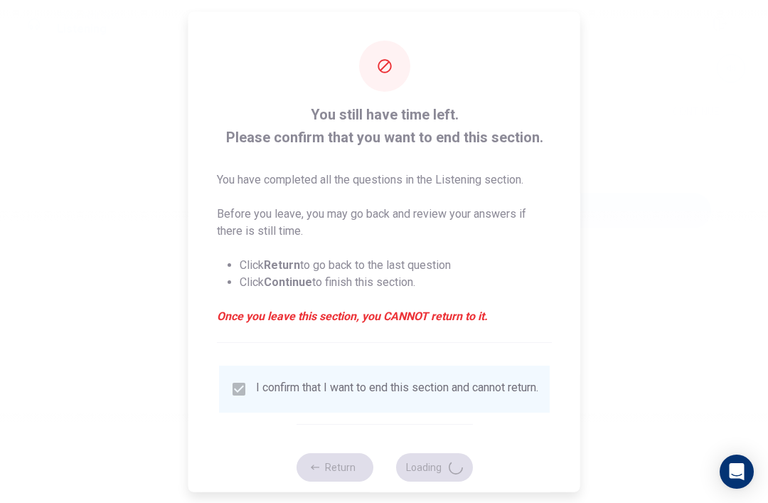
type input "84"
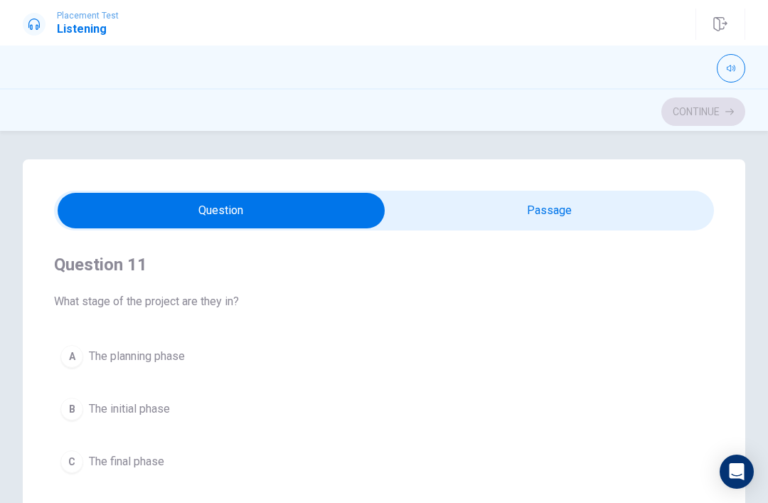
click at [595, 212] on input "checkbox" at bounding box center [221, 211] width 990 height 36
checkbox input "true"
type input "2"
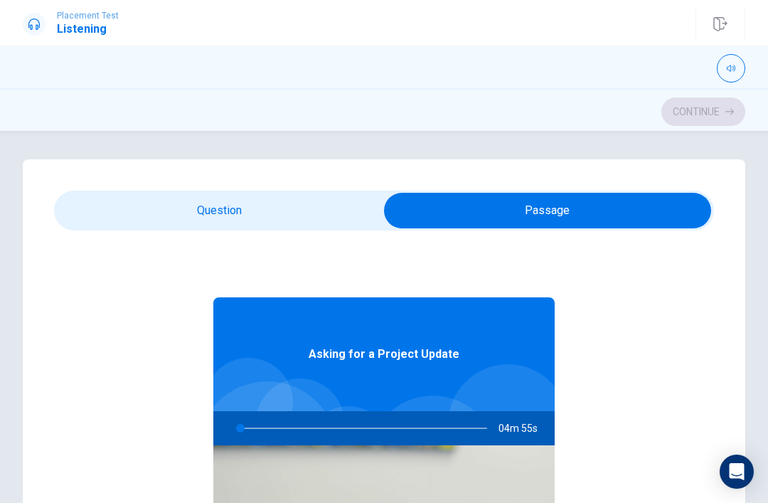
click at [126, 210] on input "checkbox" at bounding box center [548, 211] width 990 height 36
checkbox input "false"
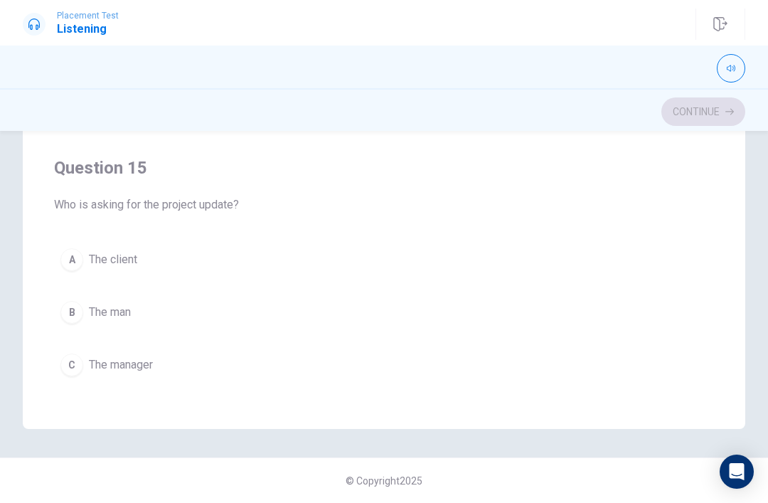
scroll to position [1094, 0]
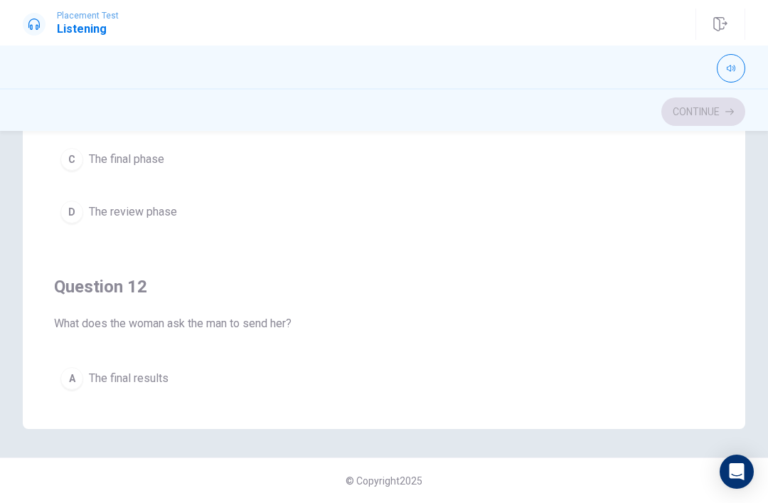
type input "13"
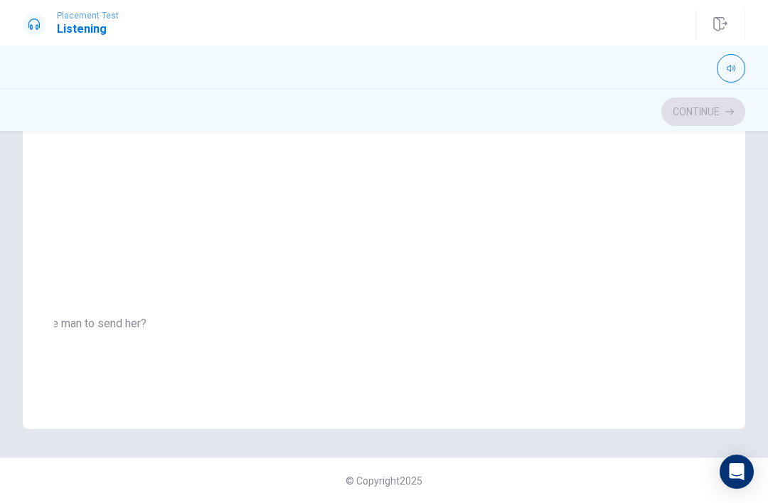
checkbox input "true"
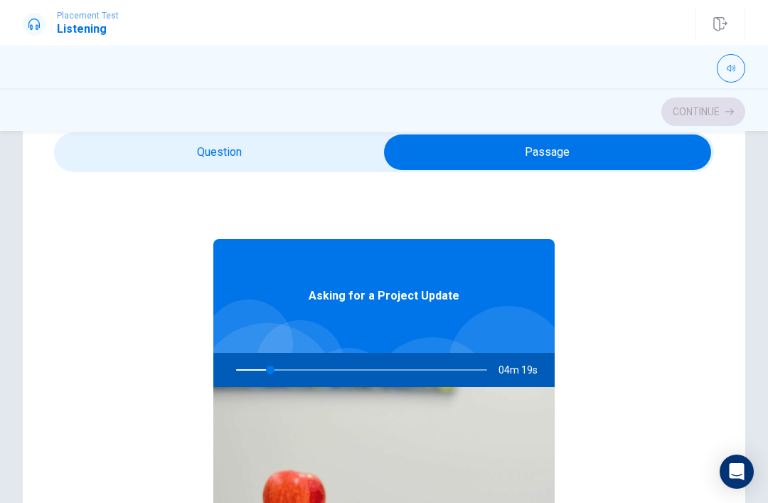
type input "14"
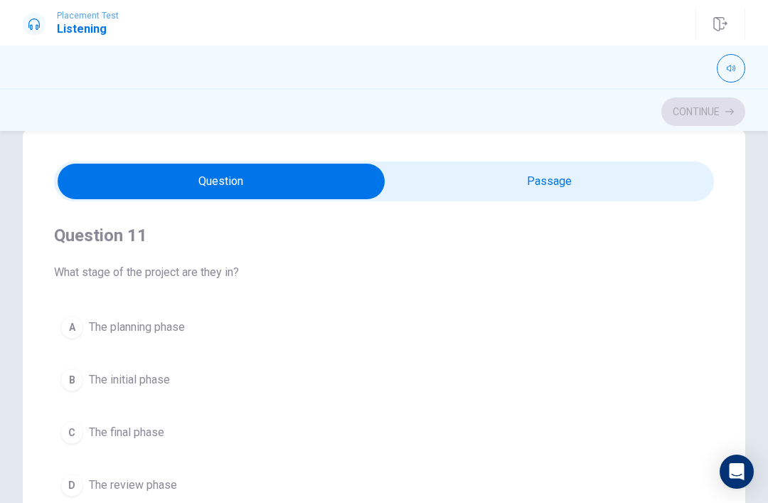
checkbox input "true"
type input "14"
checkbox input "true"
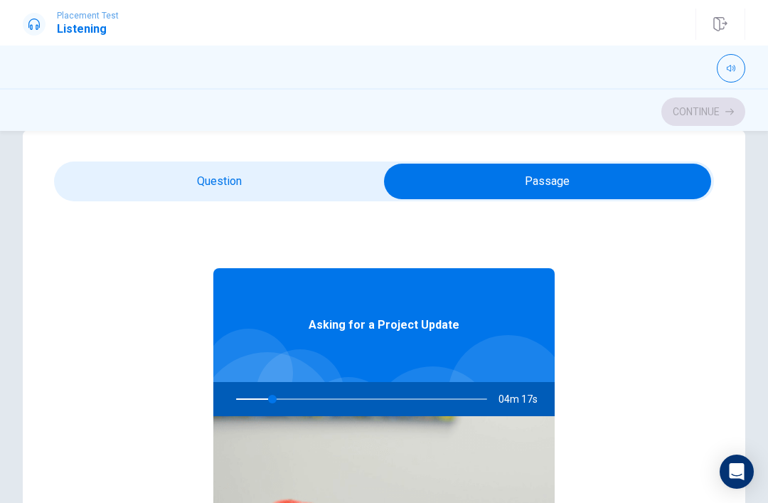
type input "15"
checkbox input "false"
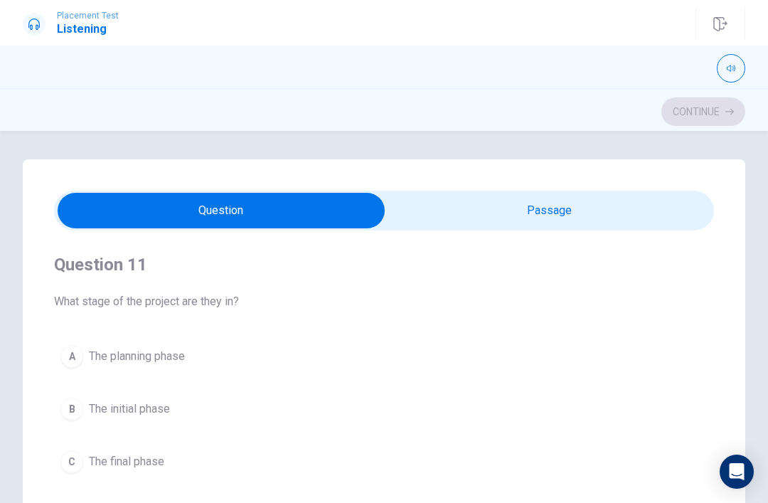
scroll to position [0, 0]
type input "17"
click at [597, 207] on input "checkbox" at bounding box center [221, 211] width 990 height 36
checkbox input "true"
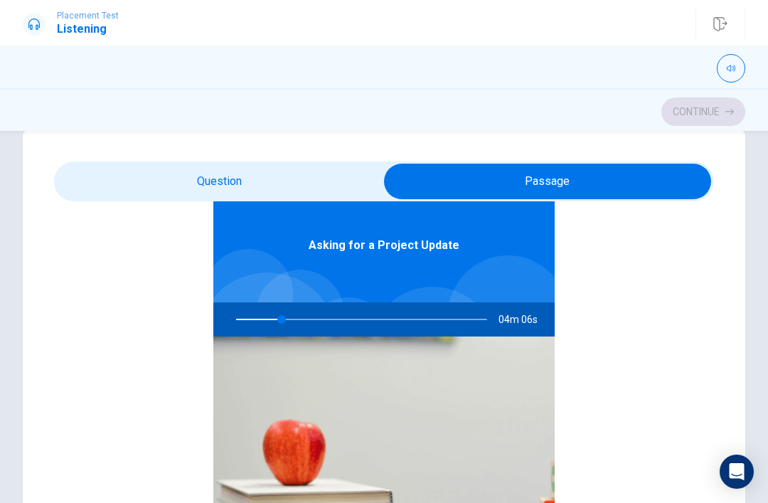
scroll to position [30, 0]
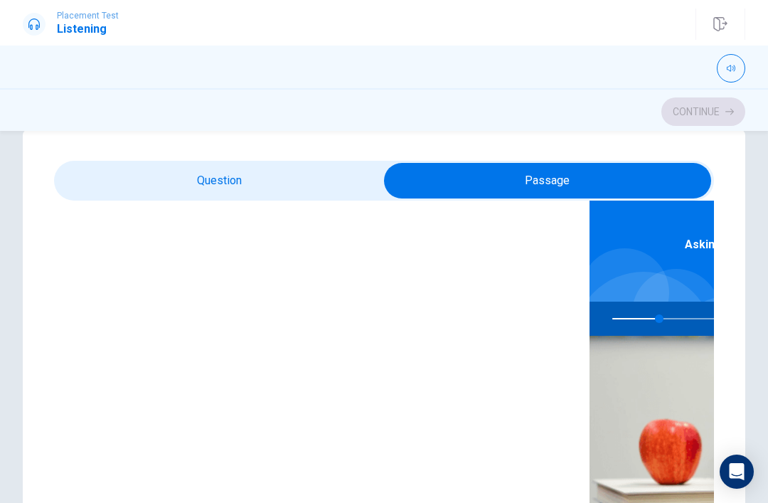
type input "19"
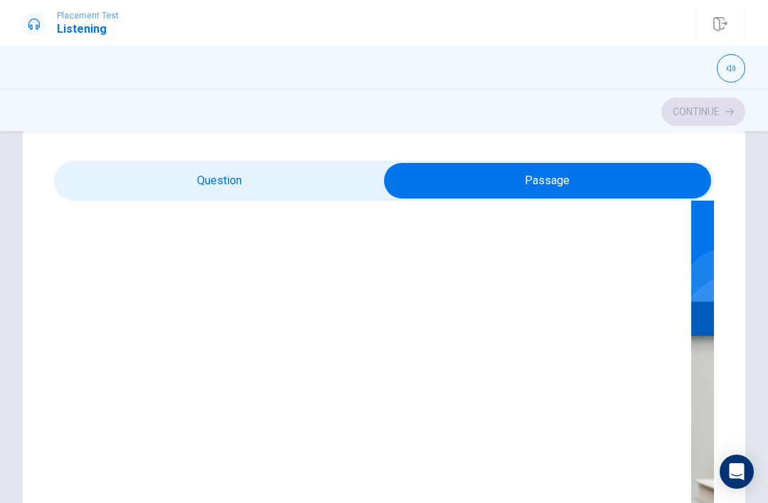
checkbox input "false"
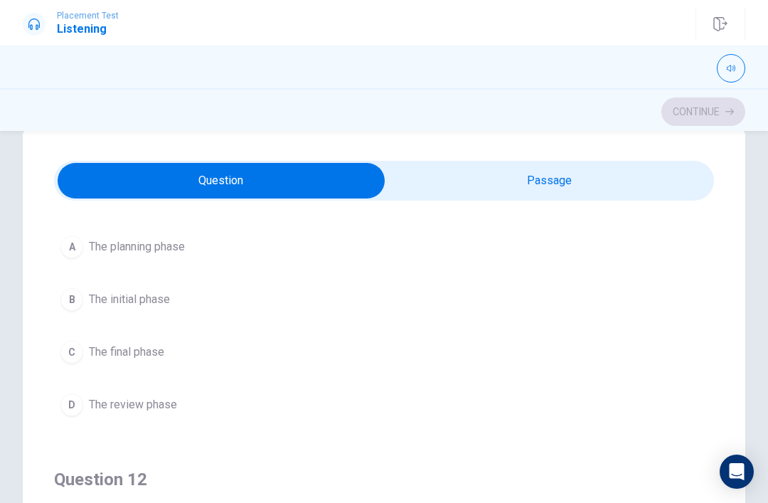
scroll to position [26, 0]
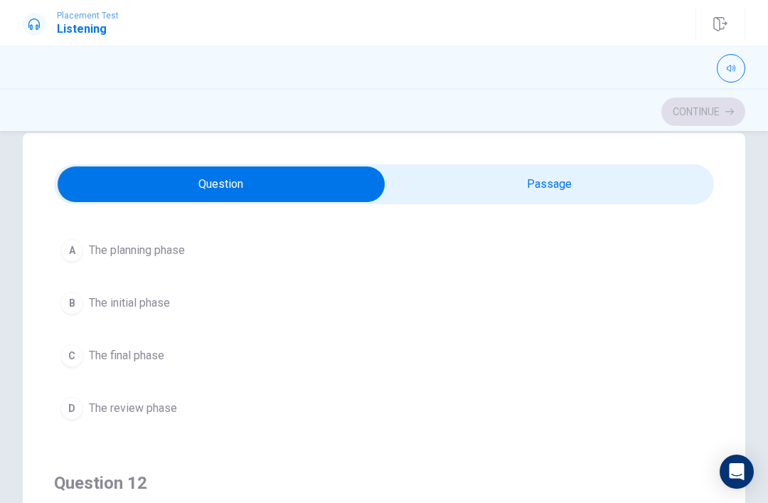
type input "20"
click at [607, 178] on input "checkbox" at bounding box center [221, 184] width 990 height 36
checkbox input "true"
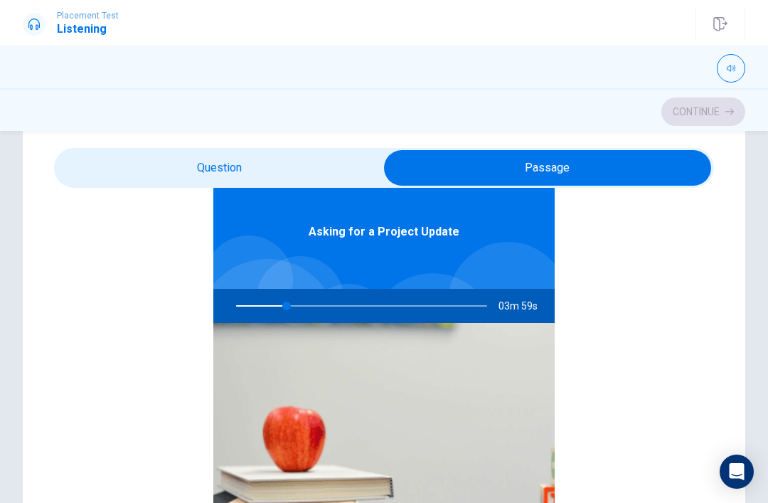
scroll to position [44, 0]
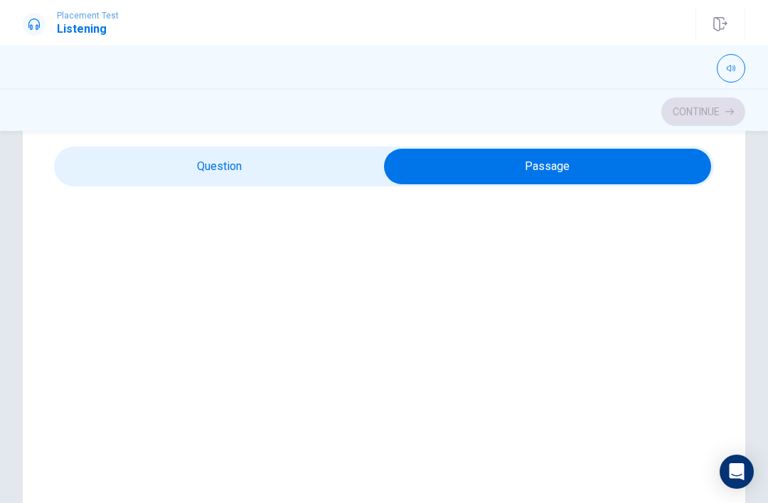
type input "23"
checkbox input "false"
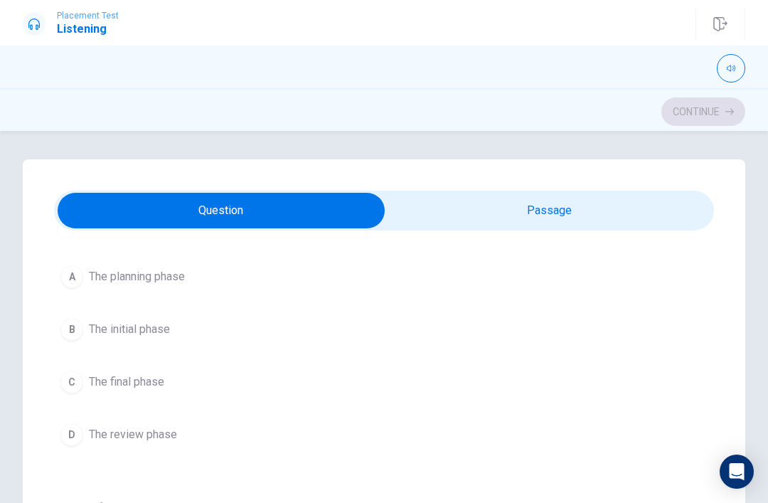
scroll to position [0, 0]
type input "24"
click at [645, 215] on input "checkbox" at bounding box center [221, 211] width 990 height 36
checkbox input "true"
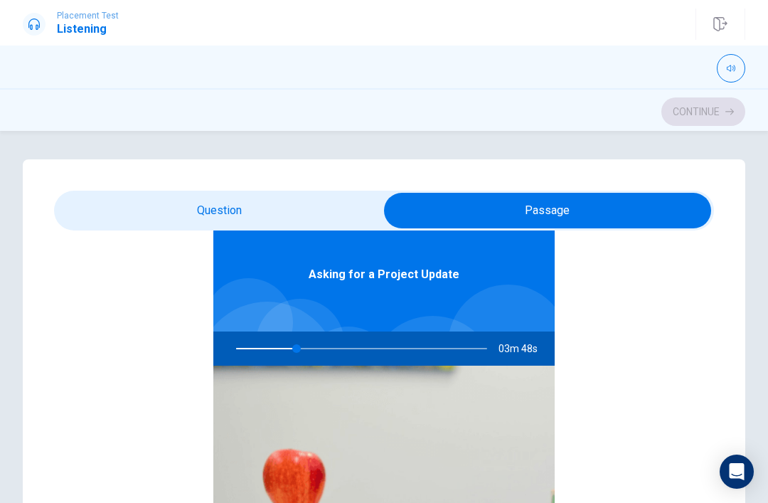
type input "24"
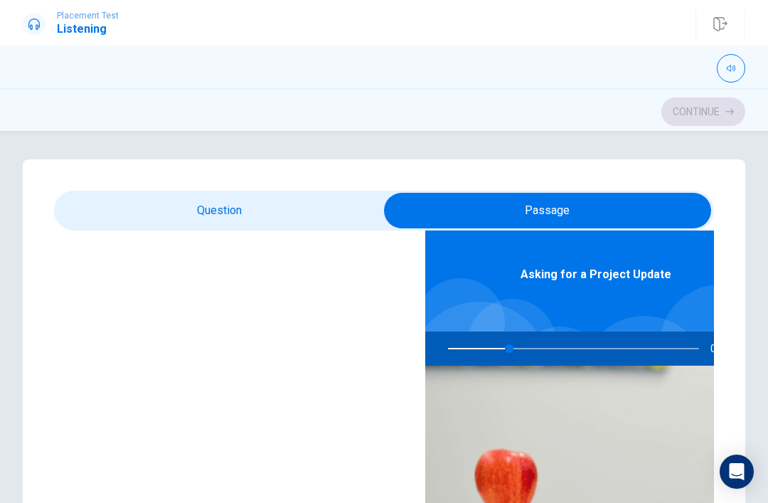
checkbox input "false"
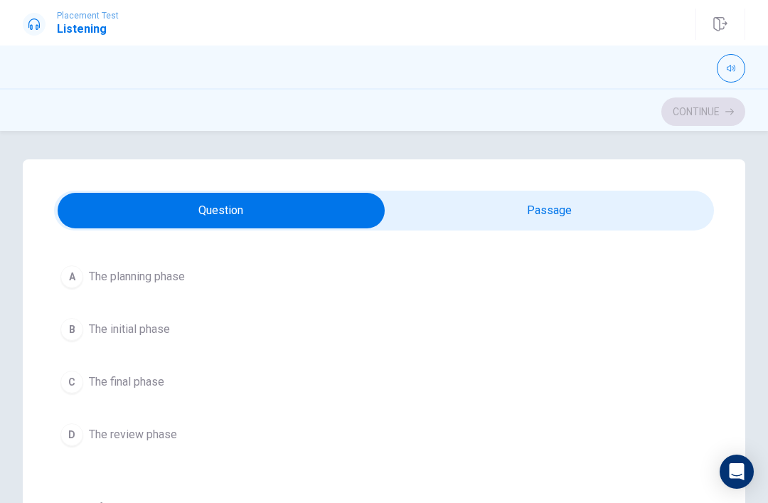
type input "25"
click at [590, 198] on input "checkbox" at bounding box center [221, 211] width 990 height 36
checkbox input "true"
type input "25"
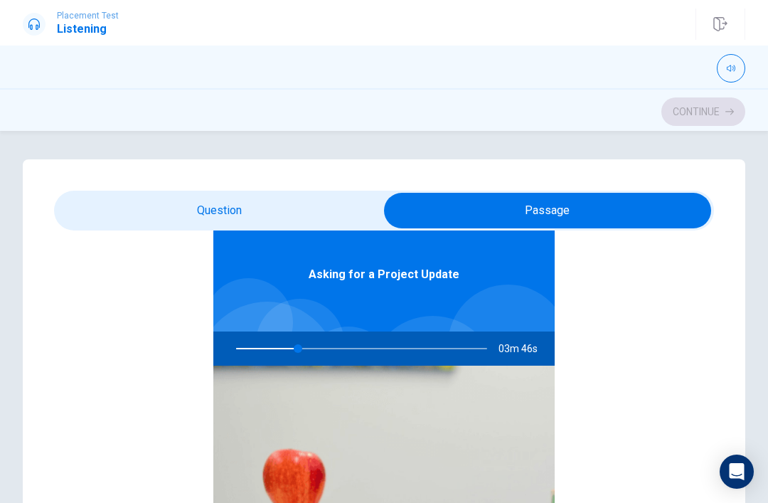
checkbox input "false"
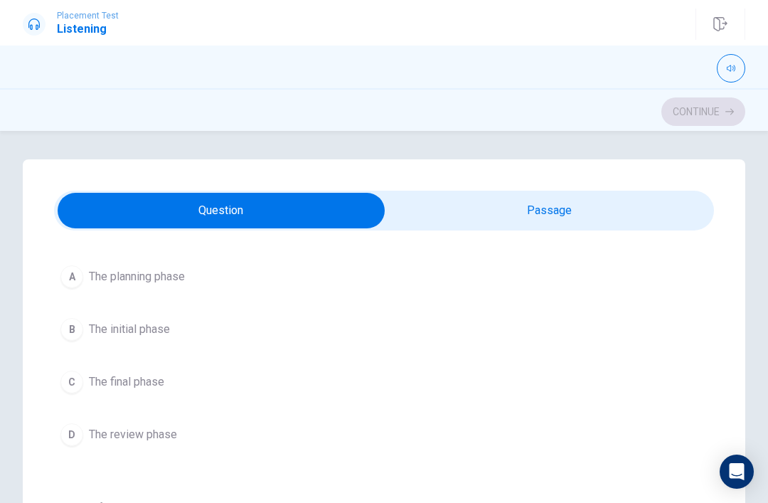
type input "25"
click at [564, 217] on input "checkbox" at bounding box center [221, 211] width 990 height 36
checkbox input "true"
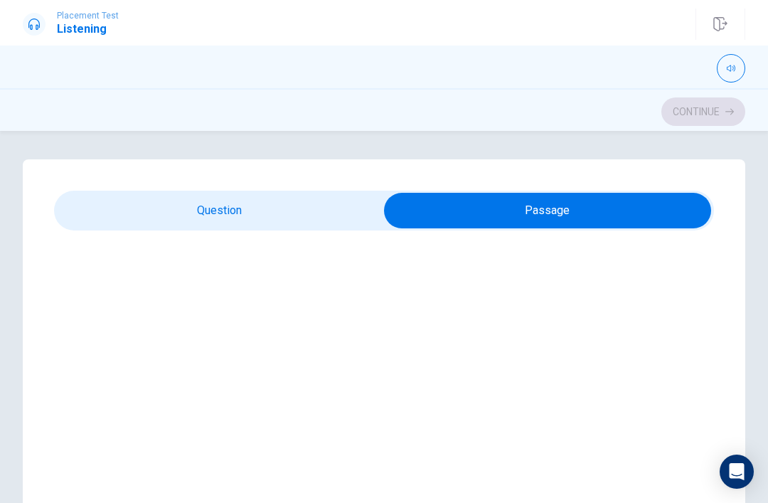
type input "27"
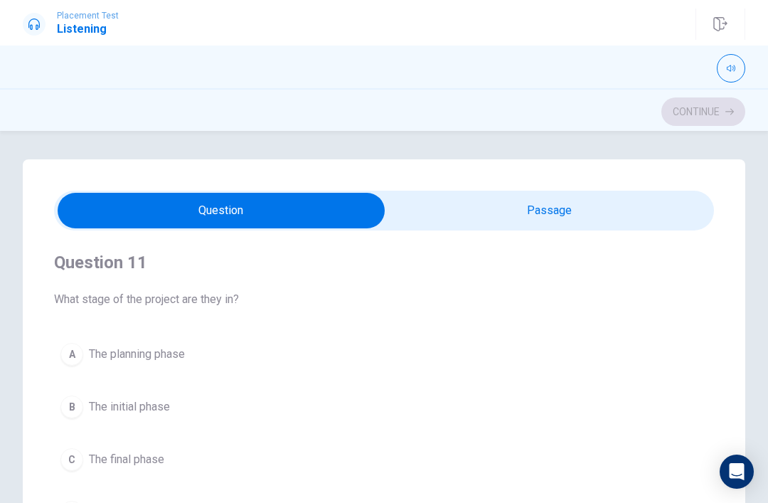
scroll to position [3, 0]
click at [420, 217] on input "checkbox" at bounding box center [221, 211] width 990 height 36
checkbox input "true"
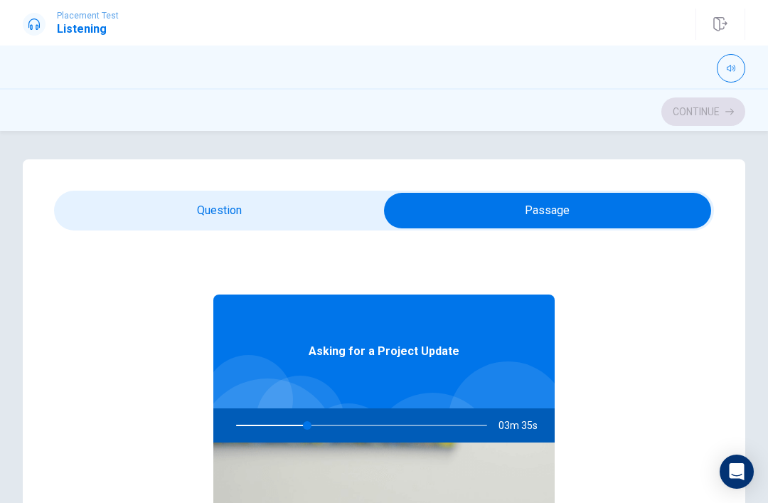
type input "29"
click at [332, 217] on input "checkbox" at bounding box center [548, 211] width 990 height 36
checkbox input "false"
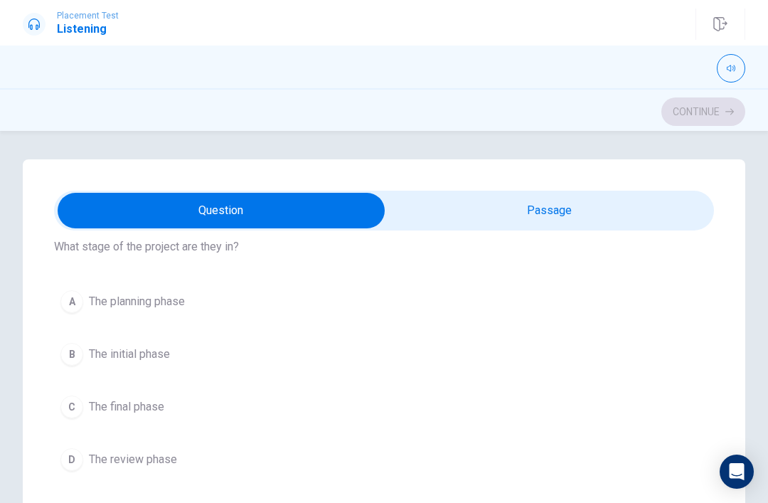
scroll to position [56, 0]
click at [183, 309] on button "A The planning phase" at bounding box center [384, 300] width 660 height 36
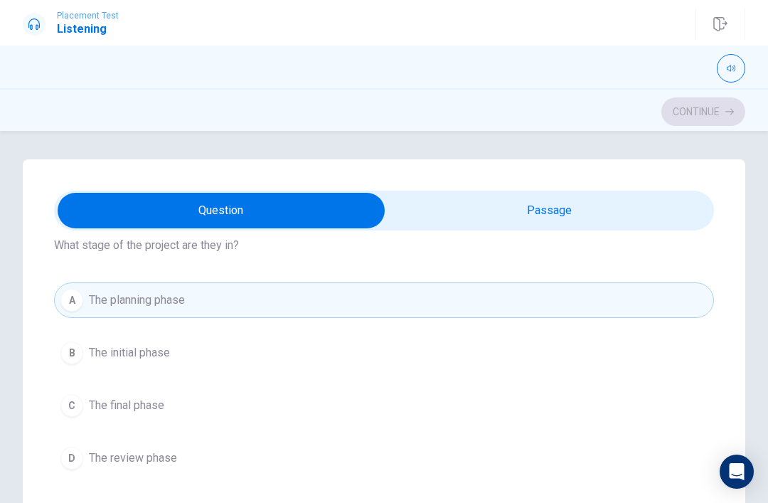
scroll to position [45, 0]
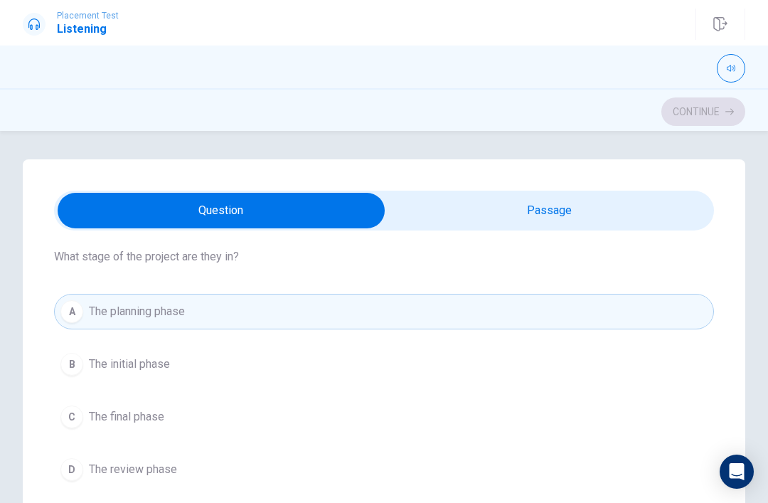
click at [162, 371] on span "The initial phase" at bounding box center [129, 364] width 81 height 17
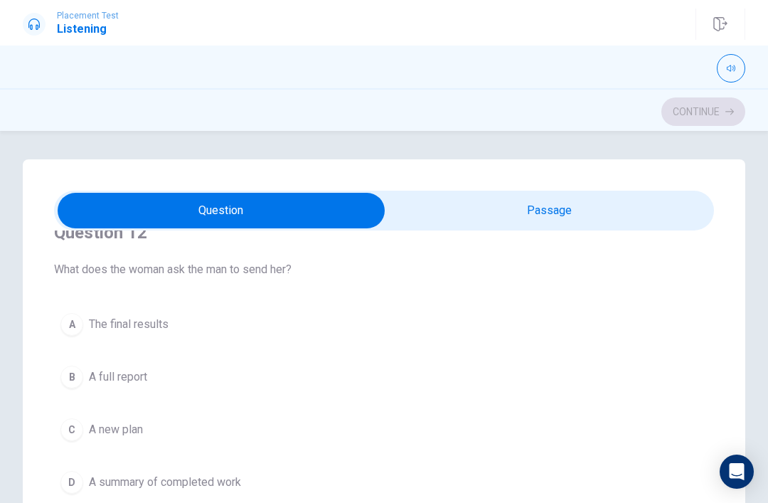
scroll to position [358, 0]
click at [136, 433] on span "A new plan" at bounding box center [116, 427] width 54 height 17
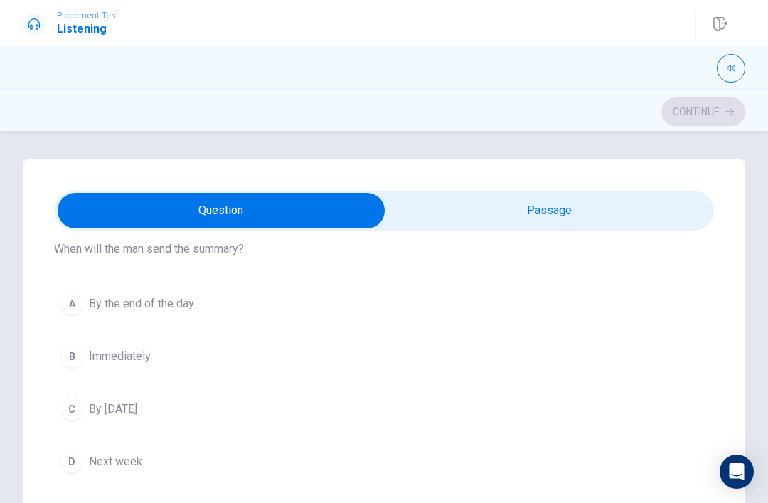
scroll to position [702, 0]
click at [137, 408] on span "By [DATE]" at bounding box center [113, 408] width 48 height 17
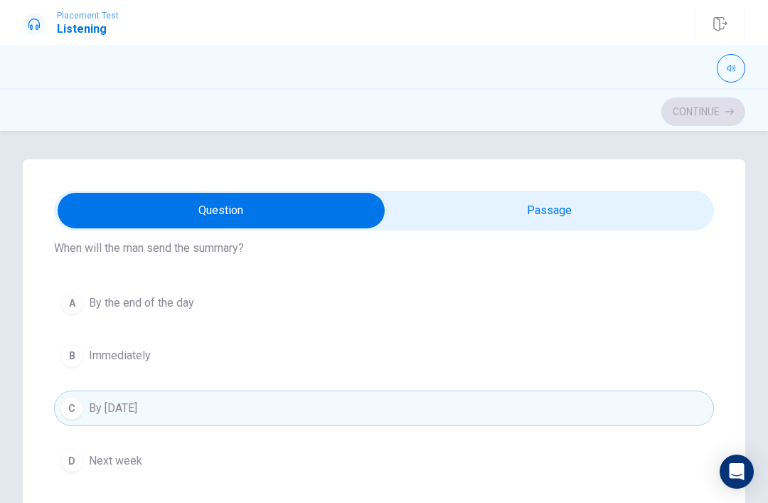
click at [141, 474] on button "D Next week" at bounding box center [384, 461] width 660 height 36
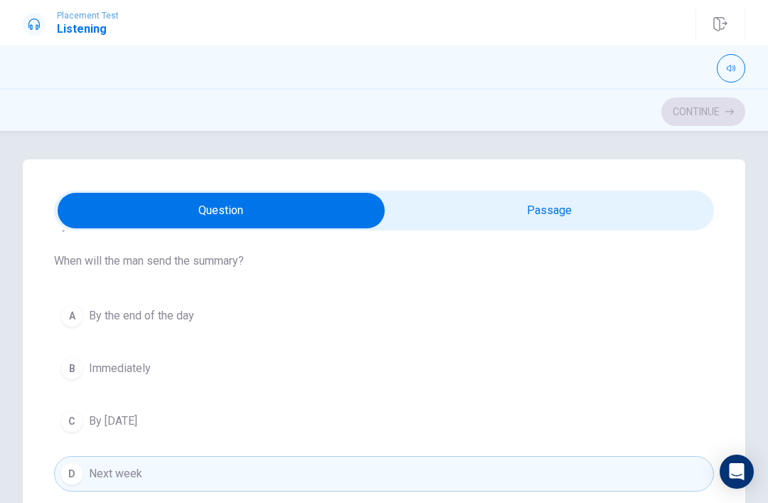
scroll to position [688, 0]
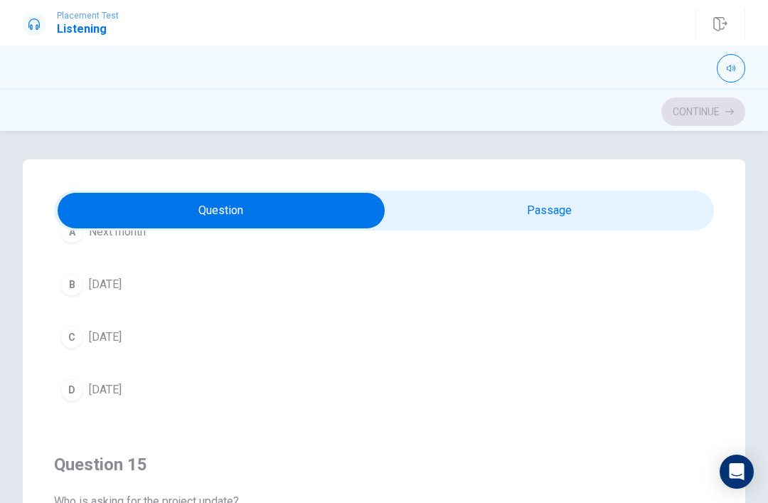
click at [122, 395] on span "[DATE]" at bounding box center [105, 389] width 33 height 17
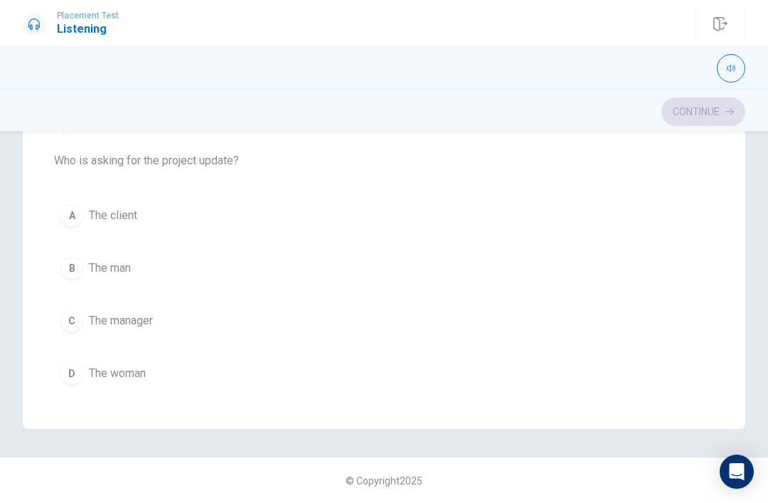
scroll to position [1133, 0]
click at [152, 376] on button "D The woman" at bounding box center [384, 376] width 660 height 36
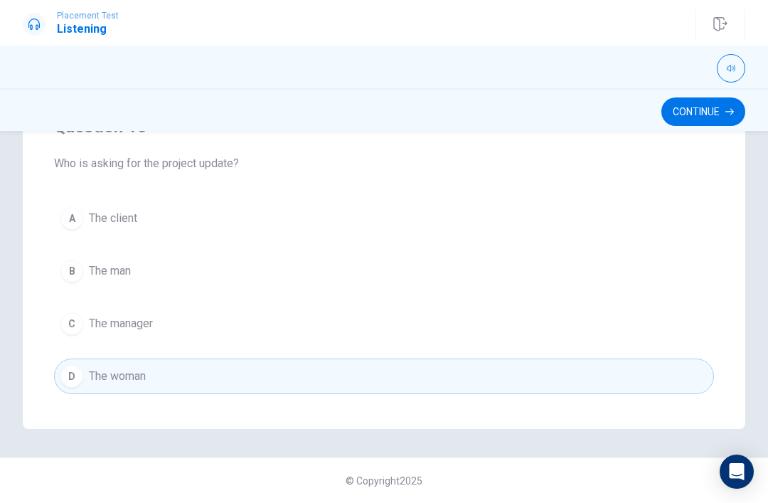
click at [707, 109] on button "Continue" at bounding box center [703, 111] width 84 height 28
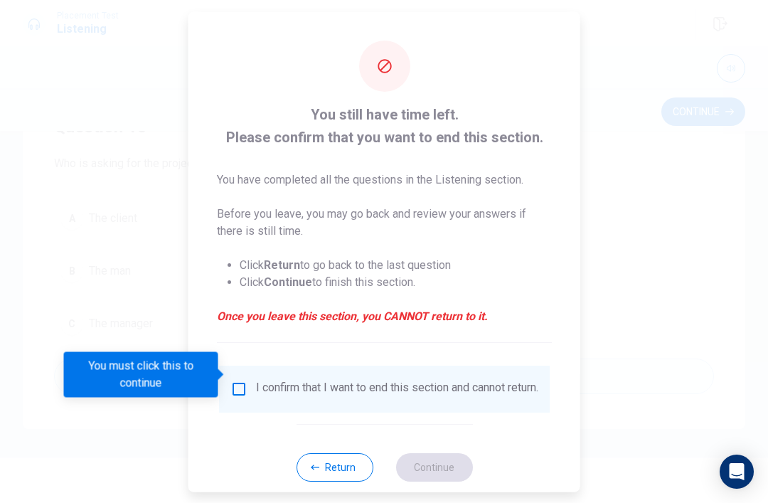
click at [256, 383] on div "I confirm that I want to end this section and cannot return." at bounding box center [397, 388] width 282 height 17
click at [230, 380] on input "You must click this to continue" at bounding box center [238, 388] width 17 height 17
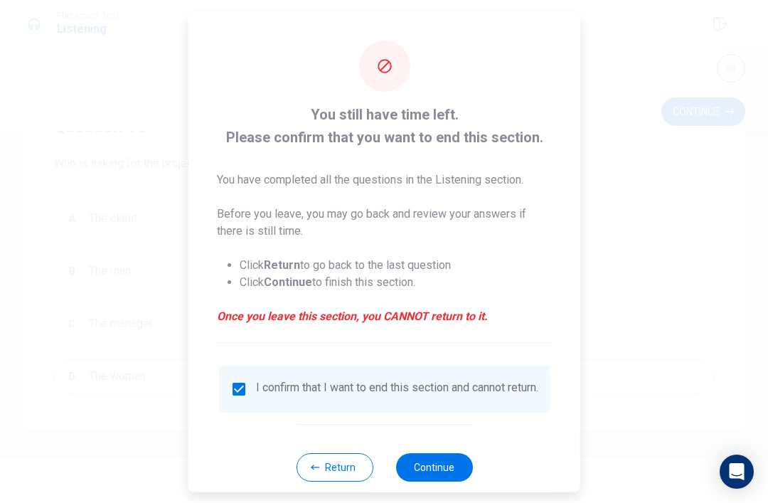
click at [425, 468] on button "Continue" at bounding box center [433, 466] width 77 height 28
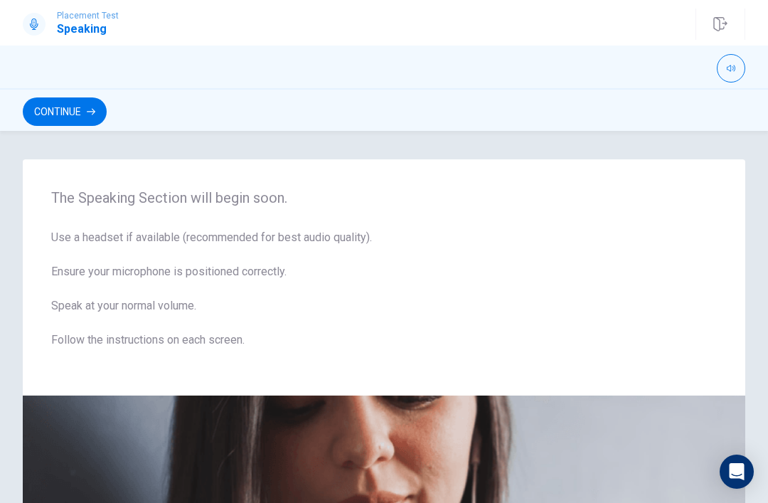
scroll to position [0, 0]
click at [733, 68] on icon "button" at bounding box center [731, 68] width 9 height 6
click at [738, 95] on span at bounding box center [734, 91] width 9 height 9
type input "1"
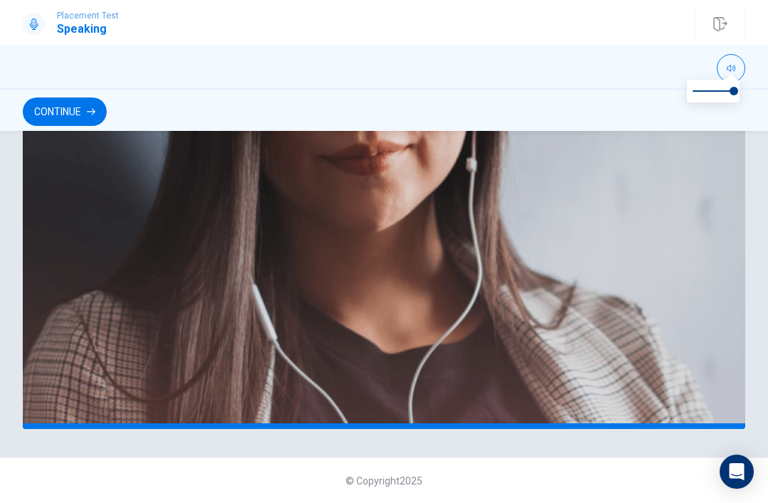
scroll to position [351, 0]
click at [69, 114] on button "Continue" at bounding box center [65, 111] width 84 height 28
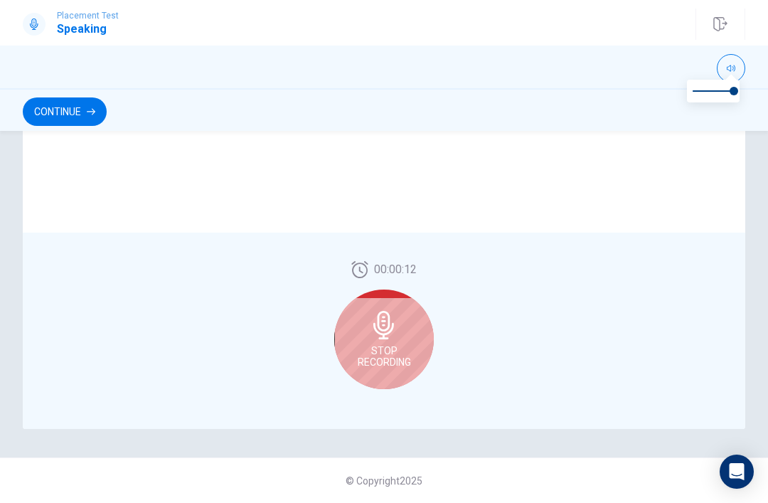
click at [400, 363] on span "Stop Recording" at bounding box center [384, 356] width 53 height 23
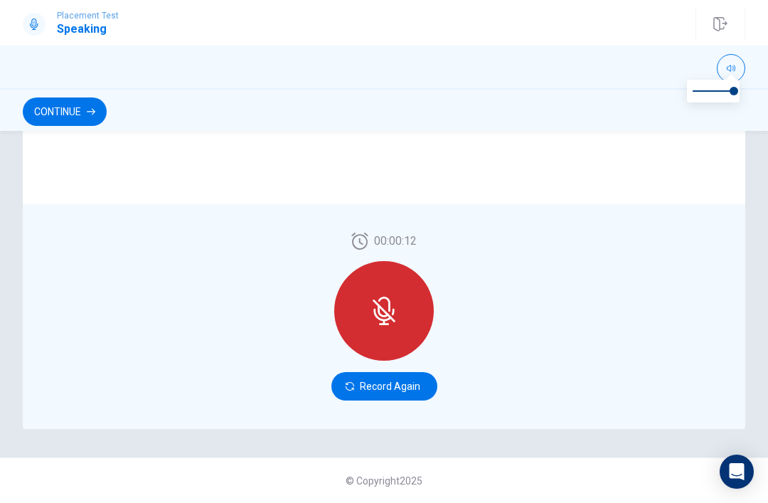
click at [394, 398] on button "Record Again" at bounding box center [384, 386] width 106 height 28
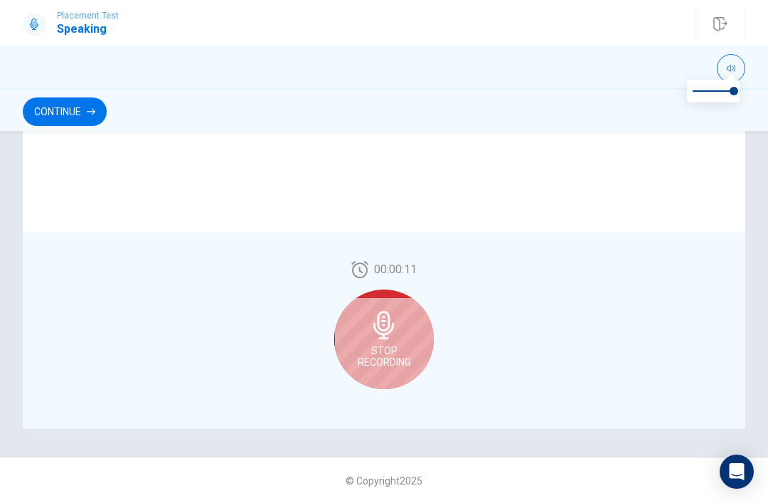
click at [411, 318] on div "Stop Recording" at bounding box center [384, 339] width 100 height 100
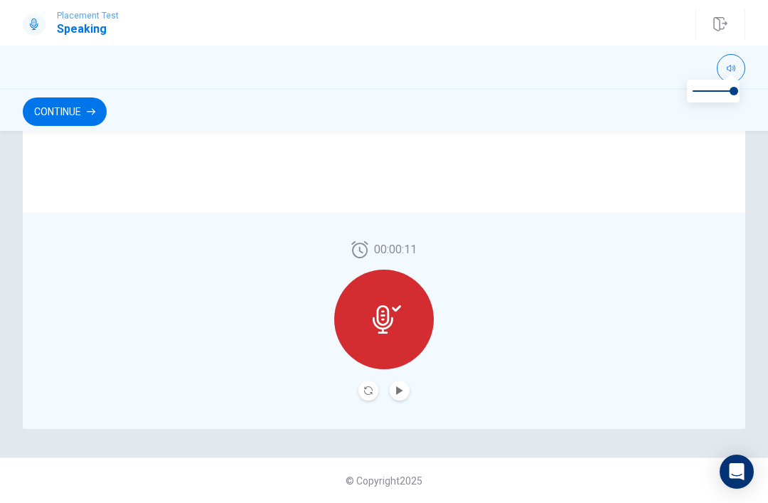
click at [406, 390] on button "Play Audio" at bounding box center [400, 391] width 20 height 20
click at [70, 107] on button "Continue" at bounding box center [65, 111] width 84 height 28
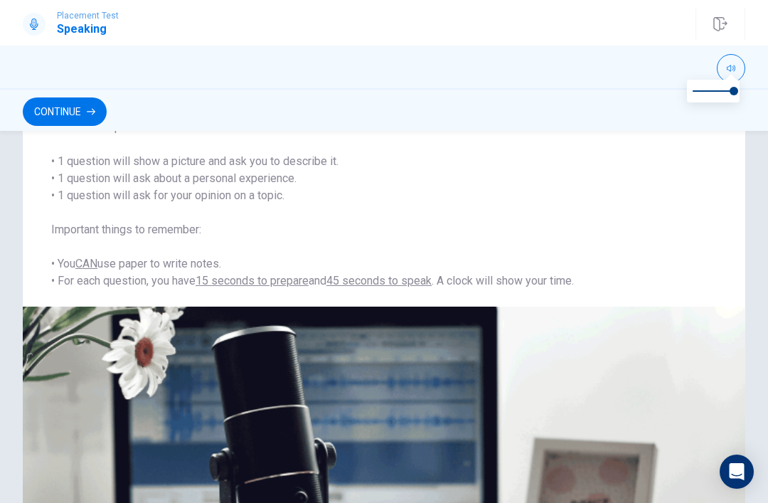
scroll to position [131, 0]
click at [67, 113] on button "Continue" at bounding box center [65, 111] width 84 height 28
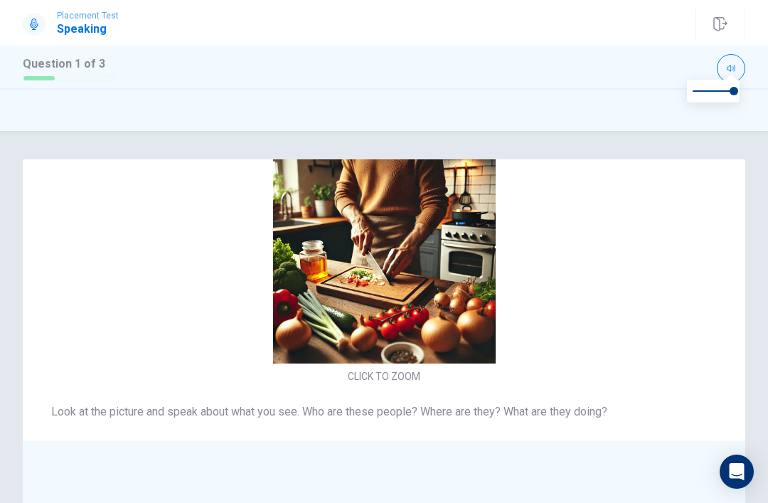
scroll to position [-47, 0]
click at [317, 330] on img at bounding box center [384, 252] width 302 height 223
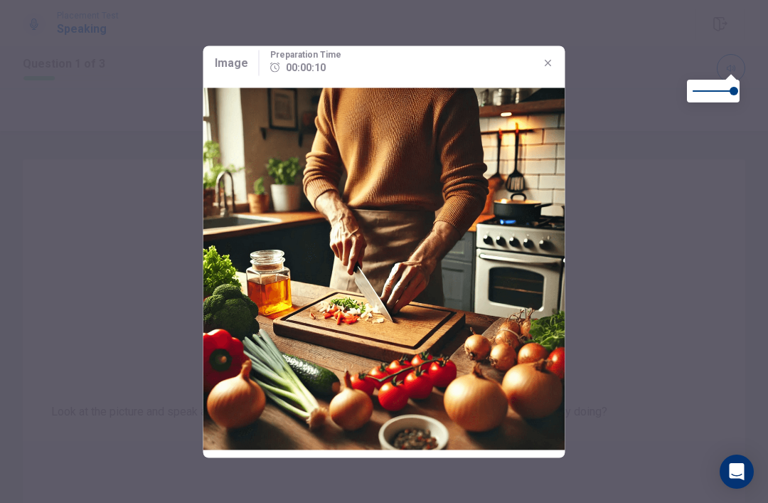
click at [552, 63] on icon "button" at bounding box center [548, 62] width 11 height 11
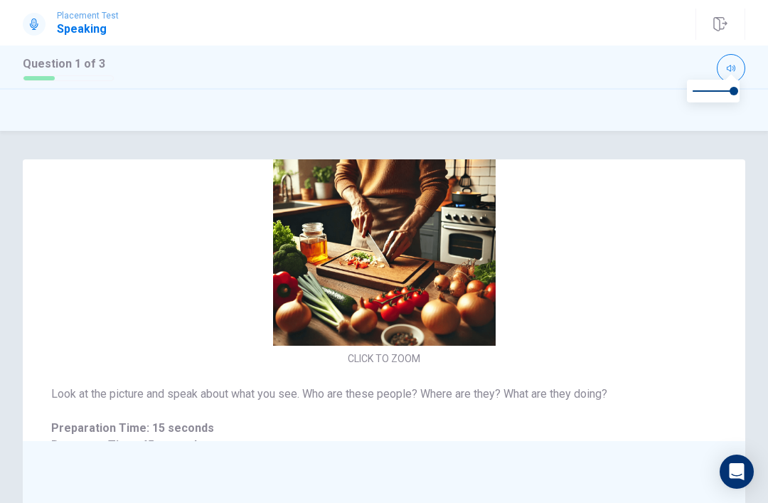
scroll to position [16, 0]
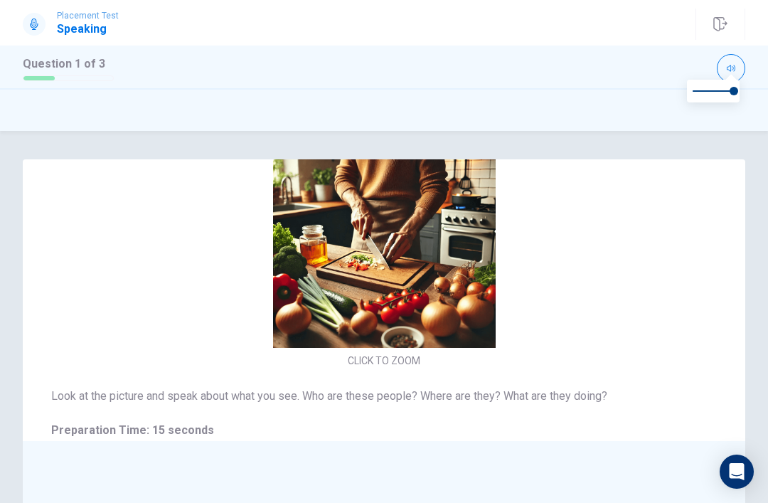
click at [430, 218] on img at bounding box center [384, 236] width 302 height 223
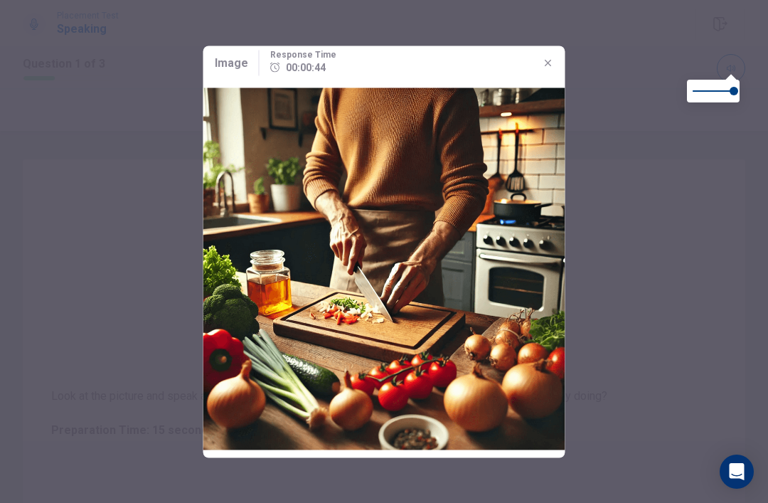
click at [547, 65] on icon "button" at bounding box center [548, 62] width 11 height 11
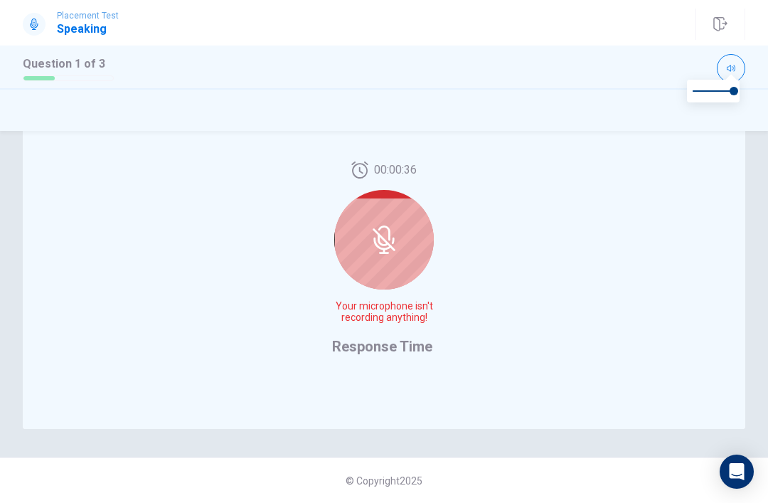
scroll to position [351, 0]
click at [394, 242] on icon at bounding box center [393, 241] width 3 height 6
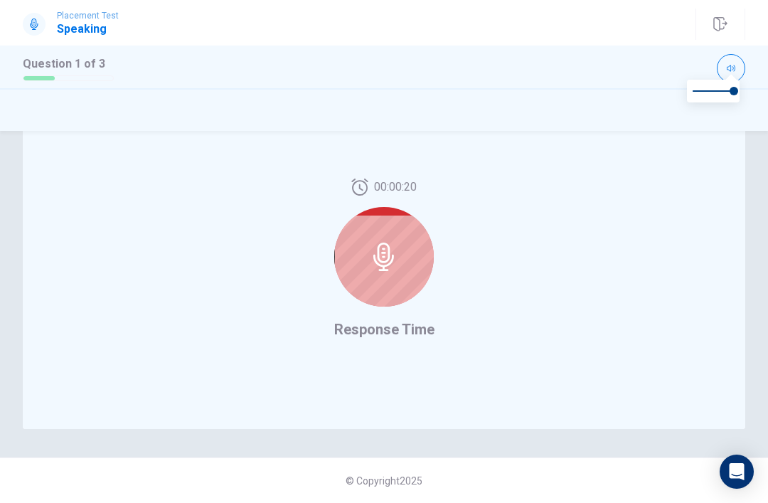
click at [405, 264] on div at bounding box center [384, 257] width 100 height 100
click at [408, 268] on div at bounding box center [384, 257] width 100 height 100
click at [385, 274] on div at bounding box center [384, 257] width 100 height 100
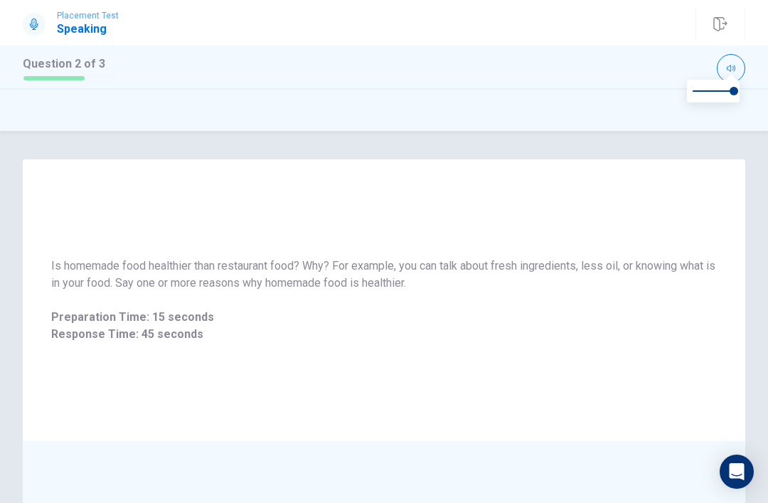
scroll to position [0, 0]
